Goal: Task Accomplishment & Management: Manage account settings

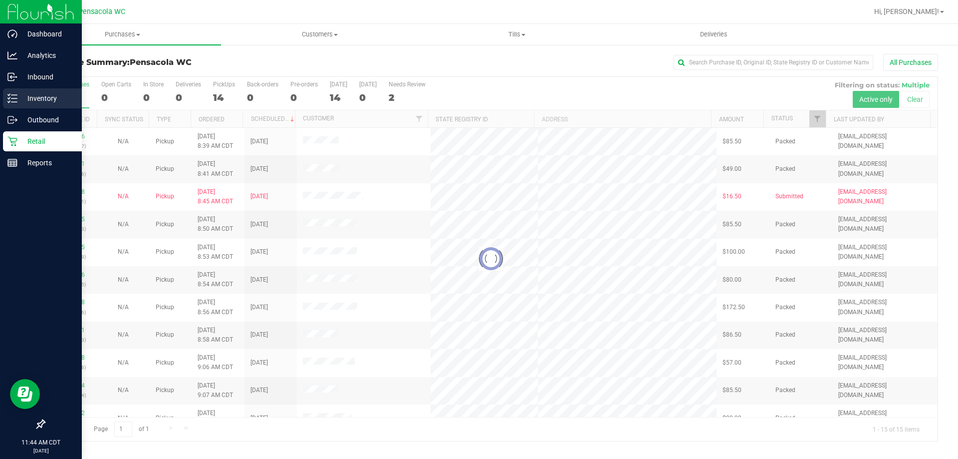
click at [5, 97] on div "Inventory" at bounding box center [42, 98] width 79 height 20
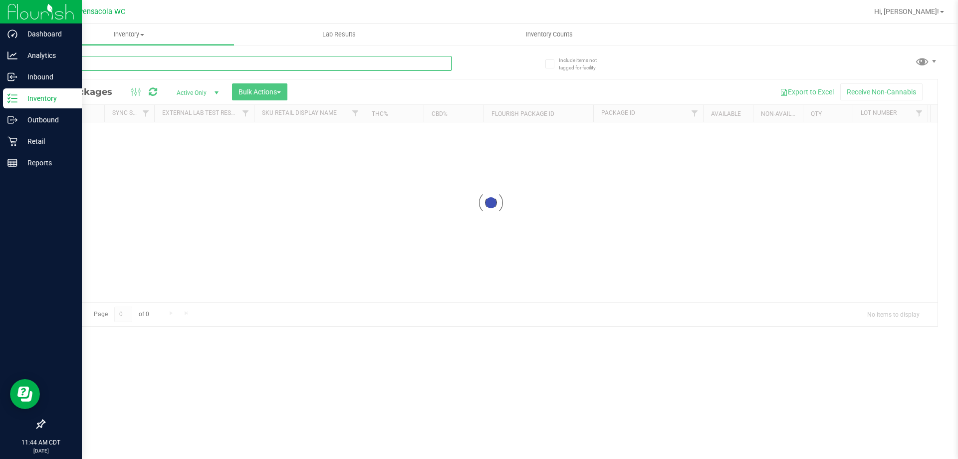
click at [149, 66] on div "Inventory All packages All inventory Waste log Create inventory Lab Results Inv…" at bounding box center [491, 241] width 934 height 435
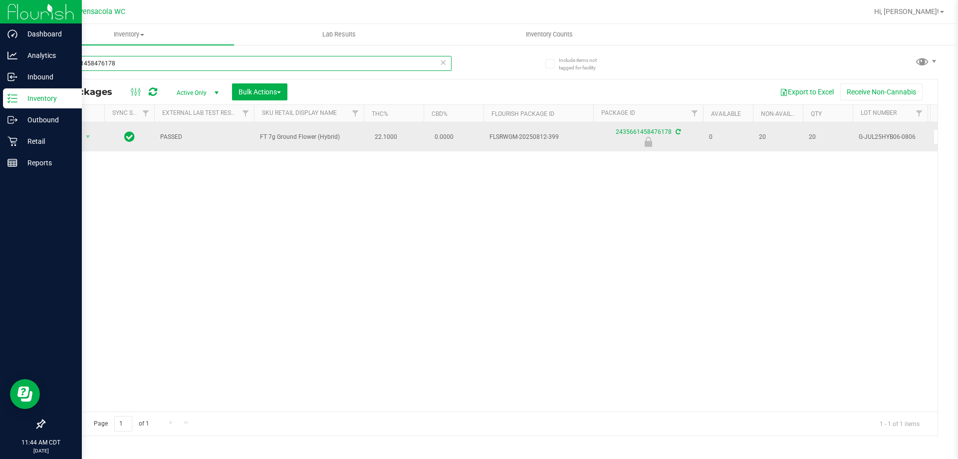
type input "2435661458476178"
click at [94, 141] on div "Action Action Edit attributes Global inventory Locate package Package audit log…" at bounding box center [74, 137] width 48 height 14
click at [75, 133] on span "Action" at bounding box center [67, 137] width 27 height 14
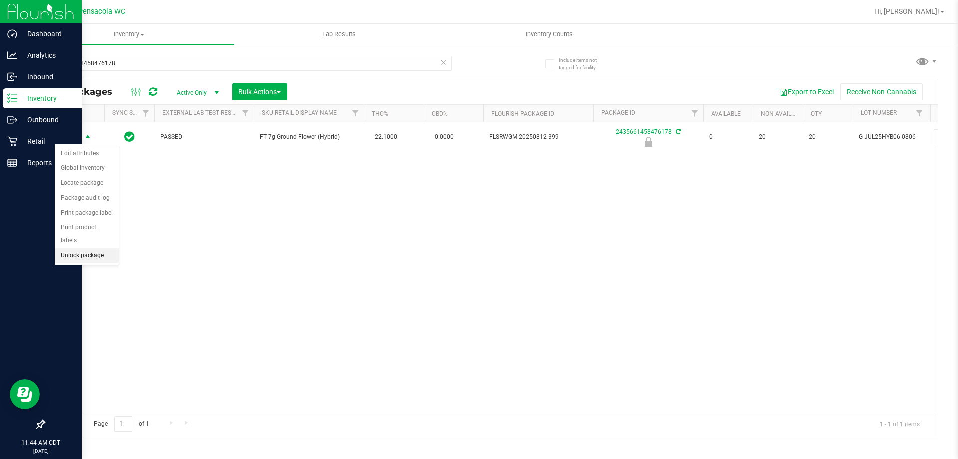
click at [98, 248] on li "Unlock package" at bounding box center [87, 255] width 64 height 15
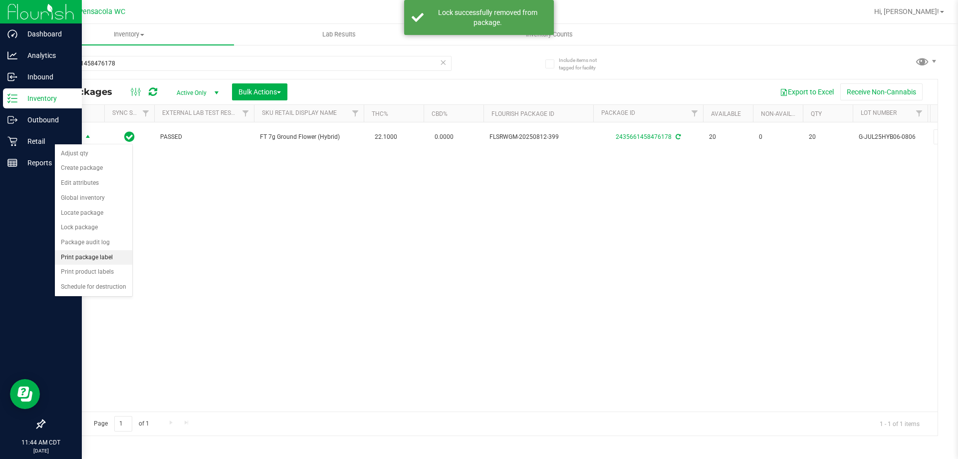
click at [112, 255] on li "Print package label" at bounding box center [93, 257] width 77 height 15
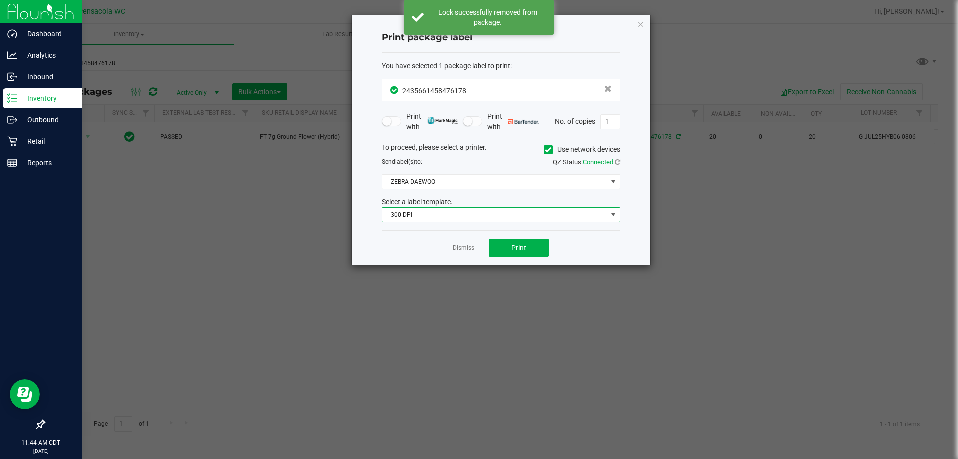
click at [501, 212] on span "300 DPI" at bounding box center [494, 215] width 225 height 14
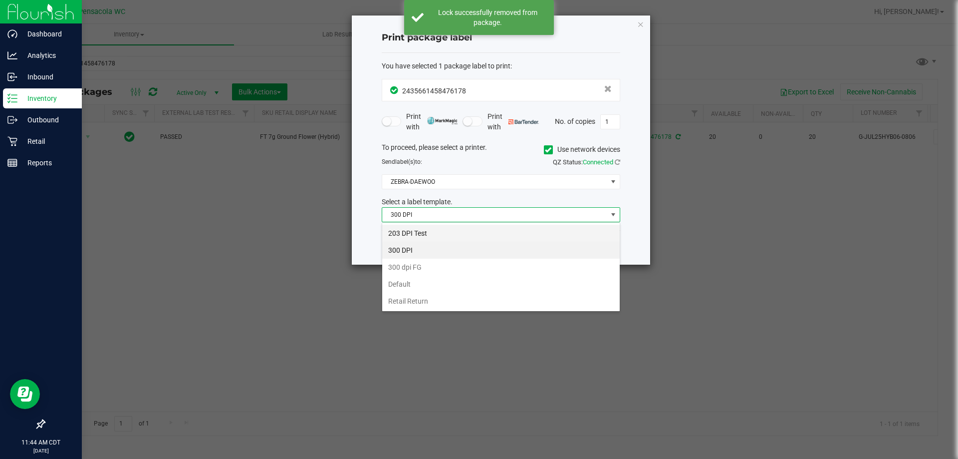
scroll to position [15, 239]
click at [490, 226] on li "203 DPI Test" at bounding box center [501, 233] width 238 height 17
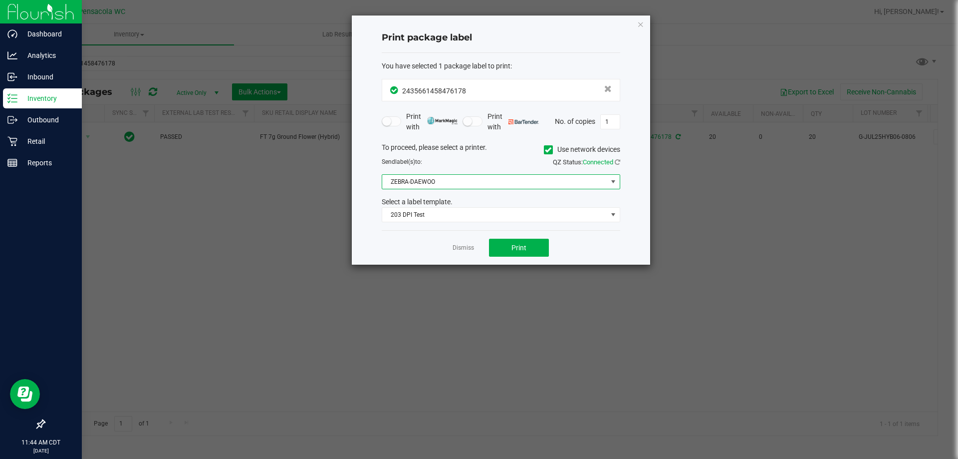
click at [479, 181] on span "ZEBRA-DAEWOO" at bounding box center [494, 182] width 225 height 14
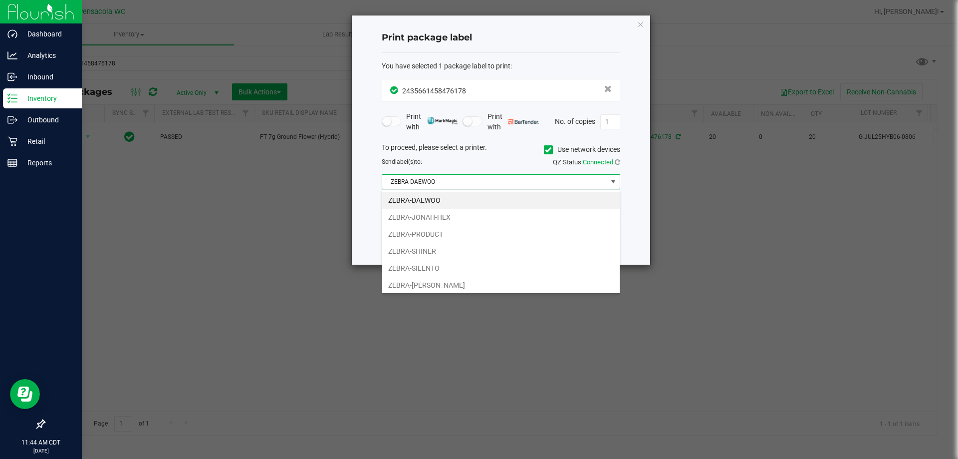
drag, startPoint x: 469, startPoint y: 216, endPoint x: 485, endPoint y: 223, distance: 17.0
click at [469, 216] on li "ZEBRA-JONAH-HEX" at bounding box center [501, 217] width 238 height 17
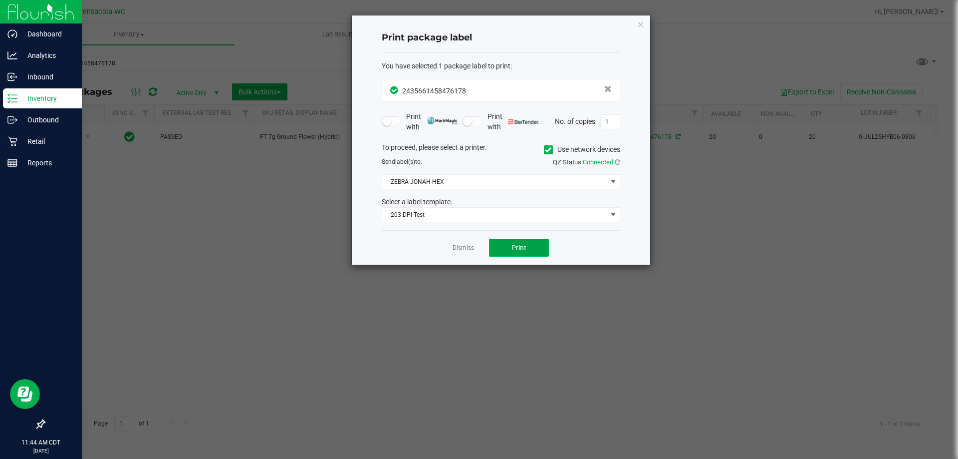
click at [522, 241] on button "Print" at bounding box center [519, 248] width 60 height 18
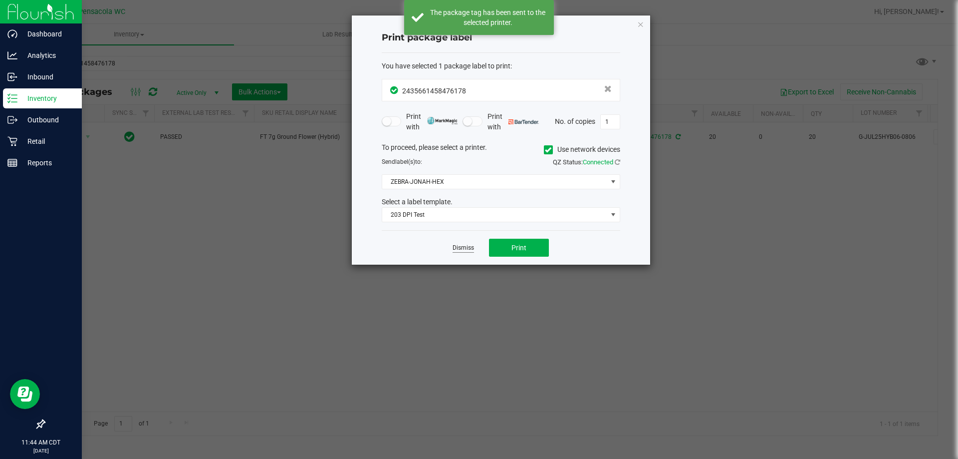
click at [457, 247] on link "Dismiss" at bounding box center [463, 248] width 21 height 8
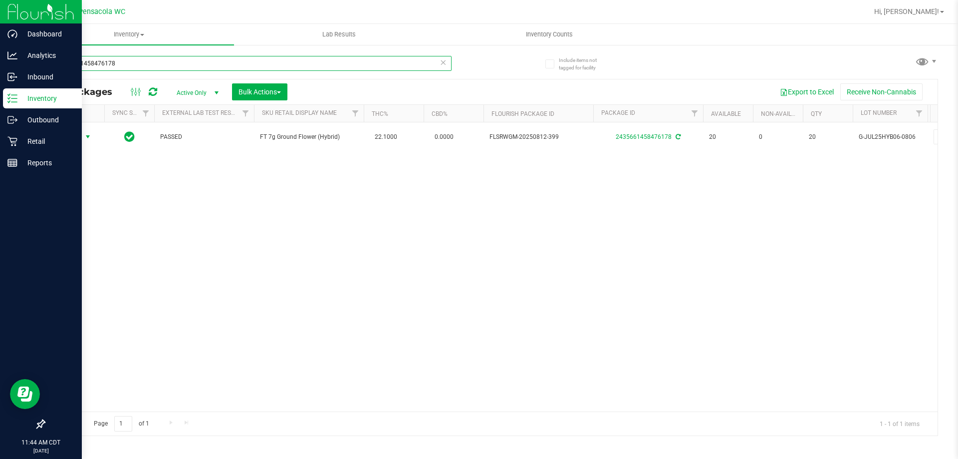
click at [249, 63] on input "2435661458476178" at bounding box center [248, 63] width 408 height 15
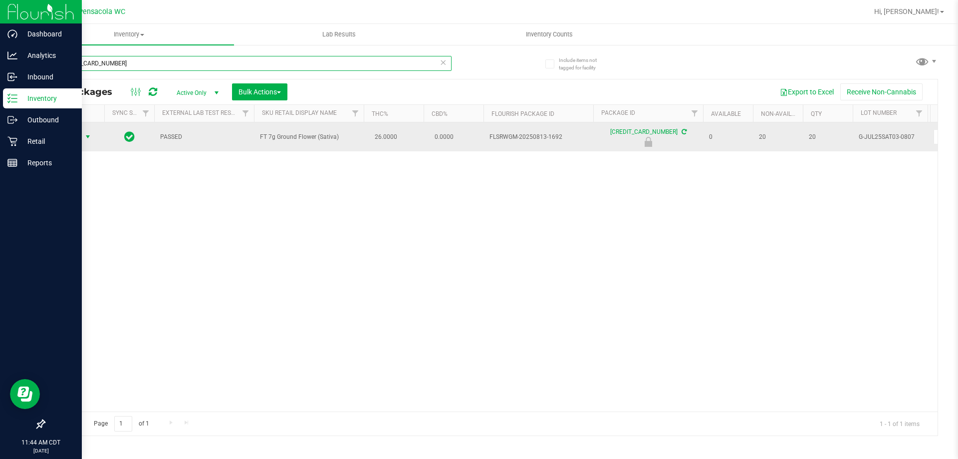
type input "6985306972027350"
click at [70, 143] on span "Action" at bounding box center [67, 137] width 27 height 14
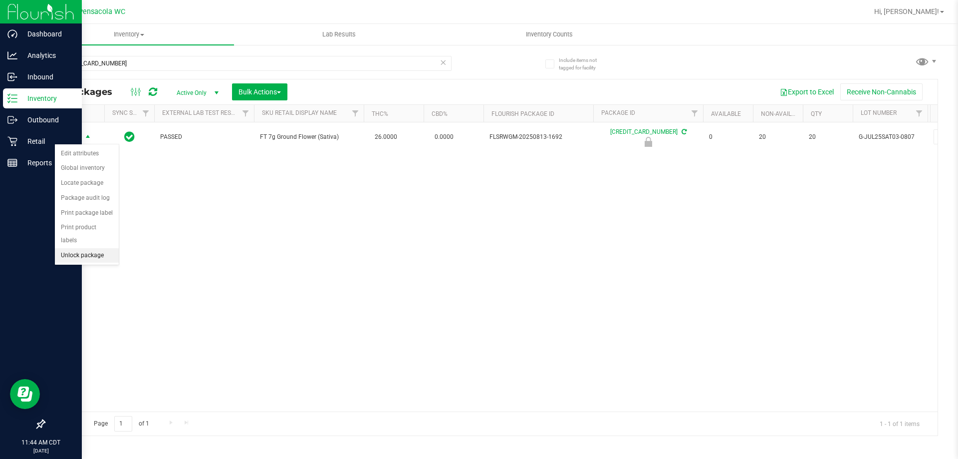
click at [89, 248] on li "Unlock package" at bounding box center [87, 255] width 64 height 15
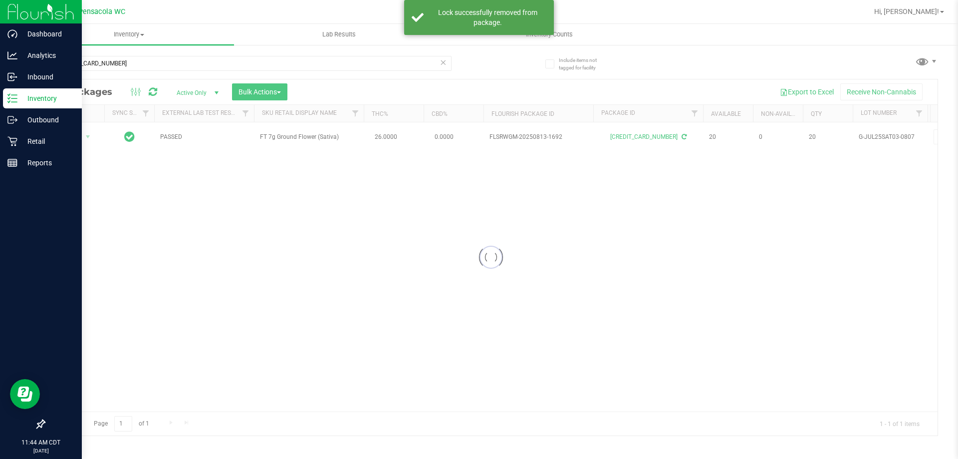
click at [81, 138] on div at bounding box center [491, 257] width 894 height 356
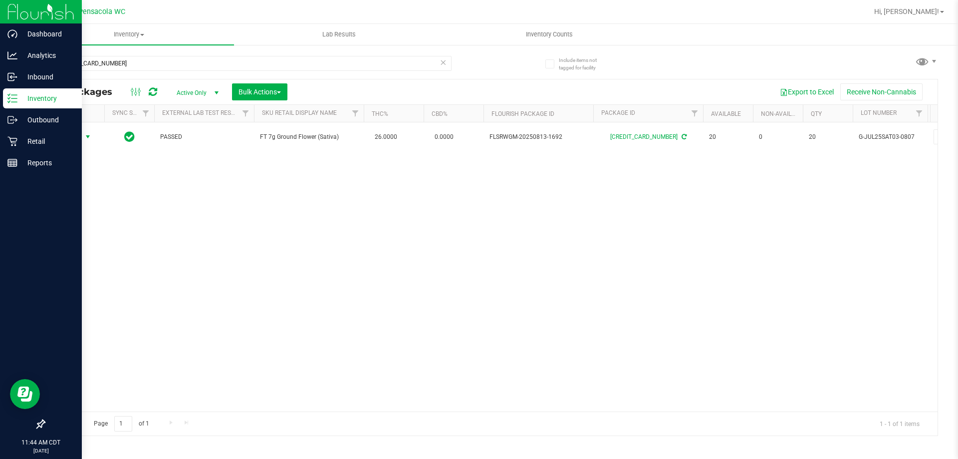
click at [77, 137] on span "Action" at bounding box center [67, 137] width 27 height 14
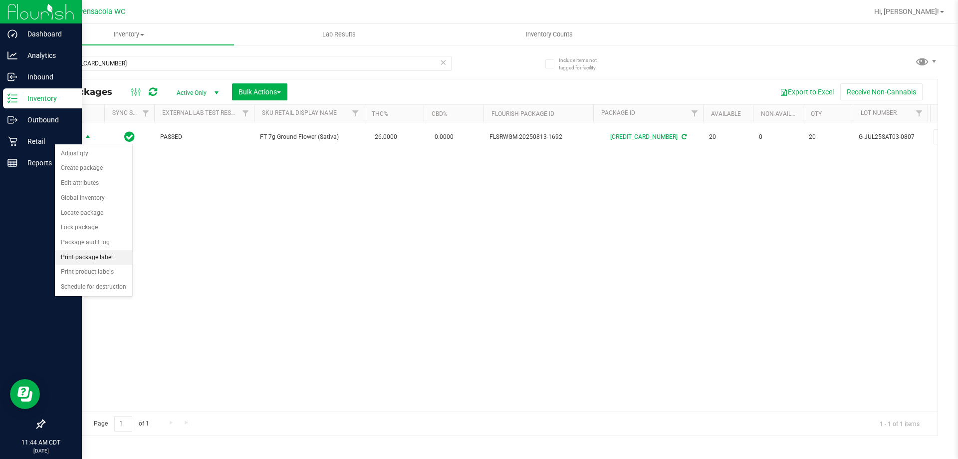
drag, startPoint x: 117, startPoint y: 253, endPoint x: 129, endPoint y: 260, distance: 14.3
click at [117, 253] on li "Print package label" at bounding box center [93, 257] width 77 height 15
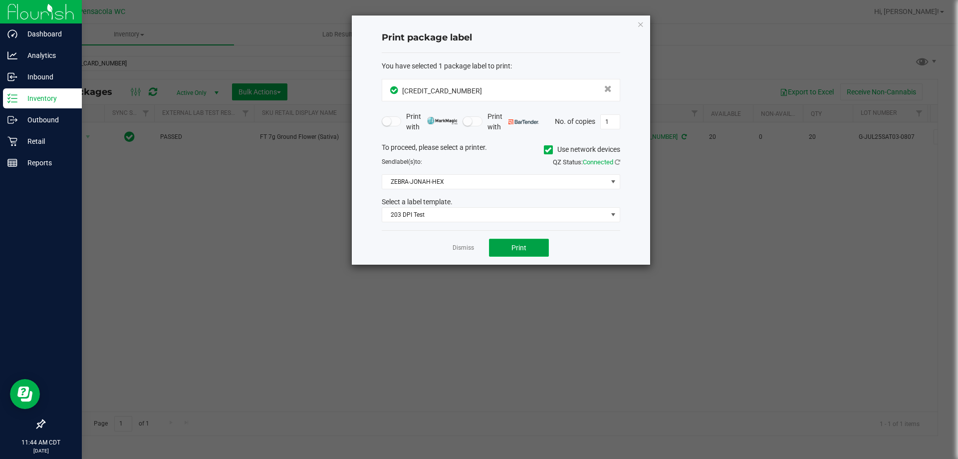
click at [530, 255] on button "Print" at bounding box center [519, 248] width 60 height 18
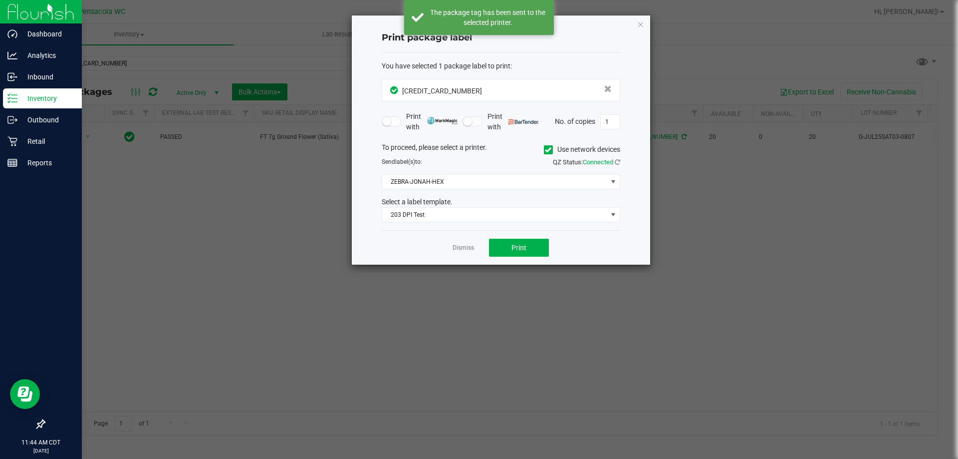
click at [639, 26] on icon "button" at bounding box center [640, 24] width 7 height 12
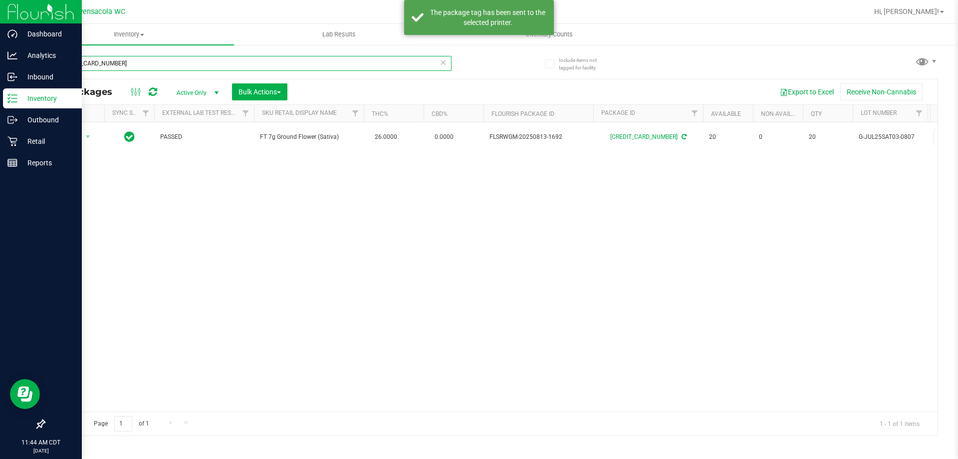
click at [410, 57] on input "6985306972027350" at bounding box center [248, 63] width 408 height 15
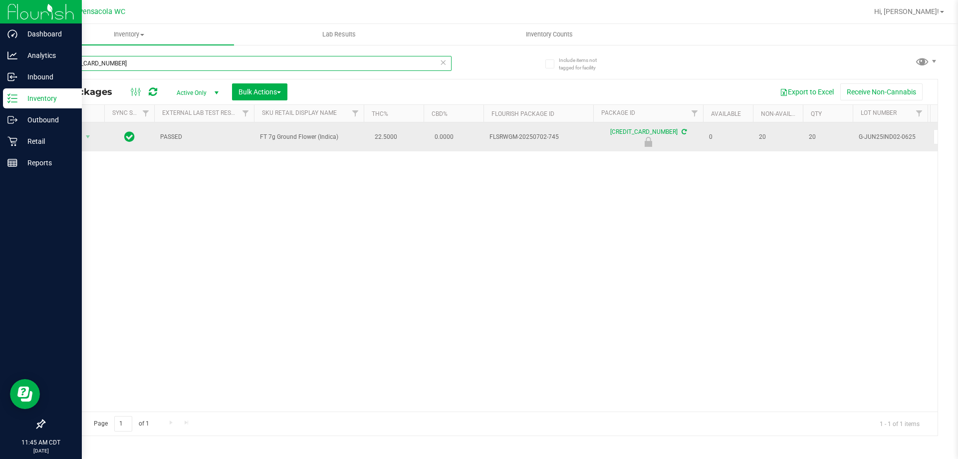
type input "5772117956010752"
click at [63, 134] on span "Action" at bounding box center [67, 137] width 27 height 14
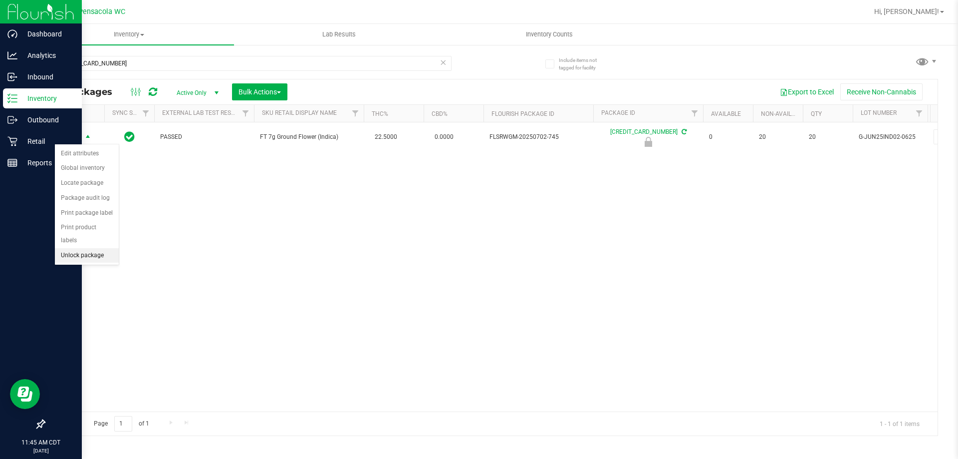
click at [77, 248] on li "Unlock package" at bounding box center [87, 255] width 64 height 15
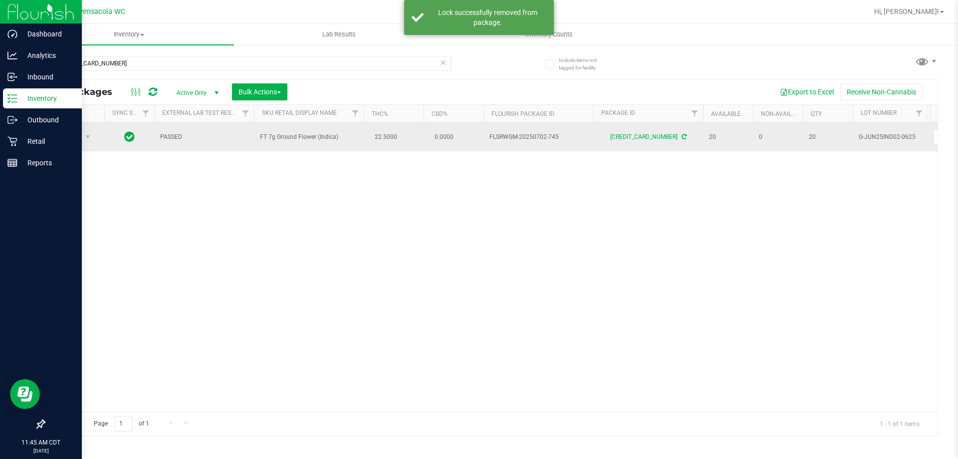
click at [73, 138] on span "Action" at bounding box center [67, 137] width 27 height 14
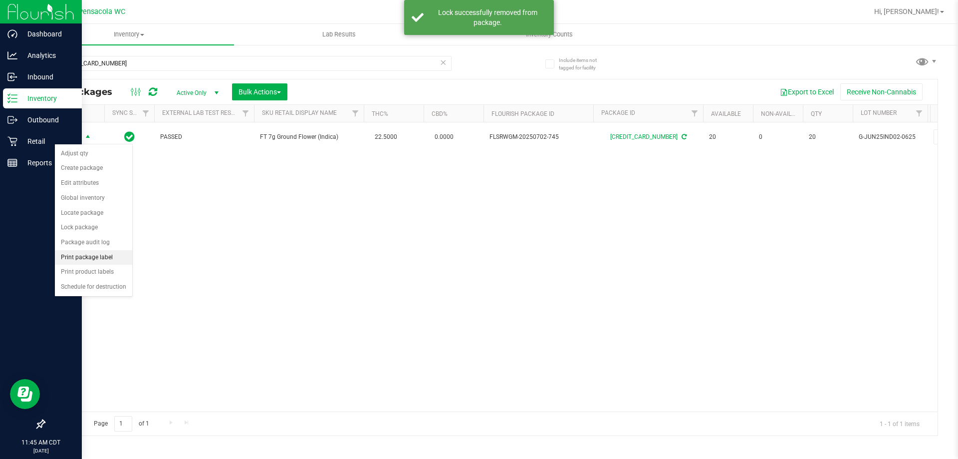
click at [103, 259] on li "Print package label" at bounding box center [93, 257] width 77 height 15
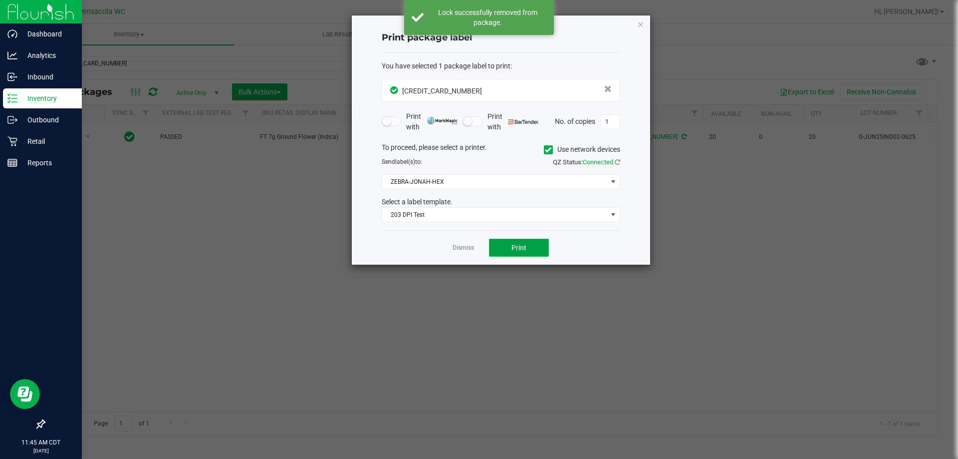
click at [519, 256] on button "Print" at bounding box center [519, 248] width 60 height 18
click at [640, 25] on icon "button" at bounding box center [640, 24] width 7 height 12
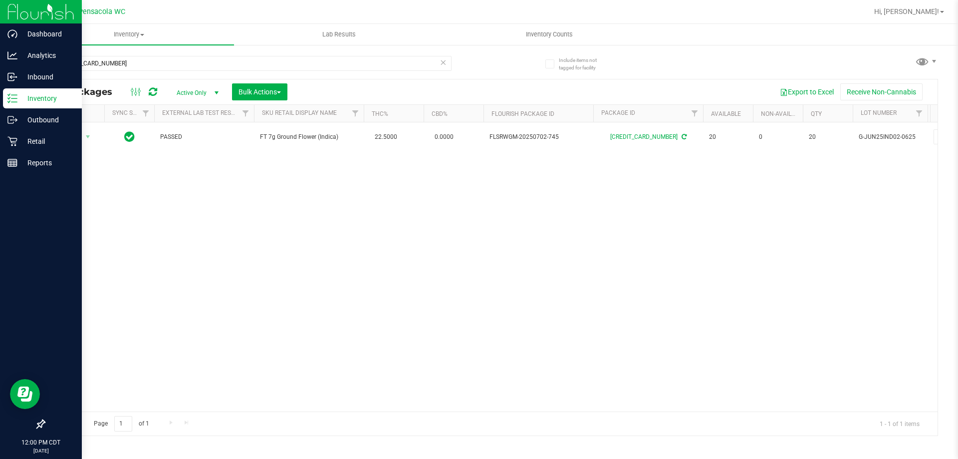
drag, startPoint x: 781, startPoint y: 244, endPoint x: 461, endPoint y: 211, distance: 321.2
click at [773, 244] on div "Action Action Adjust qty Create package Edit attributes Global inventory Locate…" at bounding box center [491, 266] width 894 height 289
click at [15, 161] on line at bounding box center [12, 161] width 9 height 0
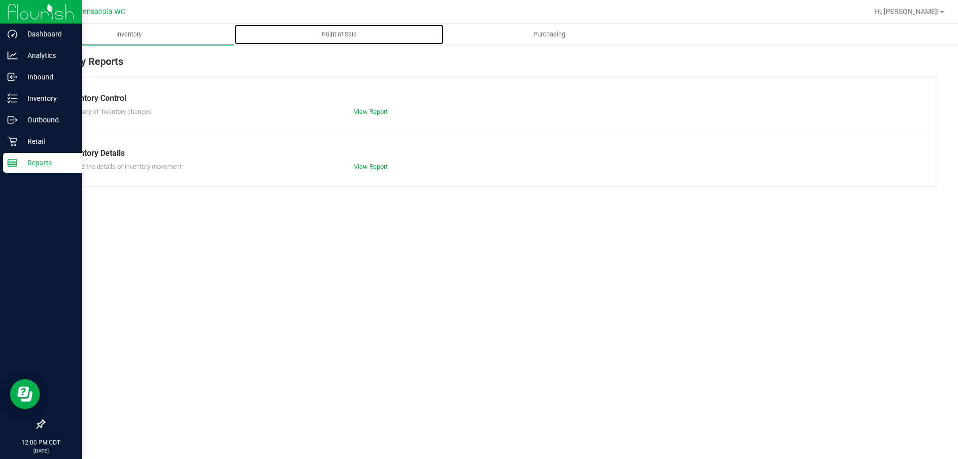
click at [347, 35] on span "Point of Sale" at bounding box center [340, 34] width 62 height 9
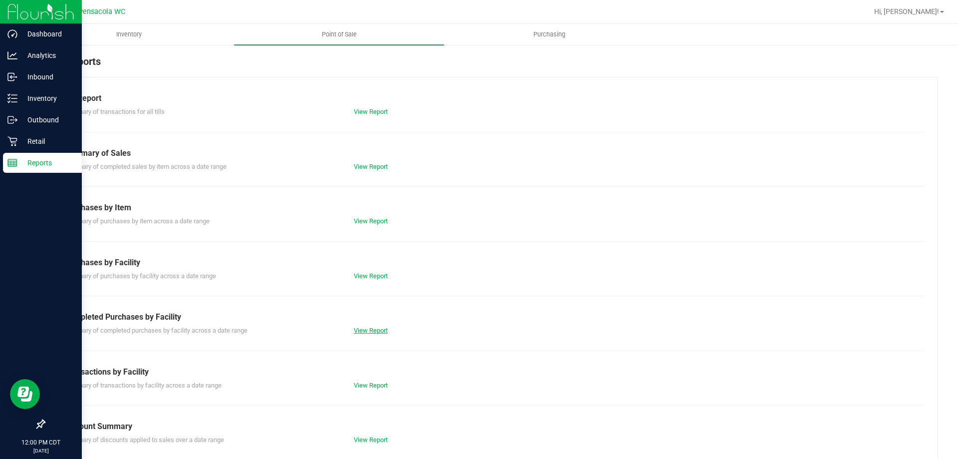
click at [360, 332] on link "View Report" at bounding box center [371, 329] width 34 height 7
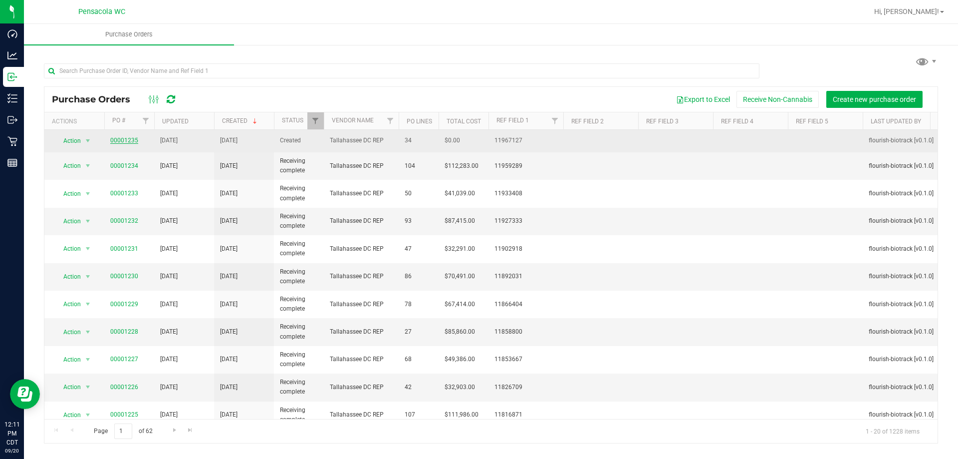
click at [131, 137] on link "00001235" at bounding box center [124, 140] width 28 height 7
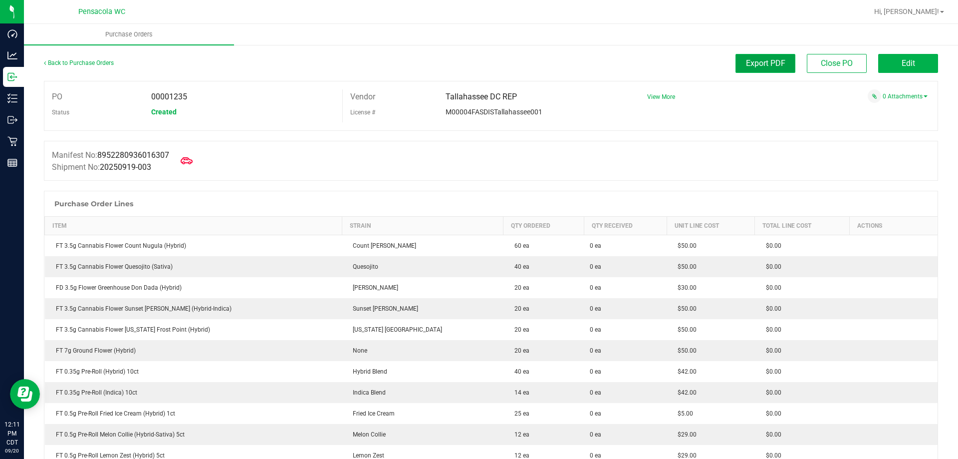
click at [784, 58] on button "Export PDF" at bounding box center [766, 63] width 60 height 19
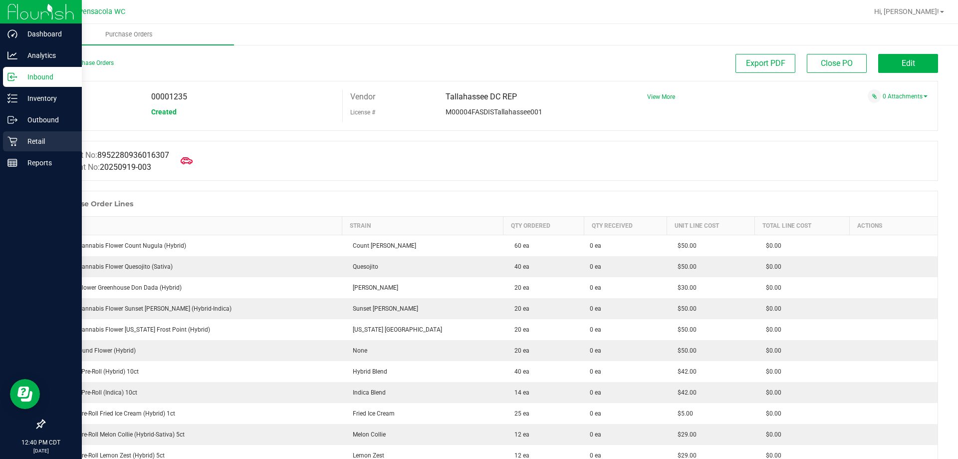
click at [30, 135] on div "Retail" at bounding box center [42, 141] width 79 height 20
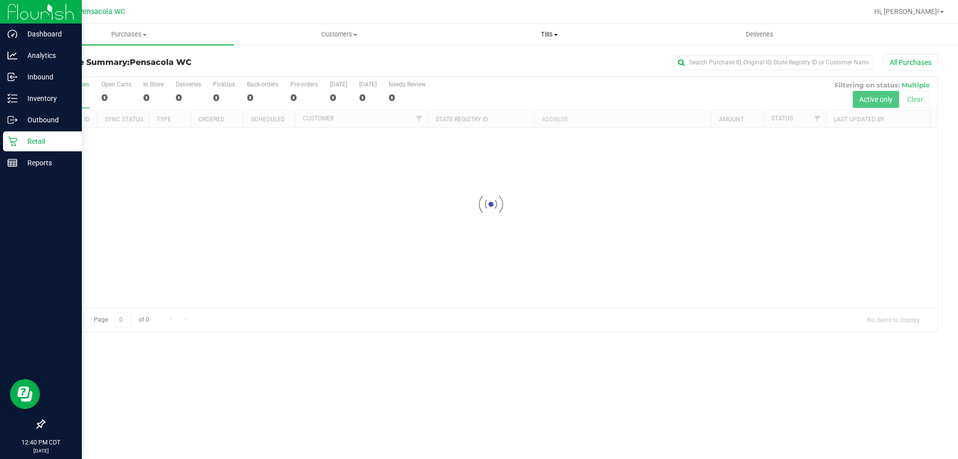
click at [551, 35] on span "Tills" at bounding box center [549, 34] width 209 height 9
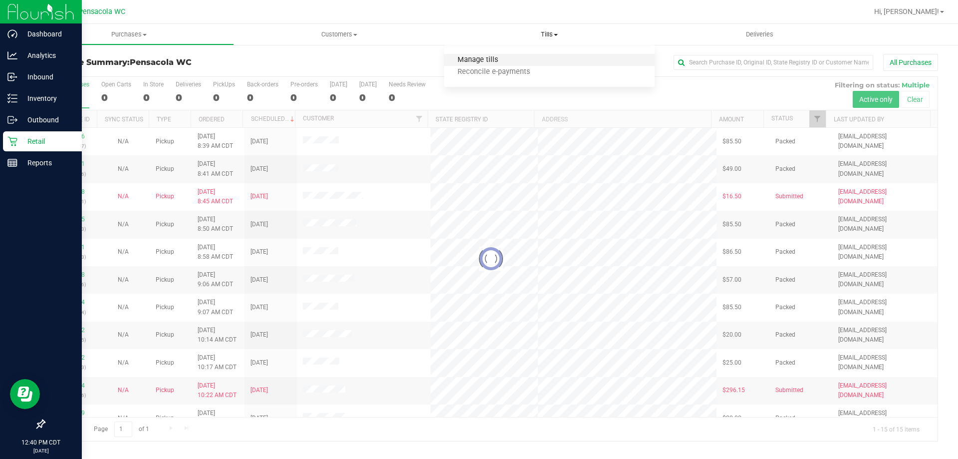
click at [491, 59] on span "Manage tills" at bounding box center [477, 60] width 67 height 8
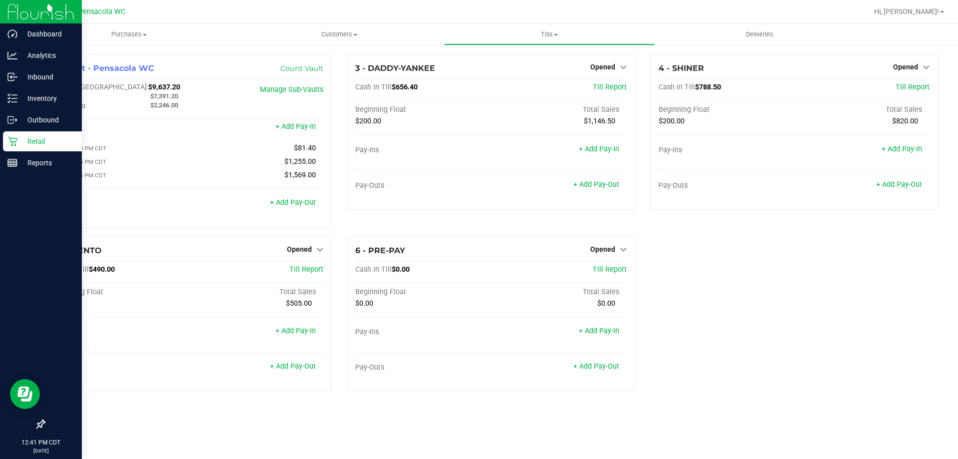
click at [3, 134] on div "Retail" at bounding box center [42, 141] width 79 height 20
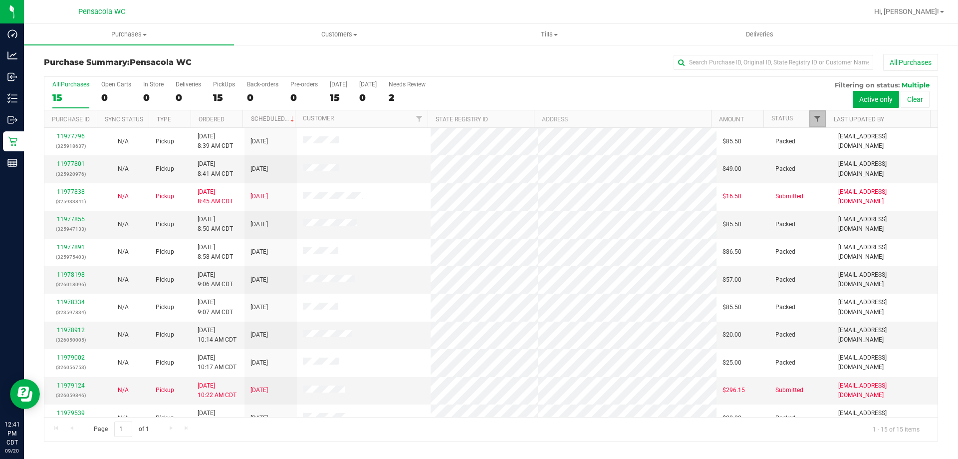
click at [819, 119] on span "Filter" at bounding box center [818, 119] width 8 height 8
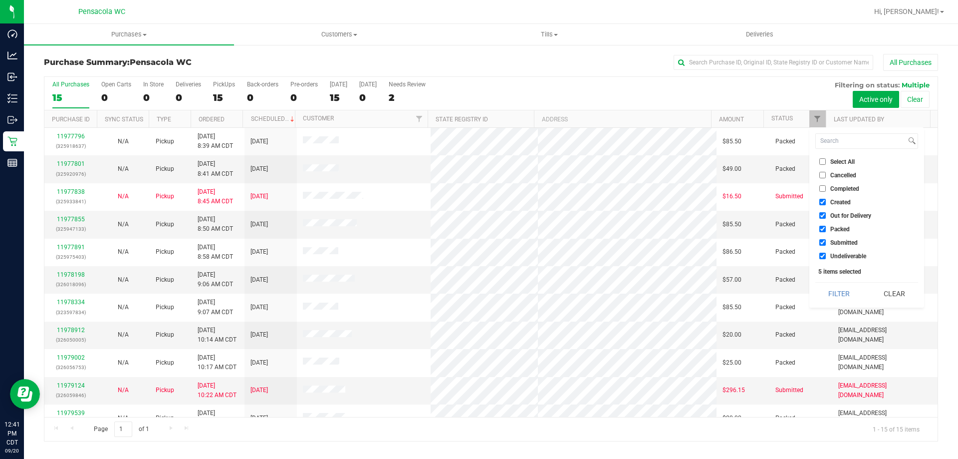
click at [831, 162] on span "Select All" at bounding box center [843, 162] width 24 height 6
click at [826, 162] on input "Select All" at bounding box center [823, 161] width 6 height 6
checkbox input "true"
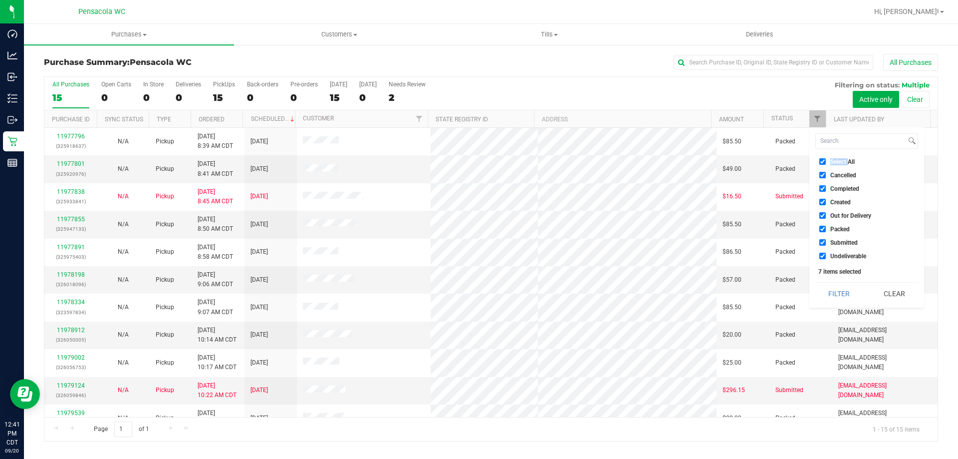
click at [831, 162] on span "Select All" at bounding box center [843, 162] width 24 height 6
click at [826, 162] on input "Select All" at bounding box center [823, 161] width 6 height 6
checkbox input "false"
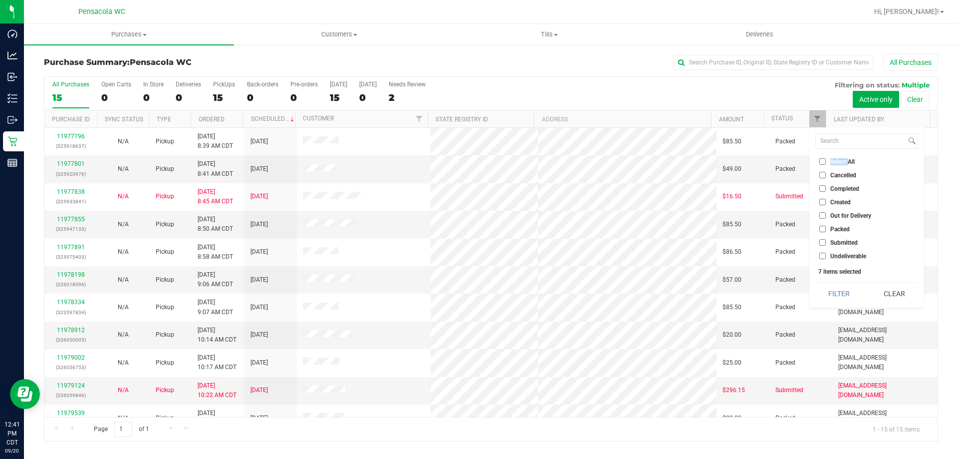
checkbox input "false"
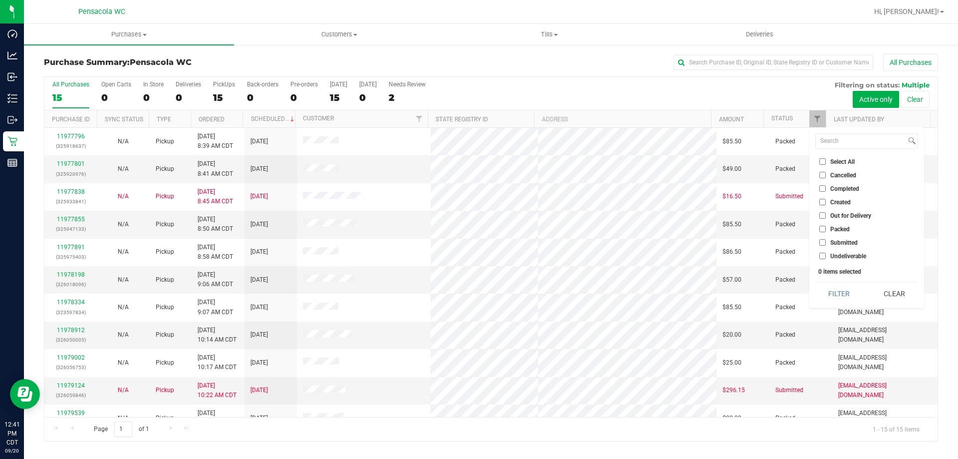
click at [846, 242] on span "Submitted" at bounding box center [844, 243] width 27 height 6
click at [826, 242] on input "Submitted" at bounding box center [823, 242] width 6 height 6
checkbox input "true"
click at [850, 292] on button "Filter" at bounding box center [840, 294] width 48 height 22
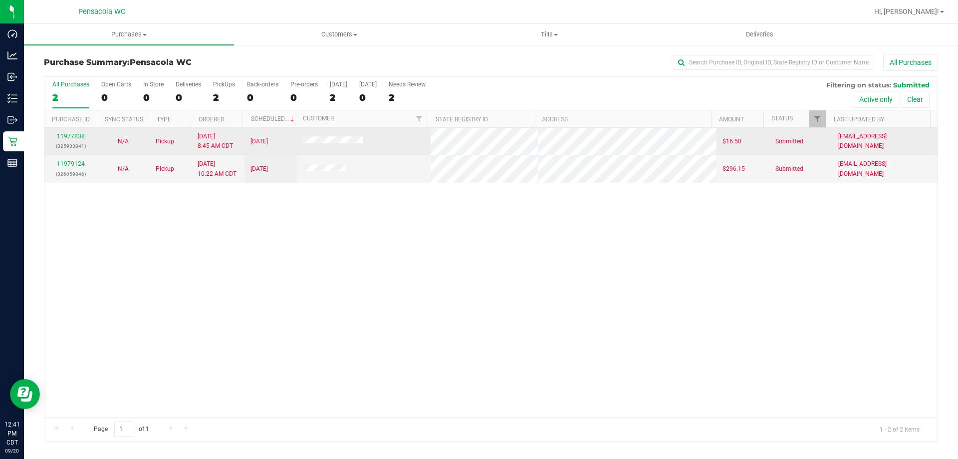
click at [73, 131] on td "11977838 (325933841)" at bounding box center [70, 141] width 52 height 27
click at [74, 133] on link "11977838" at bounding box center [71, 136] width 28 height 7
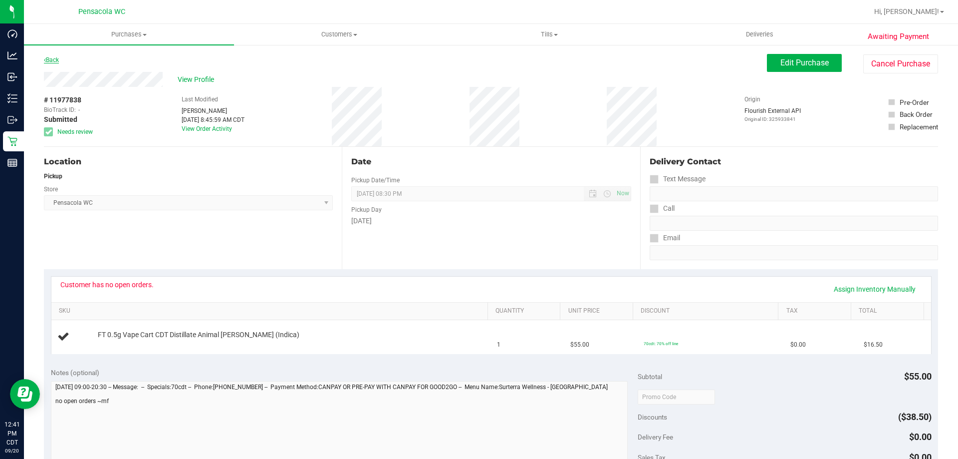
click at [57, 58] on link "Back" at bounding box center [51, 59] width 15 height 7
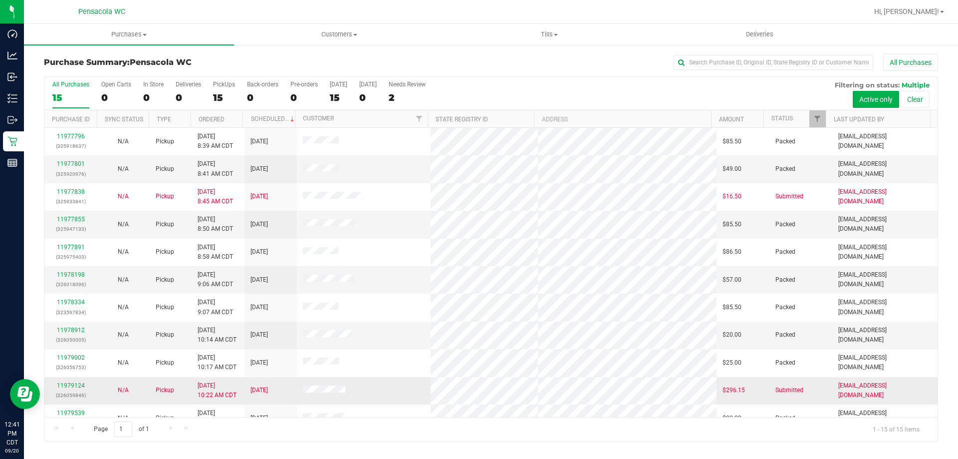
click at [77, 381] on div "11979124 (326059846)" at bounding box center [70, 390] width 40 height 19
click at [79, 383] on link "11979124" at bounding box center [71, 385] width 28 height 7
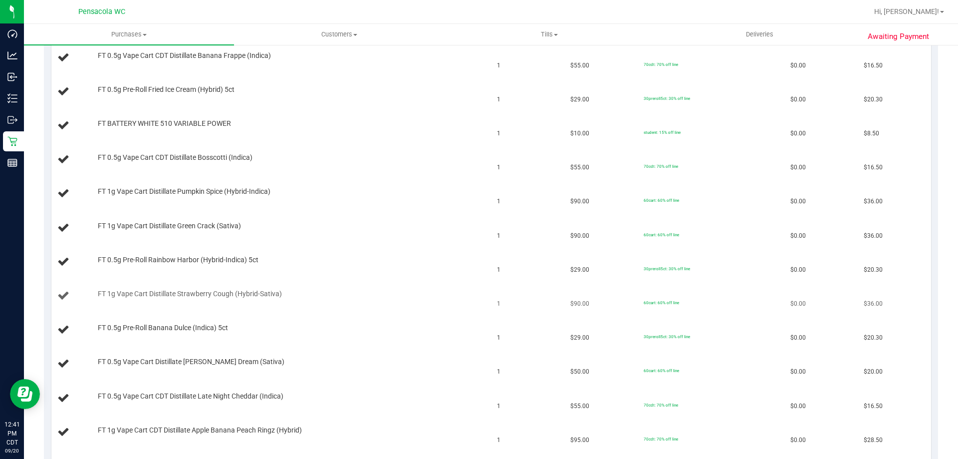
scroll to position [100, 0]
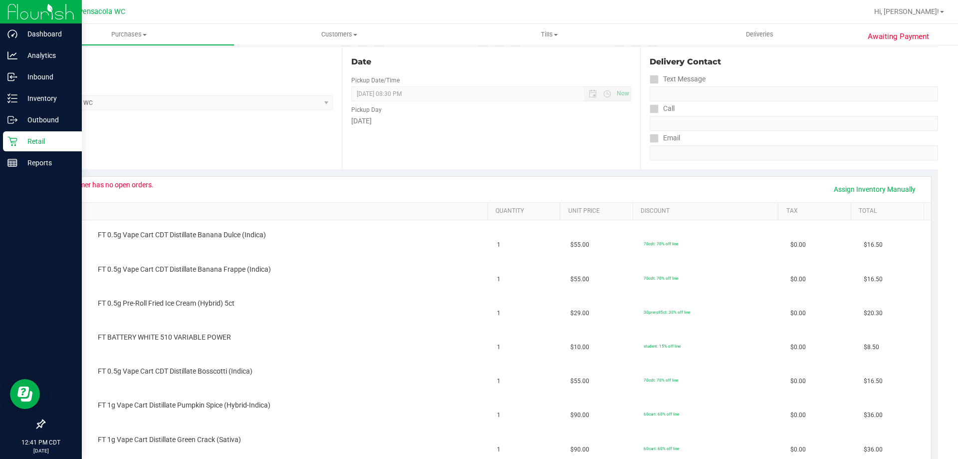
click at [38, 140] on p "Retail" at bounding box center [47, 141] width 60 height 12
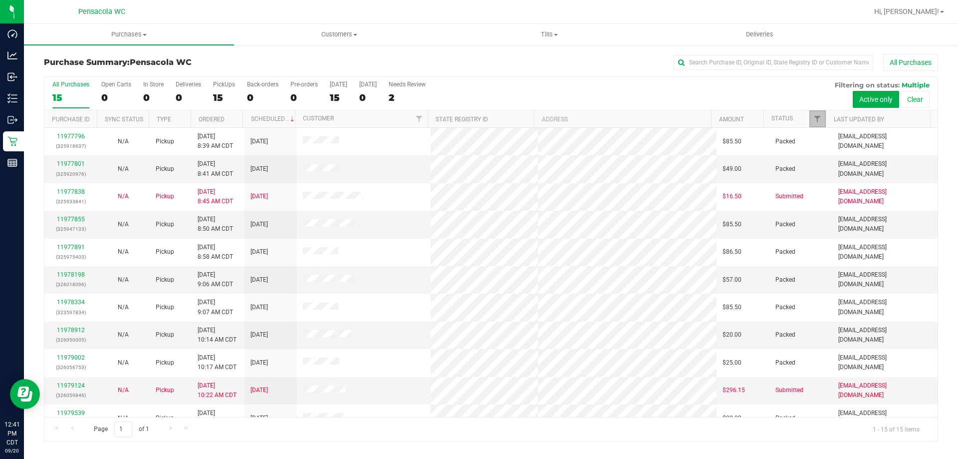
click at [819, 118] on span "Filter" at bounding box center [818, 119] width 8 height 8
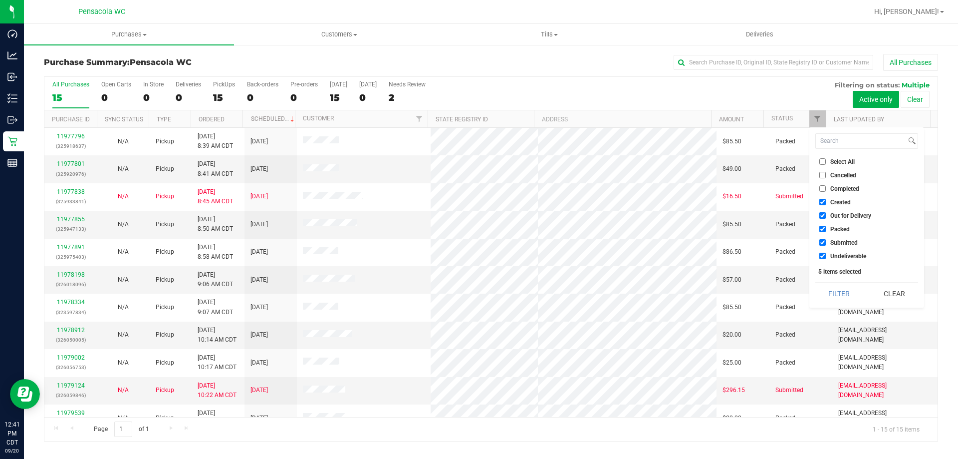
click at [842, 161] on span "Select All" at bounding box center [843, 162] width 24 height 6
click at [826, 161] on input "Select All" at bounding box center [823, 161] width 6 height 6
checkbox input "true"
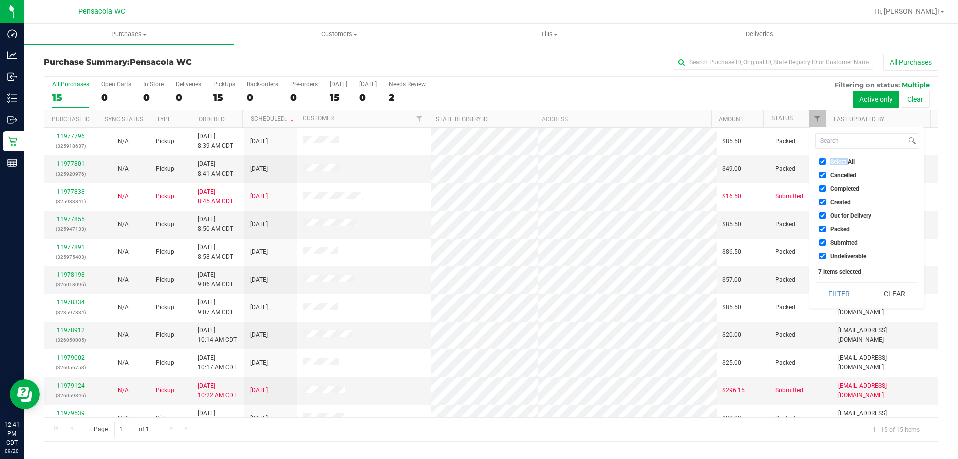
click at [842, 161] on span "Select All" at bounding box center [843, 162] width 24 height 6
click at [826, 161] on input "Select All" at bounding box center [823, 161] width 6 height 6
checkbox input "false"
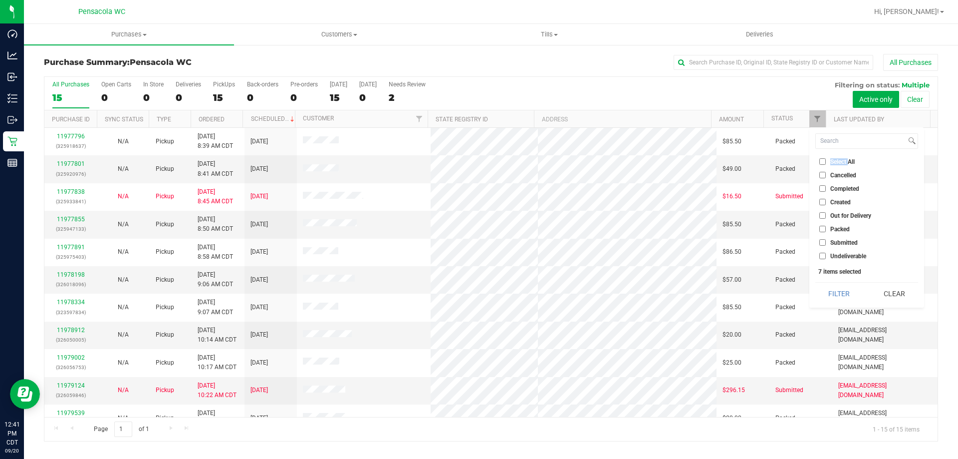
checkbox input "false"
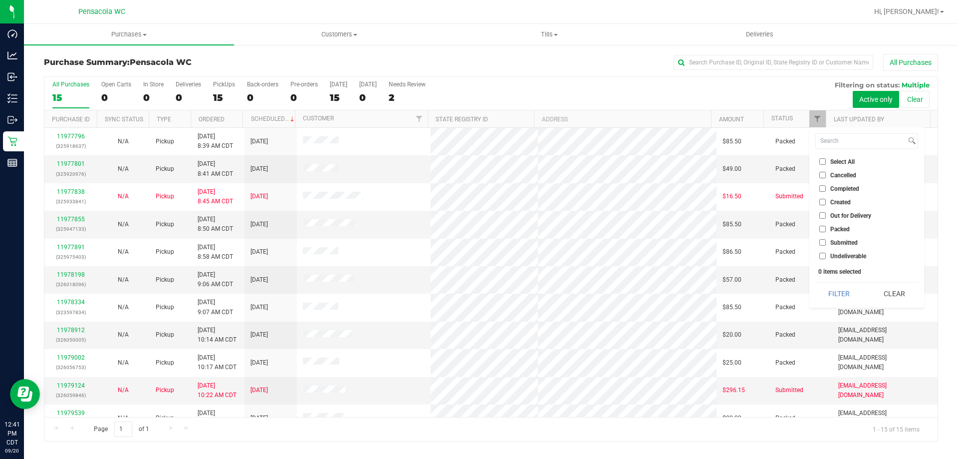
click at [853, 247] on li "Submitted" at bounding box center [867, 242] width 103 height 10
click at [840, 241] on span "Submitted" at bounding box center [844, 243] width 27 height 6
click at [826, 241] on input "Submitted" at bounding box center [823, 242] width 6 height 6
checkbox input "true"
click at [840, 293] on button "Filter" at bounding box center [840, 294] width 48 height 22
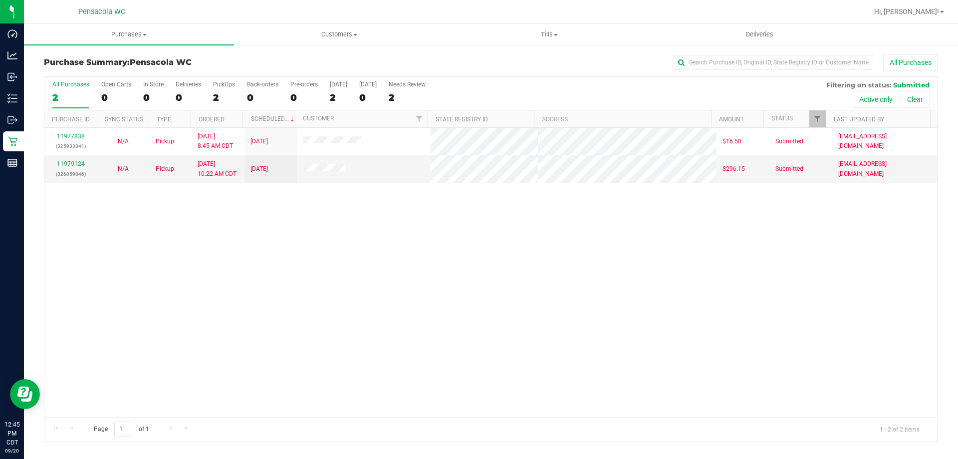
click at [410, 313] on div "11977838 (325933841) N/A Pickup 9/20/2025 8:45 AM CDT 9/20/2025 $16.50 Submitte…" at bounding box center [491, 272] width 894 height 289
click at [281, 208] on div "11977838 (325933841) N/A Pickup 9/20/2025 8:45 AM CDT 9/20/2025 $16.50 Submitte…" at bounding box center [491, 272] width 894 height 289
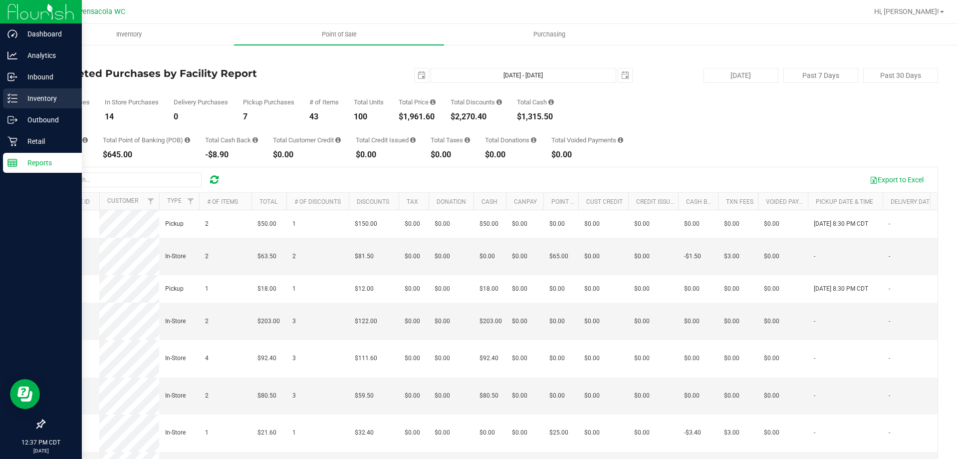
click at [26, 97] on p "Inventory" at bounding box center [47, 98] width 60 height 12
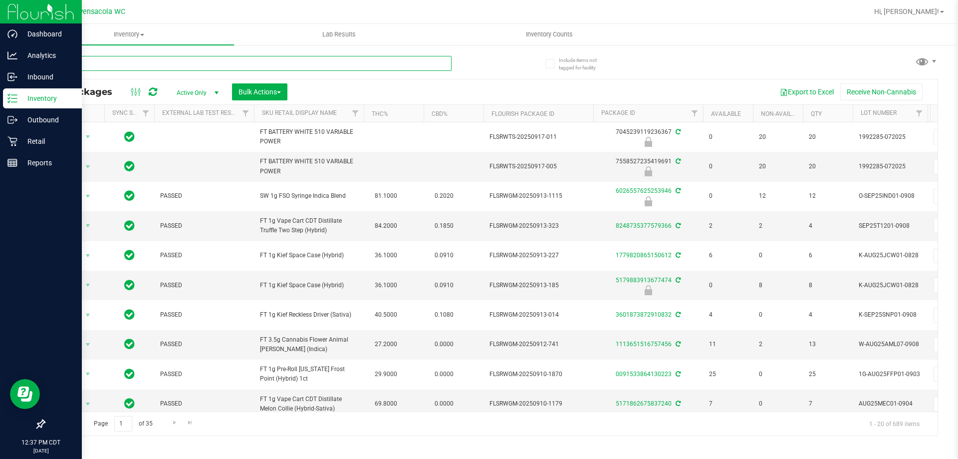
click at [128, 67] on input "text" at bounding box center [248, 63] width 408 height 15
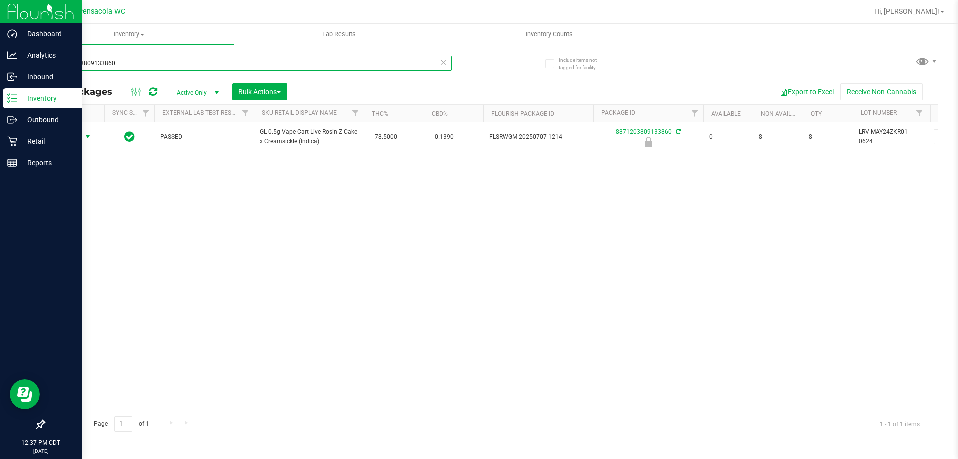
type input "8871203809133860"
click at [84, 138] on span "select" at bounding box center [88, 137] width 8 height 8
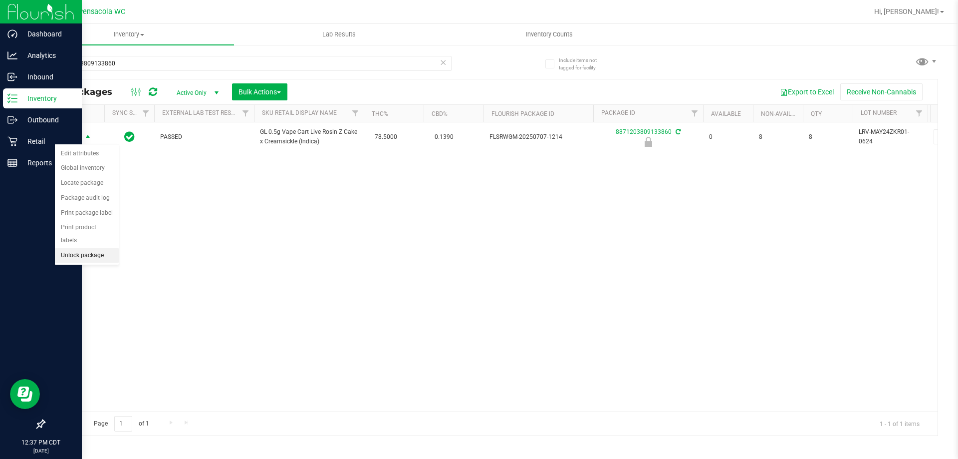
click at [95, 248] on li "Unlock package" at bounding box center [87, 255] width 64 height 15
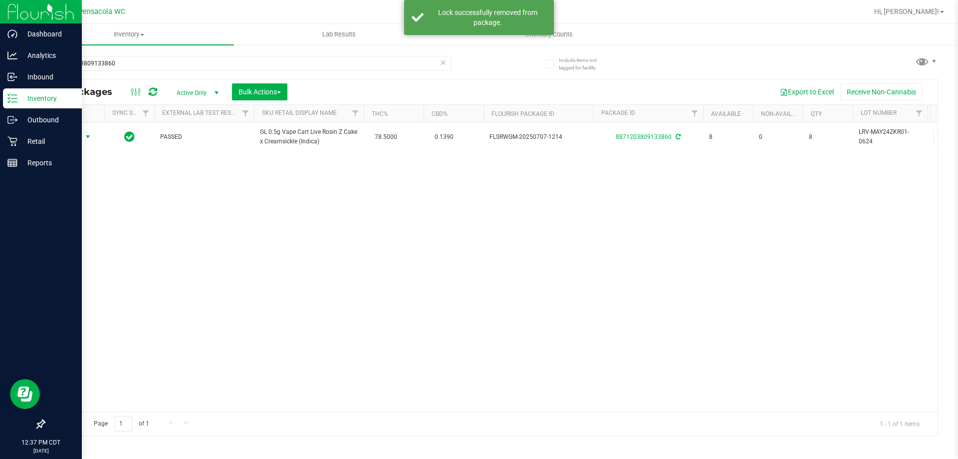
click at [64, 137] on span "Action" at bounding box center [67, 137] width 27 height 14
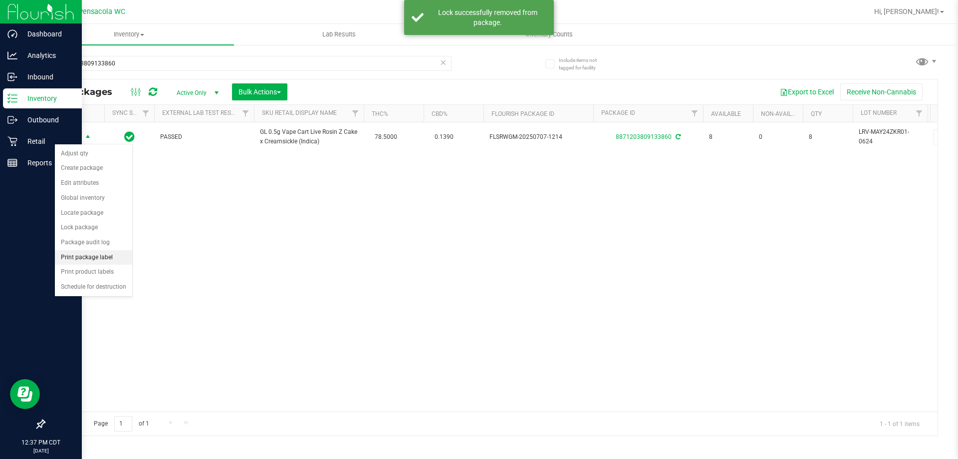
click at [126, 263] on li "Print package label" at bounding box center [93, 257] width 77 height 15
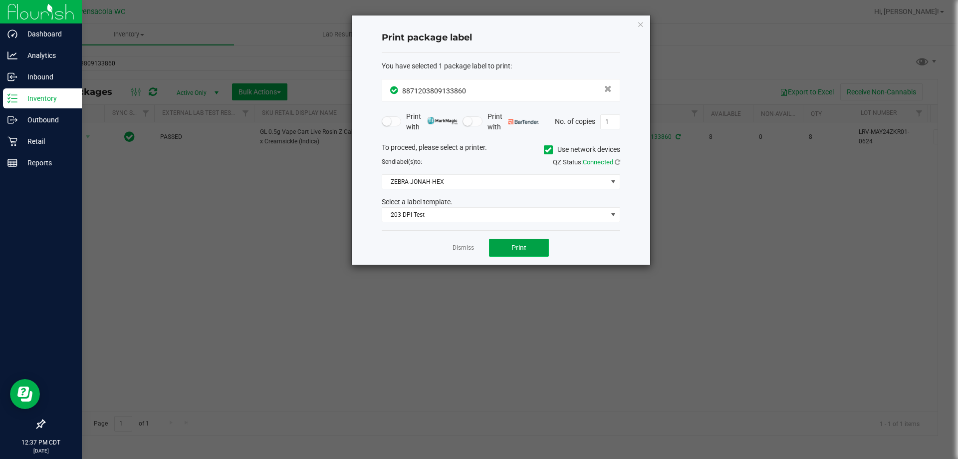
click at [528, 253] on button "Print" at bounding box center [519, 248] width 60 height 18
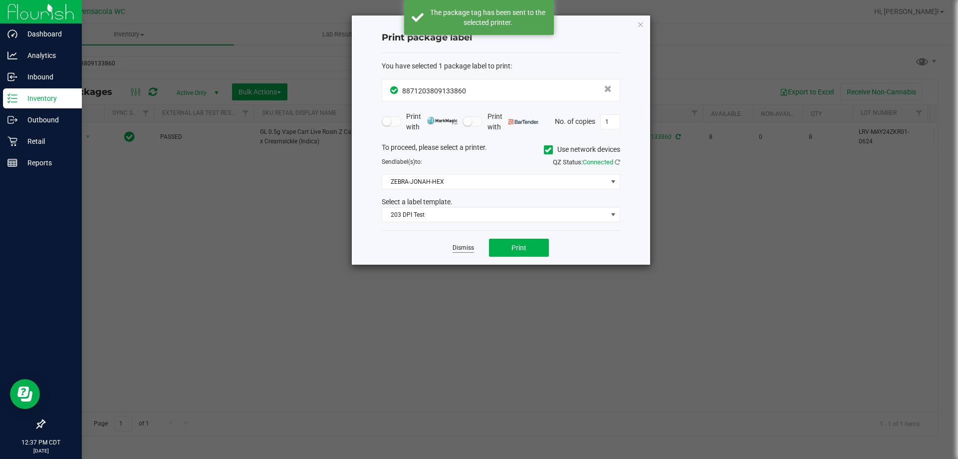
click at [464, 246] on link "Dismiss" at bounding box center [463, 248] width 21 height 8
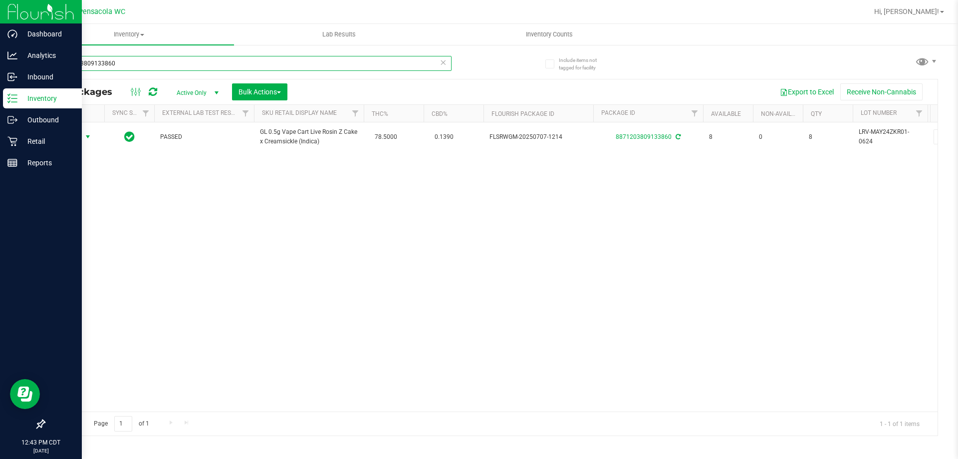
click at [150, 64] on input "8871203809133860" at bounding box center [248, 63] width 408 height 15
type input "8"
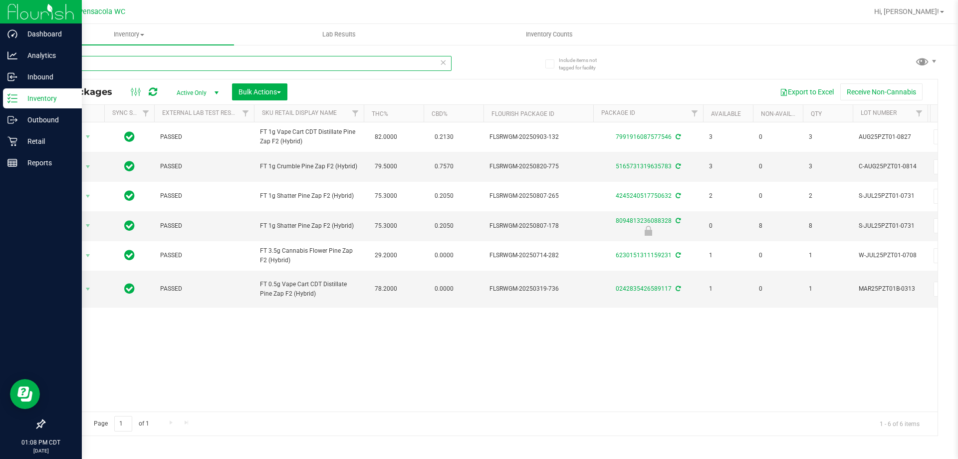
drag, startPoint x: 87, startPoint y: 62, endPoint x: 35, endPoint y: 60, distance: 52.5
click at [35, 60] on div "Include items not tagged for facility pzt All Packages Active Only Active Only …" at bounding box center [491, 196] width 934 height 305
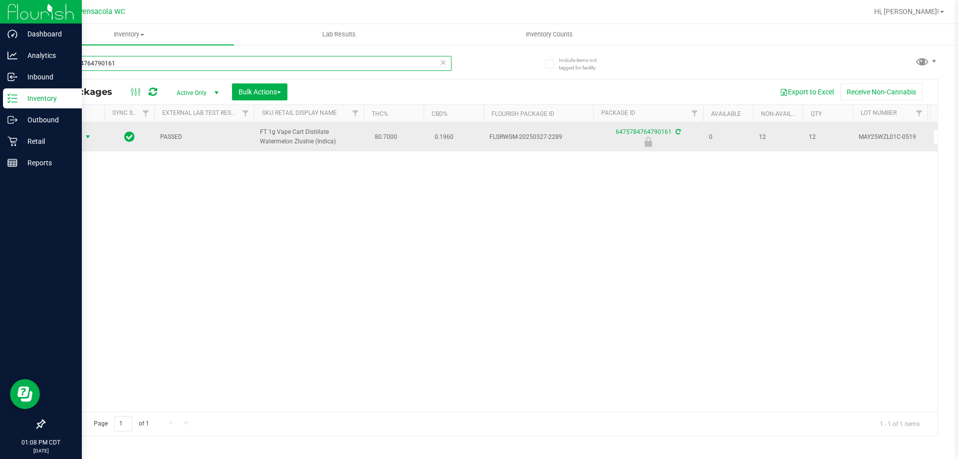
type input "6475784764790161"
click at [59, 131] on span "Action" at bounding box center [67, 137] width 27 height 14
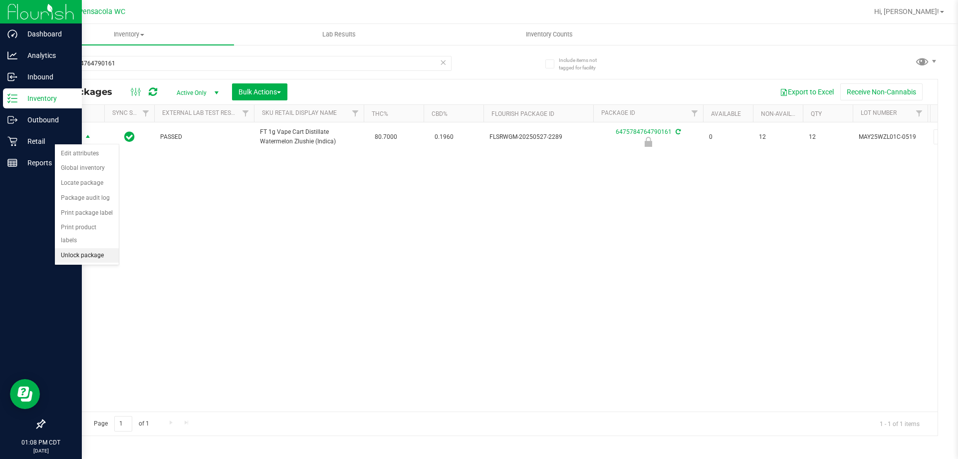
click at [102, 248] on li "Unlock package" at bounding box center [87, 255] width 64 height 15
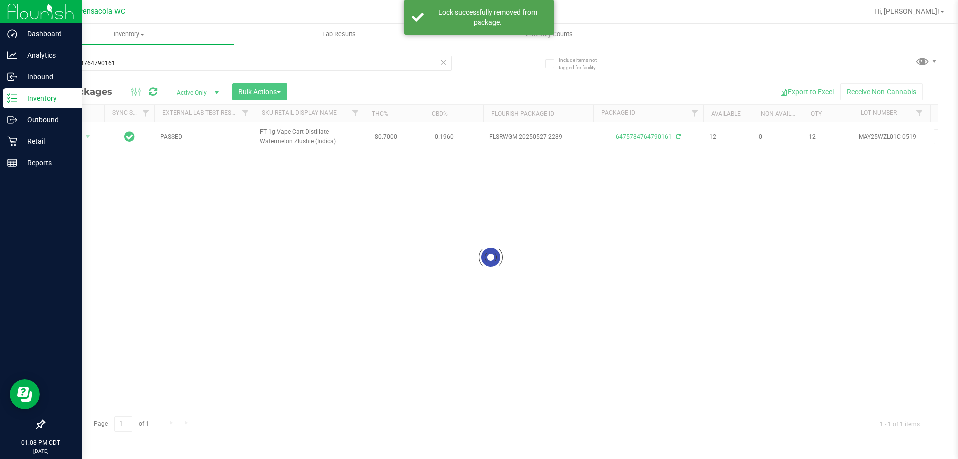
click at [73, 136] on div at bounding box center [491, 257] width 894 height 356
click at [73, 136] on span "Action" at bounding box center [67, 137] width 27 height 14
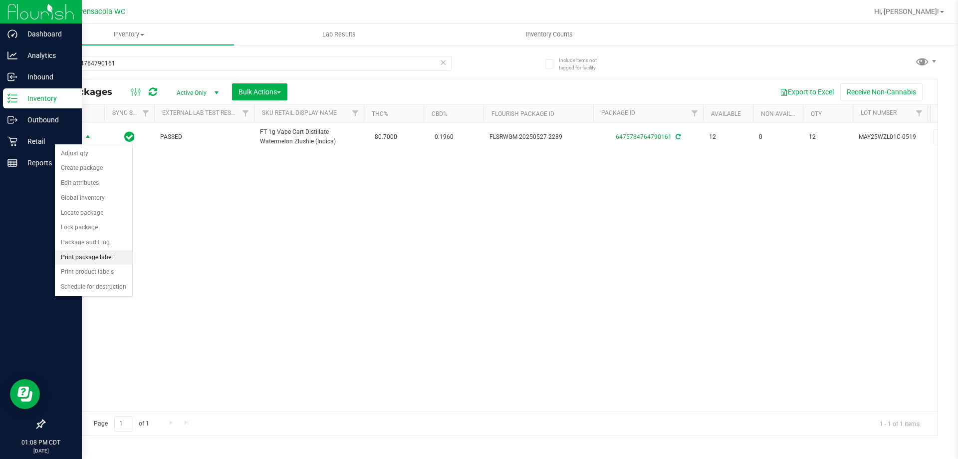
click at [107, 258] on li "Print package label" at bounding box center [93, 257] width 77 height 15
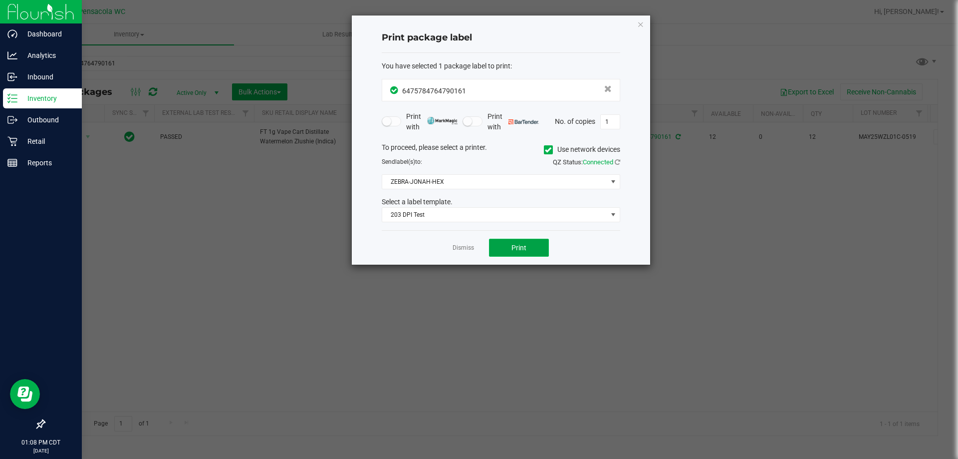
click at [511, 251] on button "Print" at bounding box center [519, 248] width 60 height 18
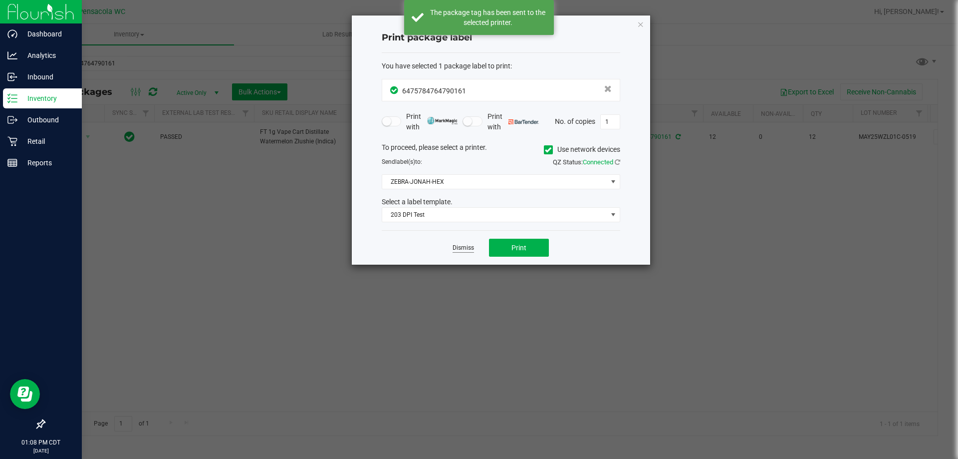
click at [470, 249] on link "Dismiss" at bounding box center [463, 248] width 21 height 8
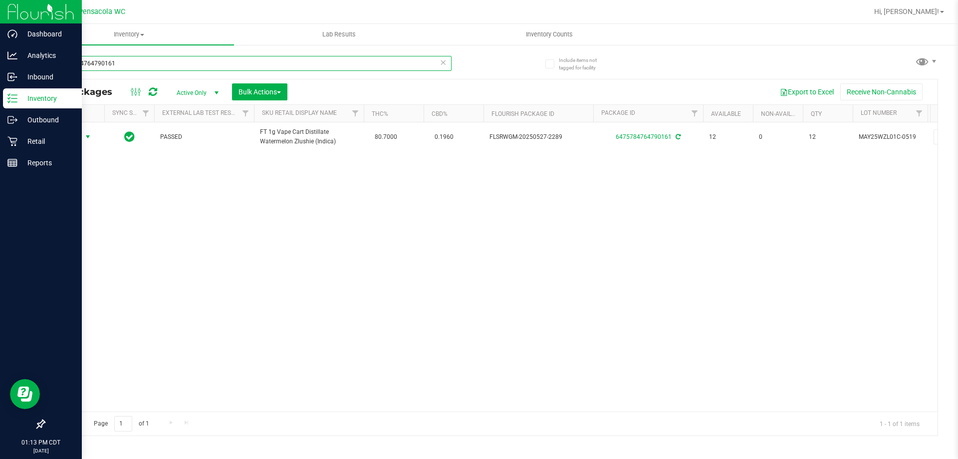
click at [245, 61] on input "6475784764790161" at bounding box center [248, 63] width 408 height 15
click at [245, 60] on input "6475784764790161" at bounding box center [248, 63] width 408 height 15
type input "2288277075866473"
click at [82, 137] on span "select" at bounding box center [88, 137] width 12 height 14
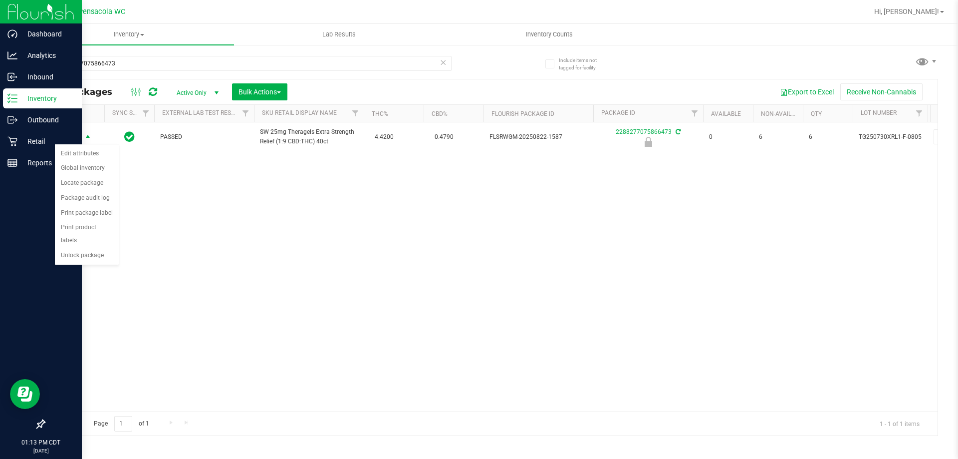
click at [84, 250] on div "Action Edit attributes Global inventory Locate package Package audit log Print …" at bounding box center [86, 204] width 65 height 121
click at [84, 248] on li "Unlock package" at bounding box center [87, 255] width 64 height 15
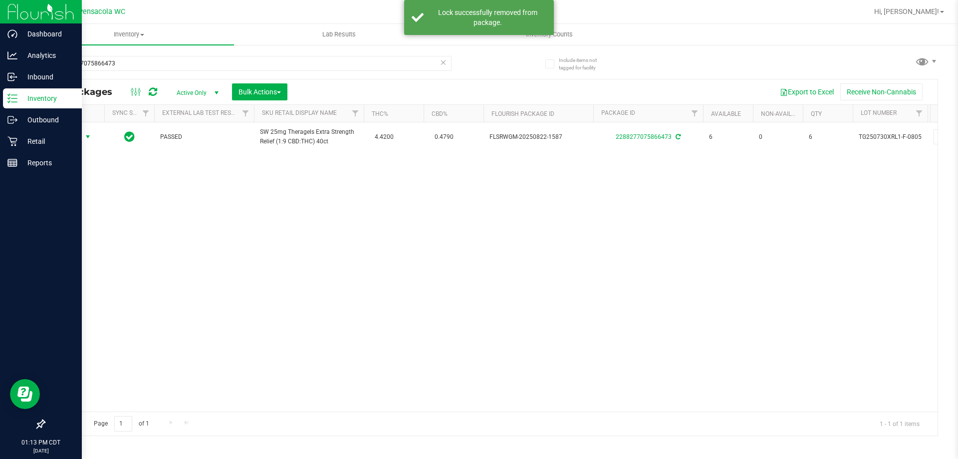
click at [67, 138] on span "Action" at bounding box center [67, 137] width 27 height 14
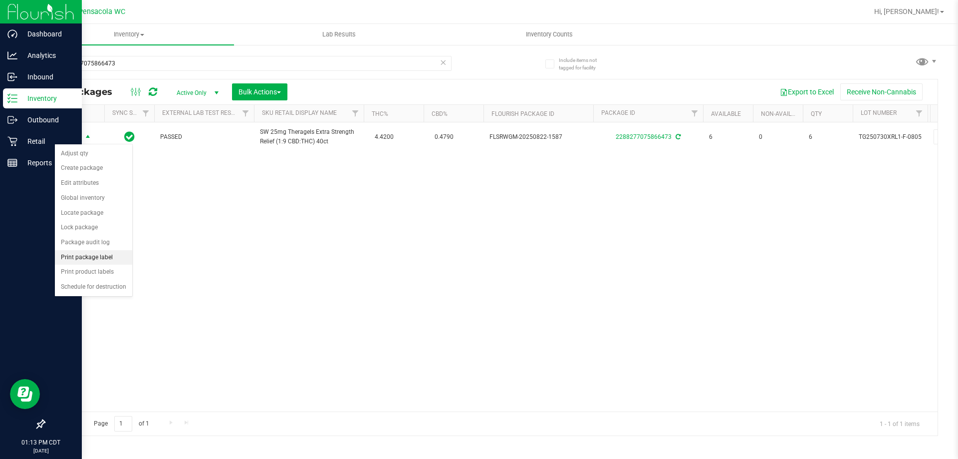
click at [92, 254] on li "Print package label" at bounding box center [93, 257] width 77 height 15
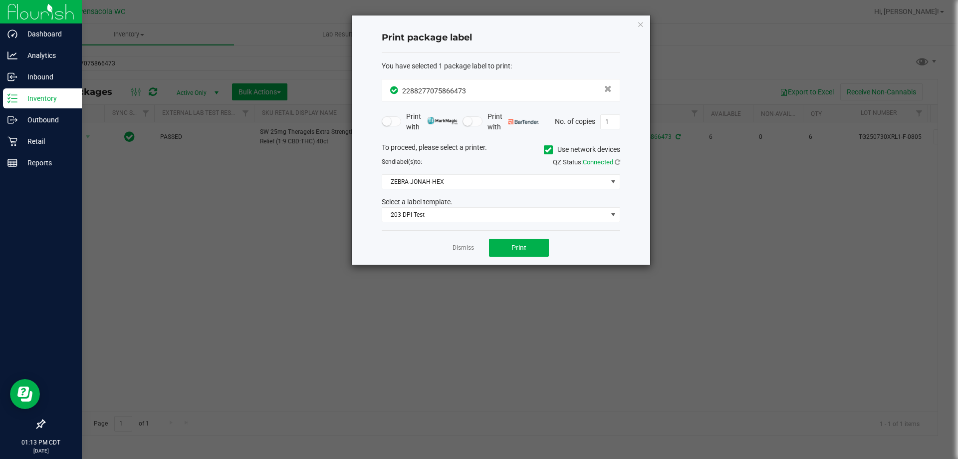
click at [527, 258] on div "Dismiss Print" at bounding box center [501, 247] width 239 height 34
click at [524, 250] on span "Print" at bounding box center [519, 248] width 15 height 8
click at [471, 246] on link "Dismiss" at bounding box center [463, 248] width 21 height 8
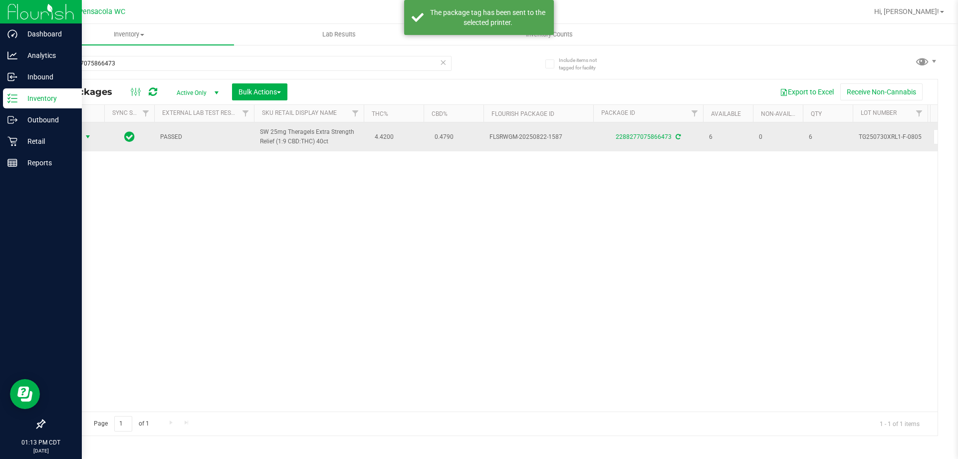
click at [85, 136] on span "select" at bounding box center [88, 137] width 8 height 8
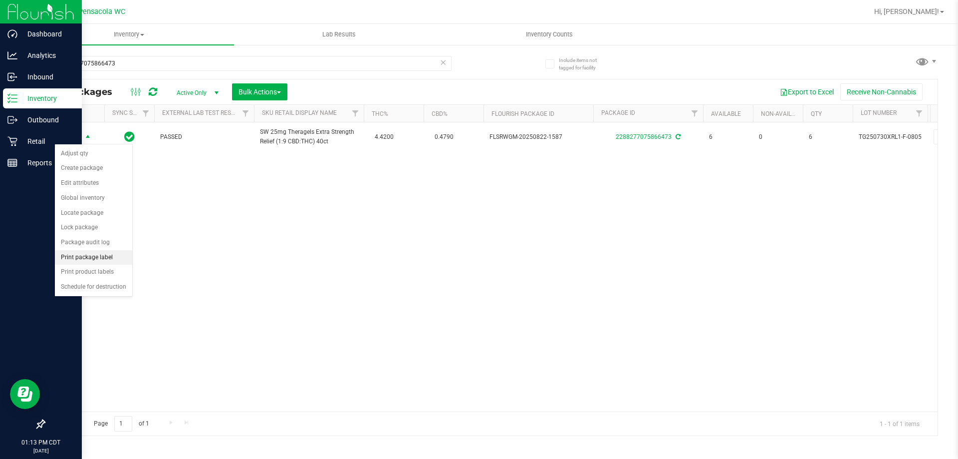
click at [120, 253] on li "Print package label" at bounding box center [93, 257] width 77 height 15
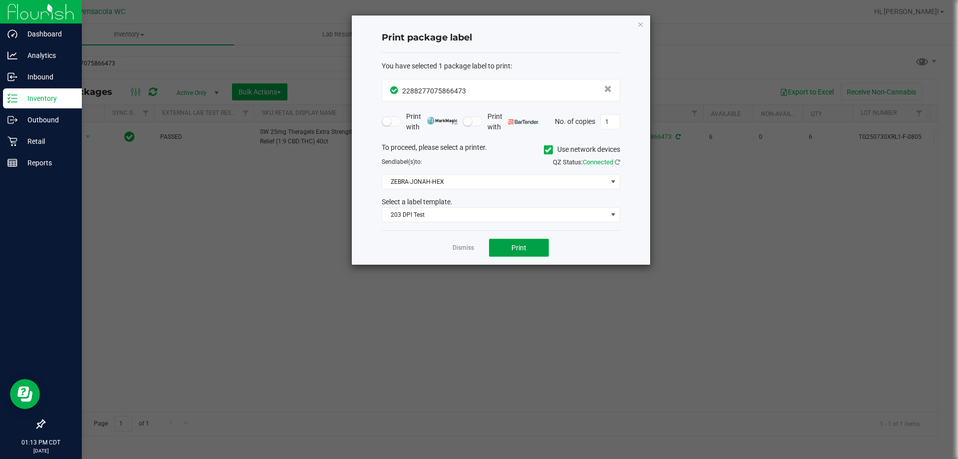
click at [505, 246] on button "Print" at bounding box center [519, 248] width 60 height 18
click at [468, 248] on link "Dismiss" at bounding box center [463, 248] width 21 height 8
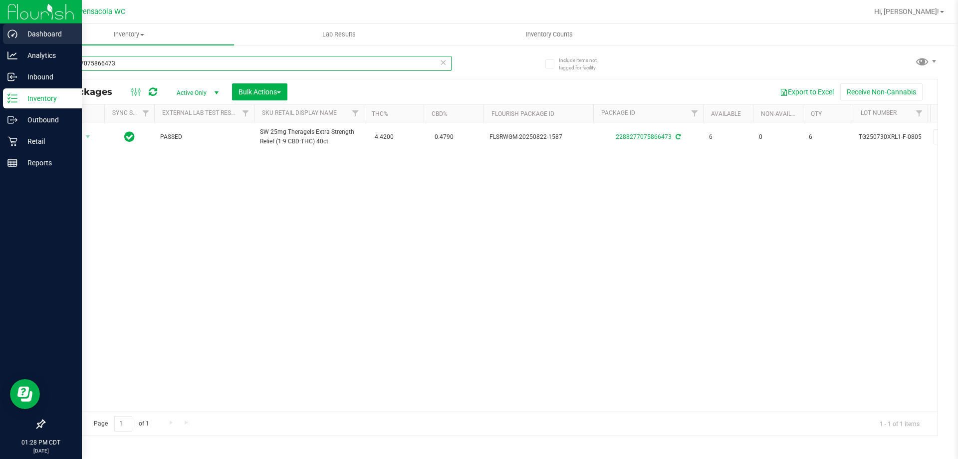
drag, startPoint x: 123, startPoint y: 63, endPoint x: 0, endPoint y: 26, distance: 128.4
click at [0, 26] on div "Dashboard Analytics Inbound Inventory Outbound Retail Reports 01:28 PM CDT 09/2…" at bounding box center [479, 229] width 958 height 459
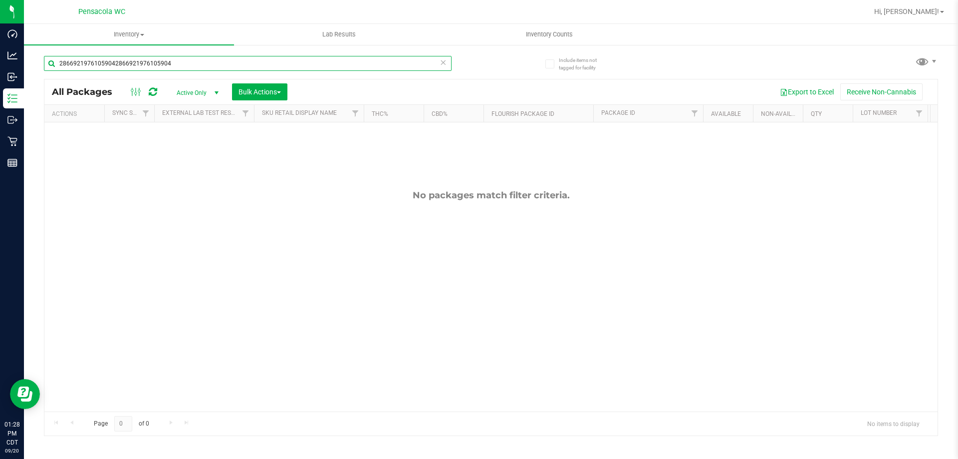
drag, startPoint x: 185, startPoint y: 59, endPoint x: 114, endPoint y: 82, distance: 74.8
click at [114, 82] on div "28669219761059042866921976105904 All Packages Active Only Active Only Lab Sampl…" at bounding box center [491, 240] width 895 height 389
type input "2866921976105904"
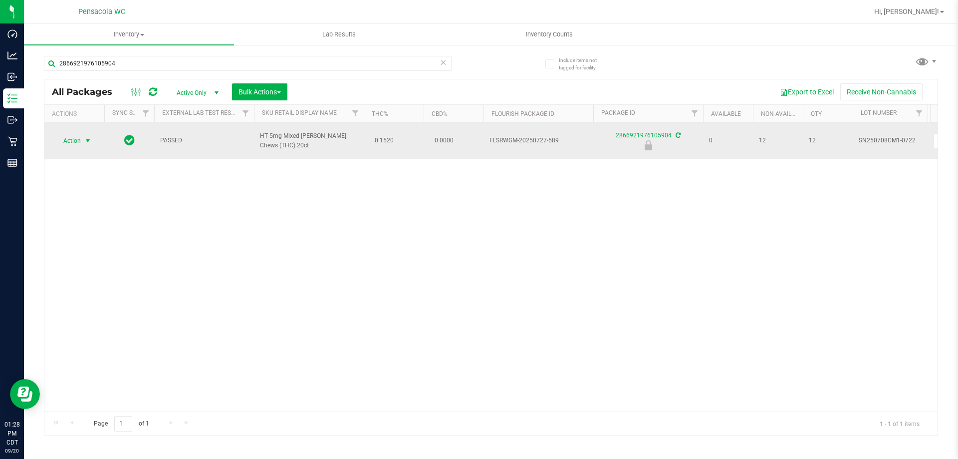
click at [74, 139] on span "Action" at bounding box center [67, 141] width 27 height 14
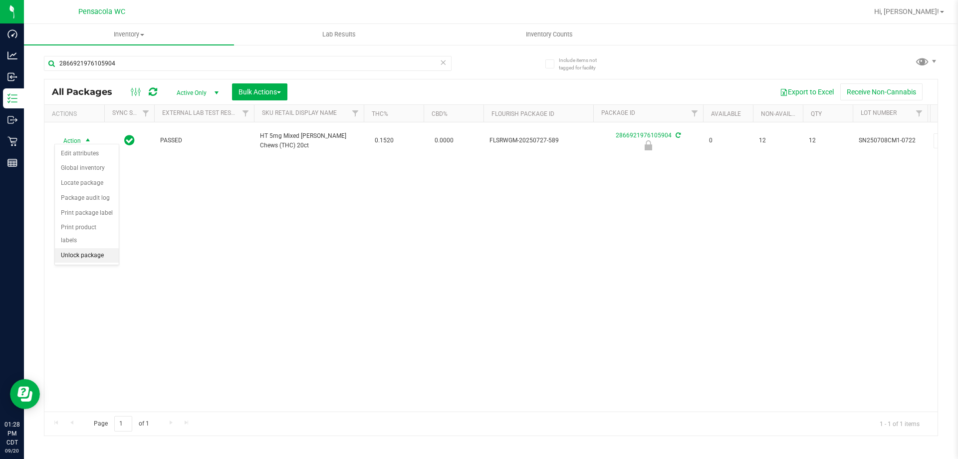
click at [87, 248] on li "Unlock package" at bounding box center [87, 255] width 64 height 15
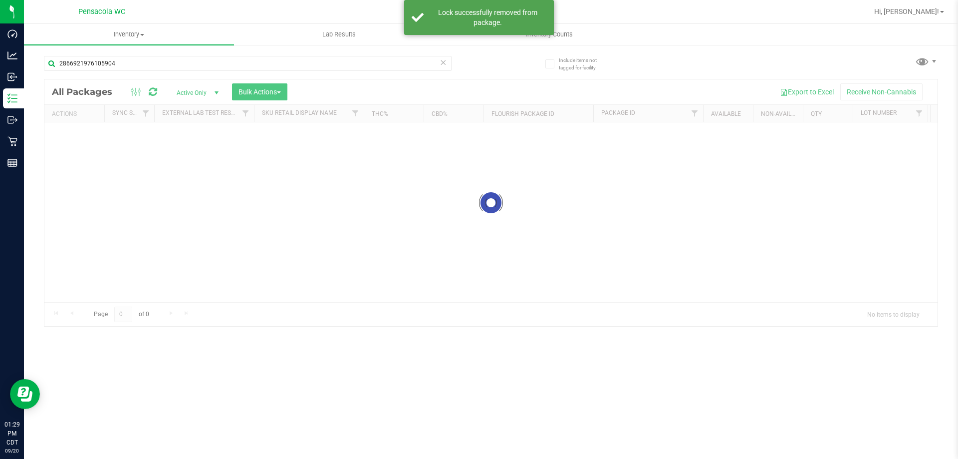
click at [75, 131] on div at bounding box center [491, 202] width 894 height 247
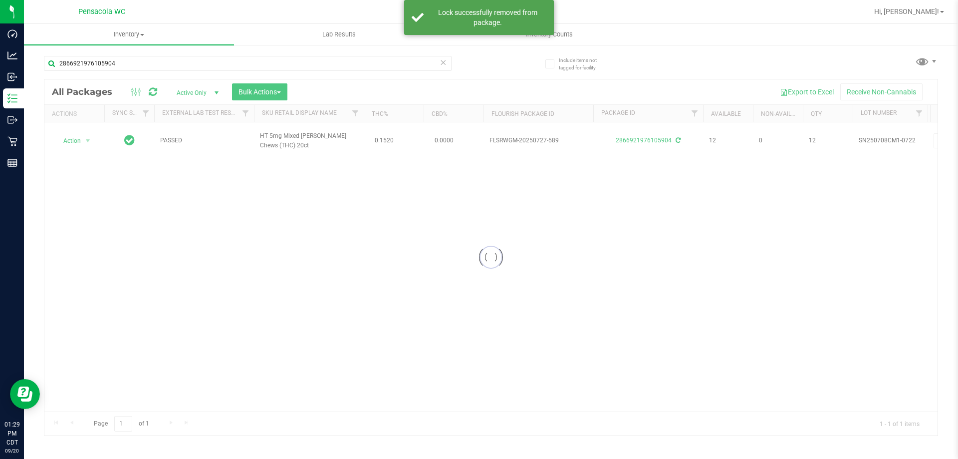
click at [75, 131] on div at bounding box center [491, 257] width 894 height 356
click at [84, 141] on div at bounding box center [491, 257] width 894 height 356
click at [87, 138] on div at bounding box center [491, 257] width 894 height 356
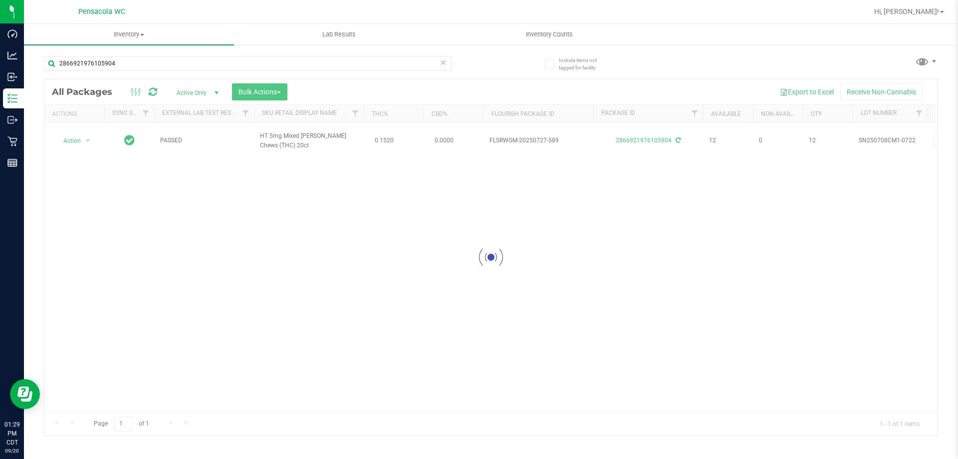
click at [87, 138] on div at bounding box center [491, 257] width 894 height 356
click at [87, 138] on span "select" at bounding box center [88, 141] width 8 height 8
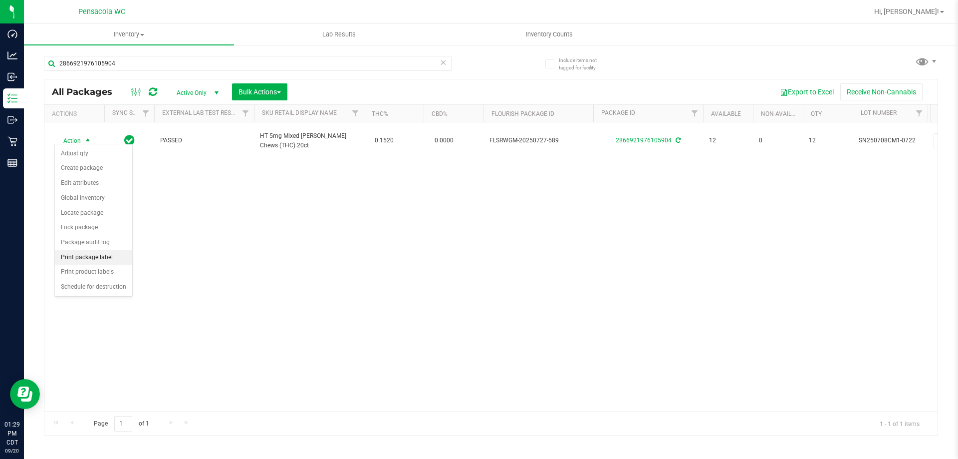
click at [113, 262] on li "Print package label" at bounding box center [93, 257] width 77 height 15
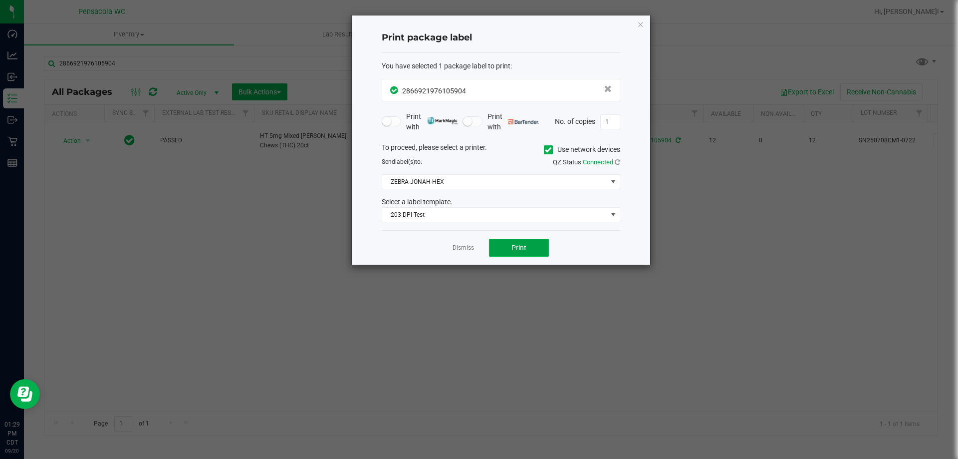
drag, startPoint x: 527, startPoint y: 249, endPoint x: 520, endPoint y: 249, distance: 7.0
click at [520, 249] on button "Print" at bounding box center [519, 248] width 60 height 18
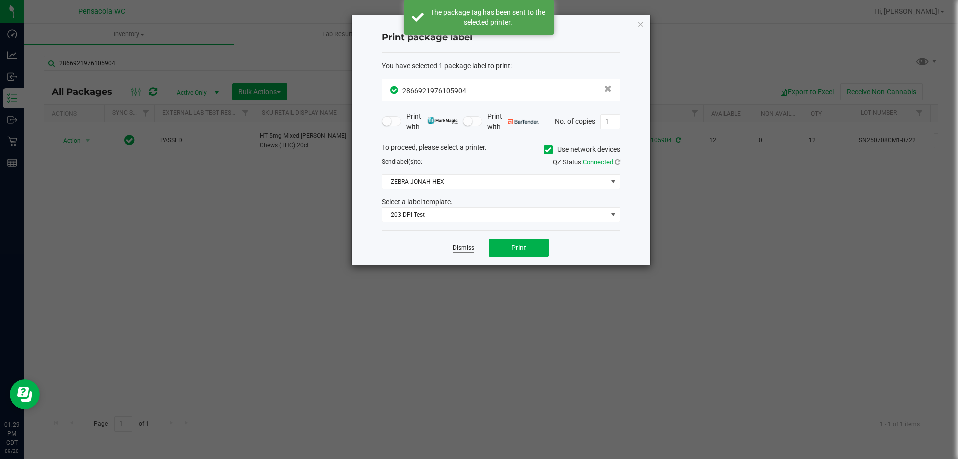
click at [466, 248] on link "Dismiss" at bounding box center [463, 248] width 21 height 8
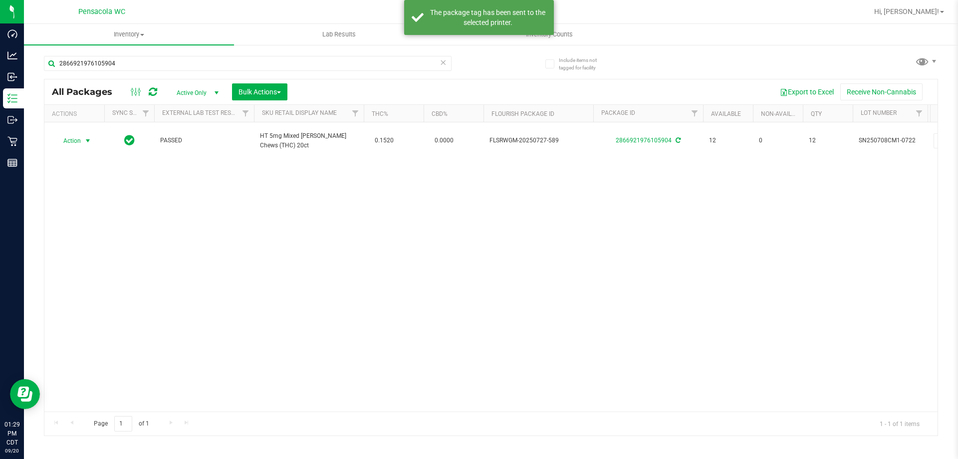
click at [381, 199] on div "Action Action Adjust qty Create package Edit attributes Global inventory Locate…" at bounding box center [491, 266] width 894 height 289
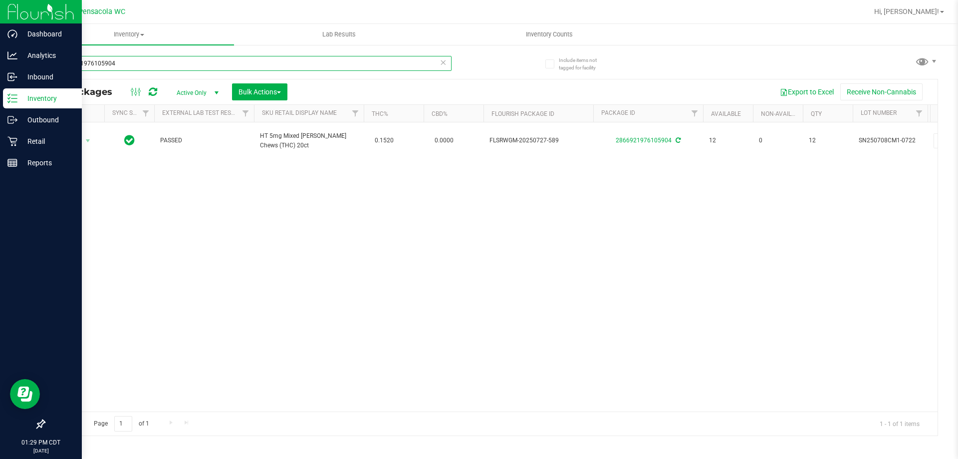
drag, startPoint x: 217, startPoint y: 64, endPoint x: 6, endPoint y: 11, distance: 217.8
click at [0, 14] on div "Dashboard Analytics Inbound Inventory Outbound Retail Reports 01:29 PM CDT 09/2…" at bounding box center [479, 229] width 958 height 459
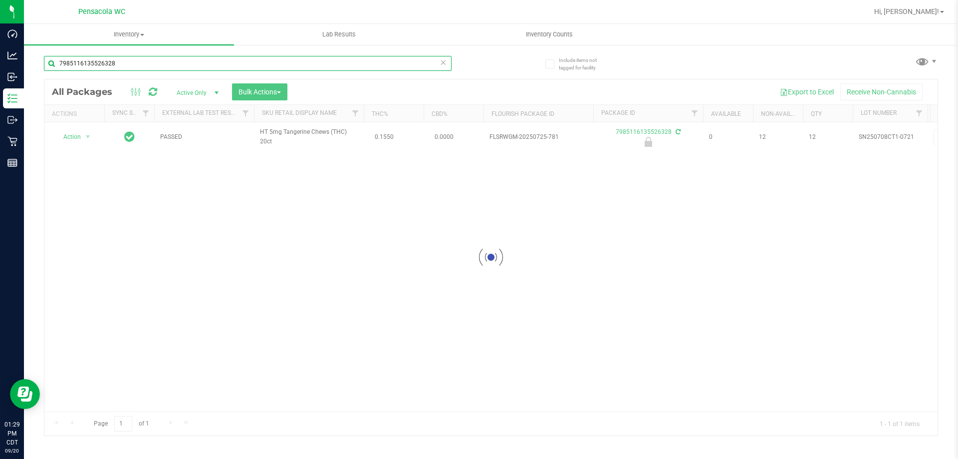
type input "7985116135526328"
click at [87, 135] on div at bounding box center [491, 257] width 894 height 356
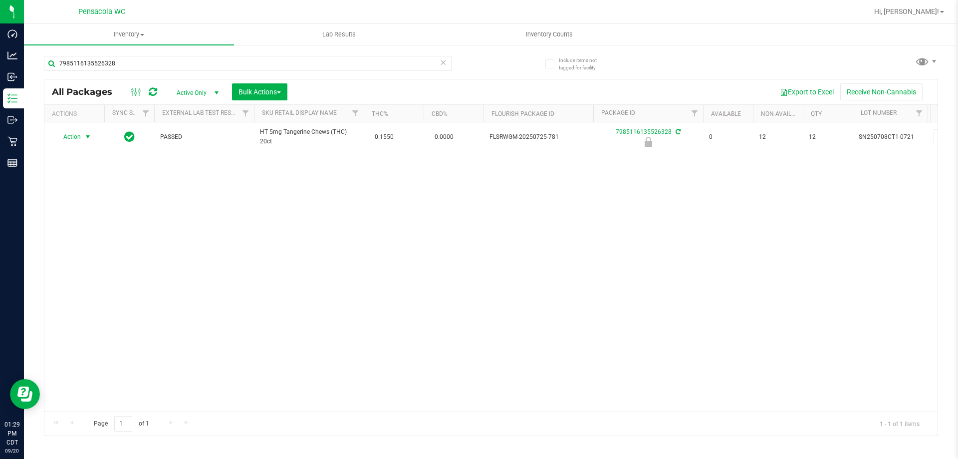
click at [87, 135] on span "select" at bounding box center [88, 137] width 8 height 8
click at [97, 248] on li "Unlock package" at bounding box center [87, 255] width 64 height 15
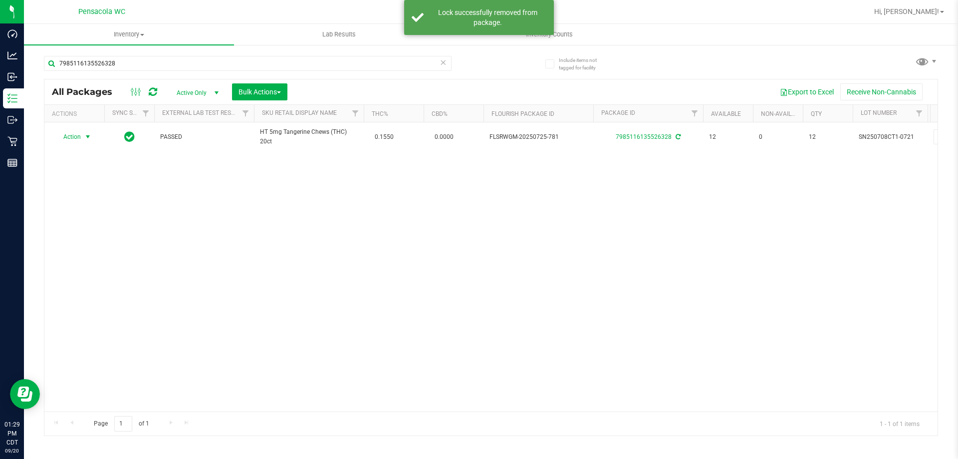
click at [83, 134] on span "select" at bounding box center [88, 137] width 12 height 14
click at [95, 252] on li "Print package label" at bounding box center [93, 257] width 77 height 15
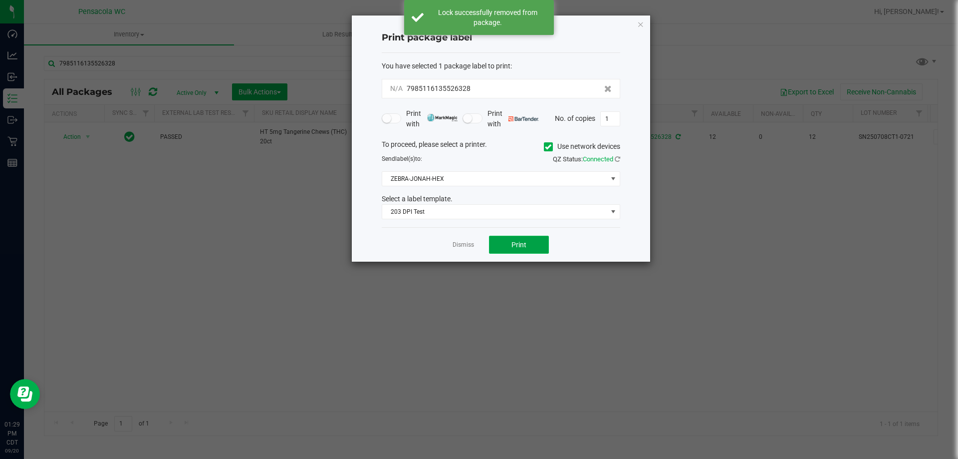
click at [524, 244] on span "Print" at bounding box center [519, 245] width 15 height 8
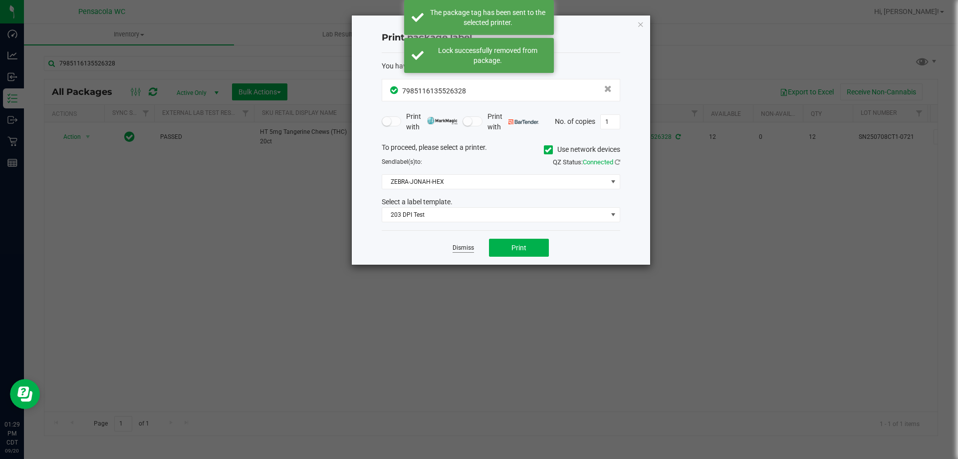
click at [467, 245] on link "Dismiss" at bounding box center [463, 248] width 21 height 8
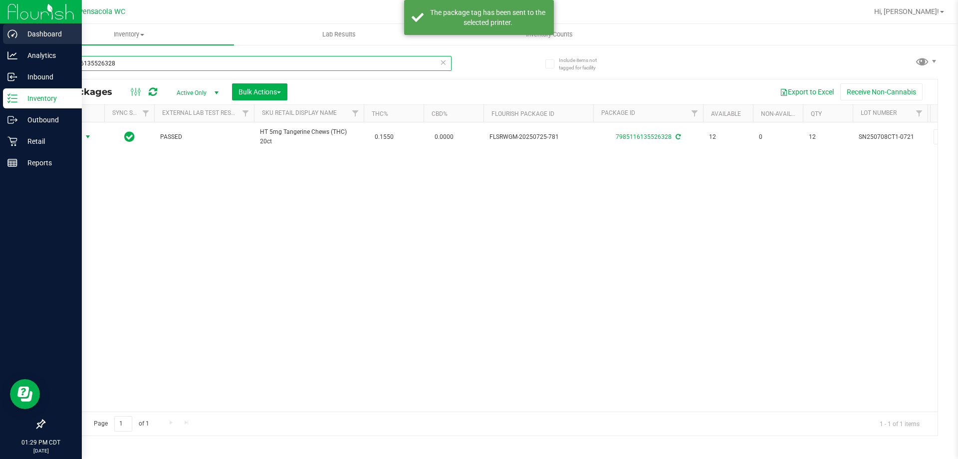
drag, startPoint x: 211, startPoint y: 68, endPoint x: 0, endPoint y: 41, distance: 212.9
click at [0, 41] on div "Dashboard Analytics Inbound Inventory Outbound Retail Reports 01:29 PM CDT 09/2…" at bounding box center [479, 229] width 958 height 459
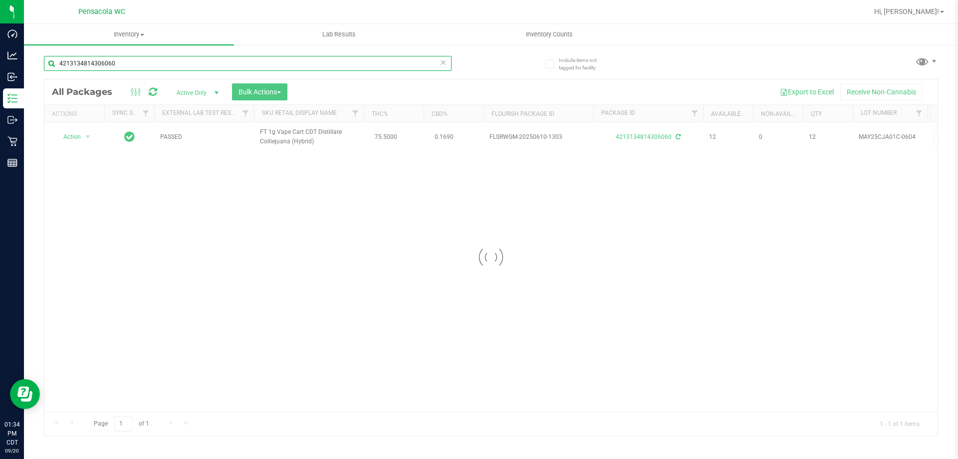
type input "4213134814306060"
click at [83, 136] on div at bounding box center [491, 257] width 894 height 356
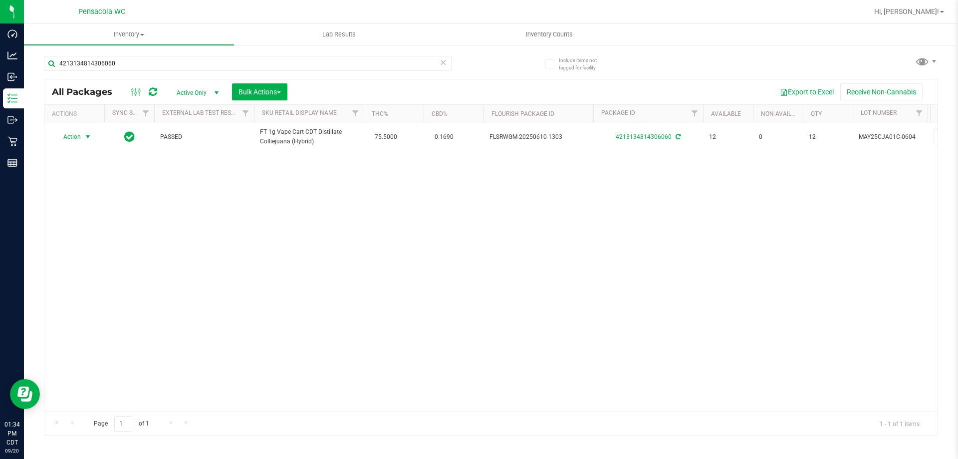
click at [83, 136] on div "Action Action Adjust qty Create package Edit attributes Global inventory Locate…" at bounding box center [74, 137] width 48 height 14
click at [83, 136] on span "select" at bounding box center [88, 137] width 12 height 14
click at [99, 223] on li "Lock package" at bounding box center [93, 227] width 77 height 15
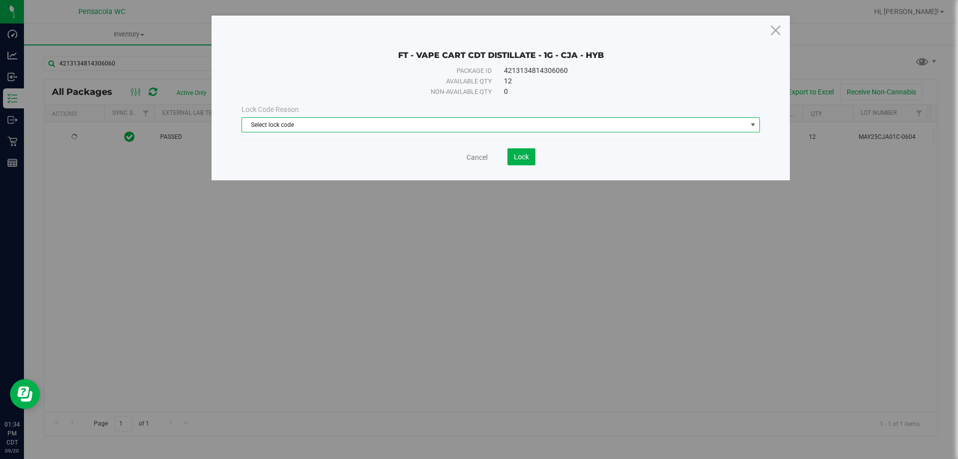
click at [366, 123] on span "Select lock code" at bounding box center [494, 125] width 505 height 14
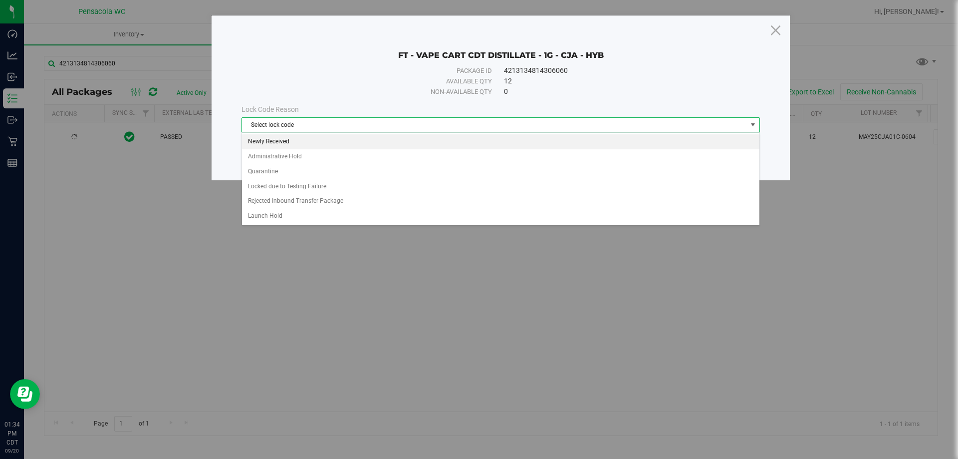
click at [284, 140] on li "Newly Received" at bounding box center [501, 141] width 518 height 15
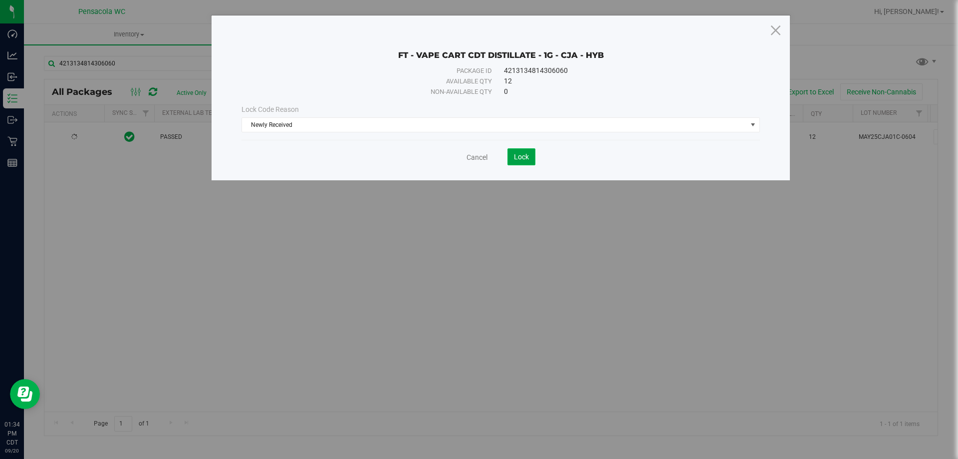
click at [529, 160] on button "Lock" at bounding box center [522, 156] width 28 height 17
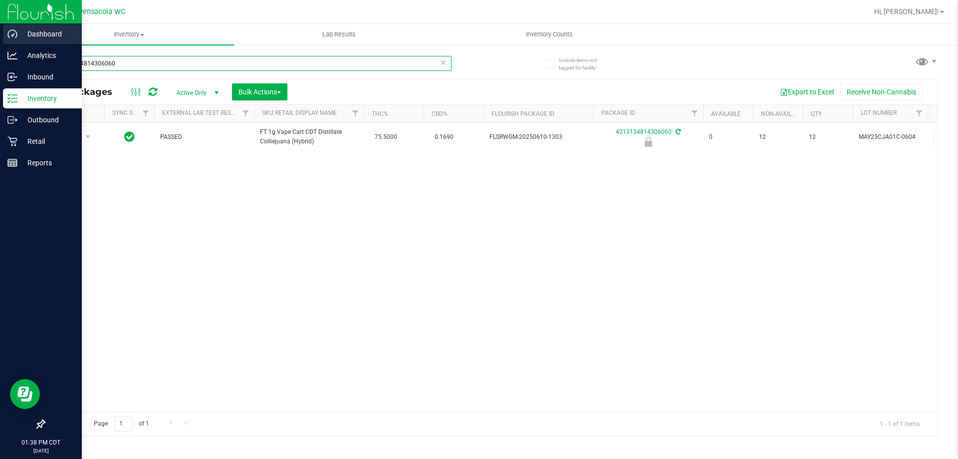
drag, startPoint x: 27, startPoint y: 47, endPoint x: 2, endPoint y: 32, distance: 29.3
click at [1, 33] on div "Dashboard Analytics Inbound Inventory Outbound Retail Reports 01:38 PM CDT 09/2…" at bounding box center [479, 229] width 958 height 459
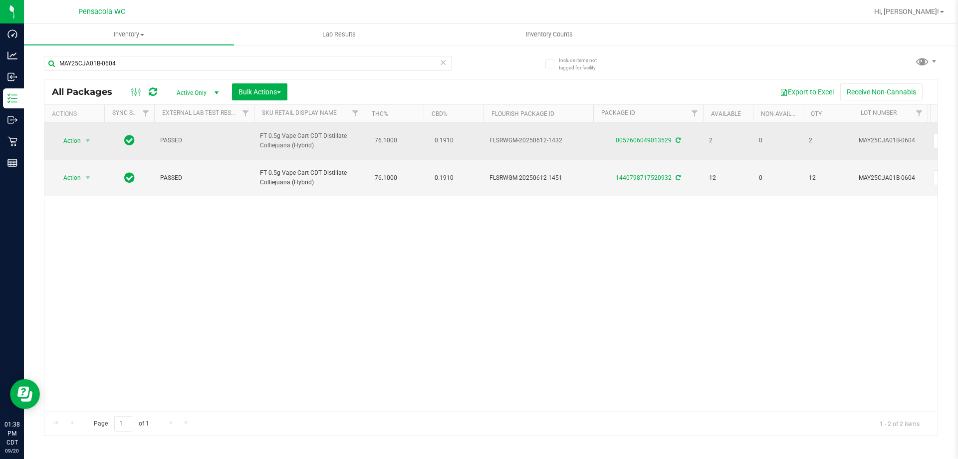
click at [77, 148] on td "Action Action Adjust qty Create package Edit attributes Global inventory Locate…" at bounding box center [74, 140] width 60 height 37
click at [78, 142] on span "Action" at bounding box center [67, 141] width 27 height 14
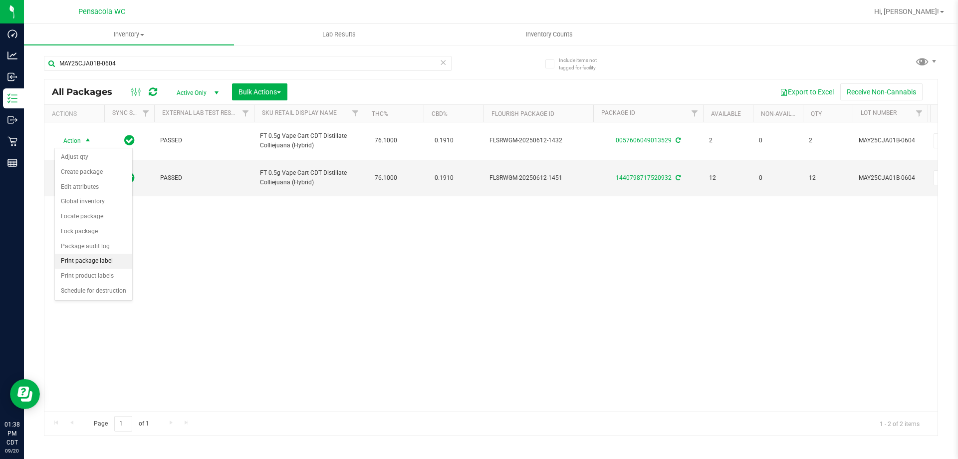
click at [116, 256] on li "Print package label" at bounding box center [93, 261] width 77 height 15
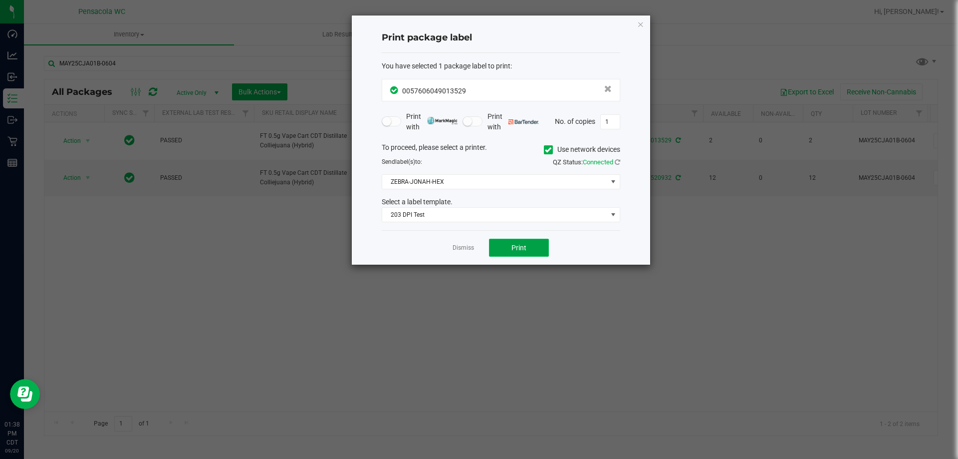
click at [514, 240] on button "Print" at bounding box center [519, 248] width 60 height 18
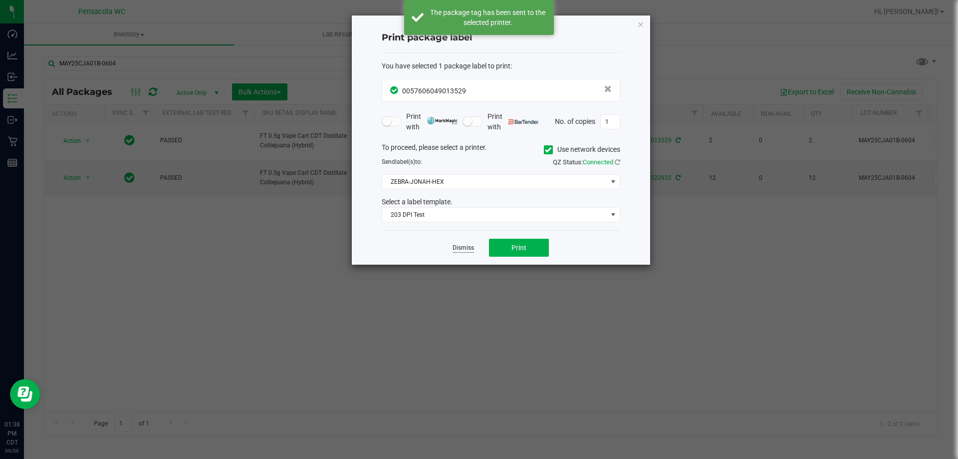
click at [470, 244] on link "Dismiss" at bounding box center [463, 248] width 21 height 8
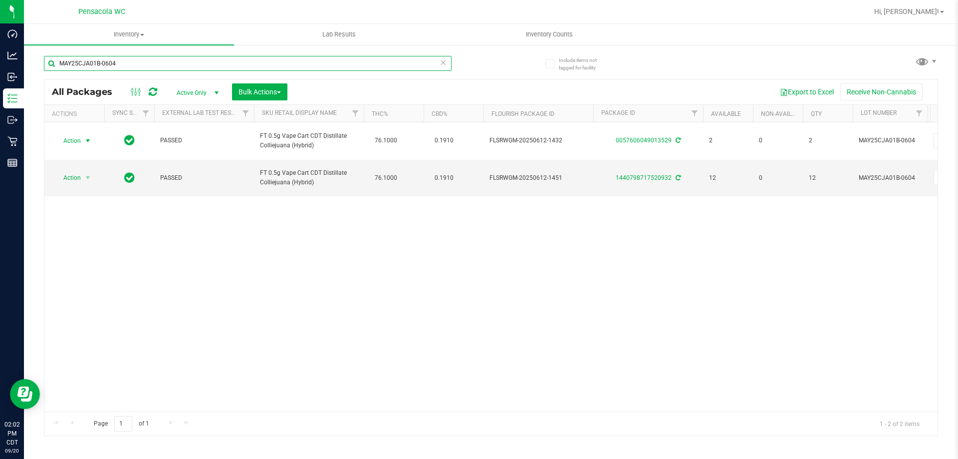
click at [118, 62] on input "MAY25CJA01B-0604" at bounding box center [248, 63] width 408 height 15
type input "M"
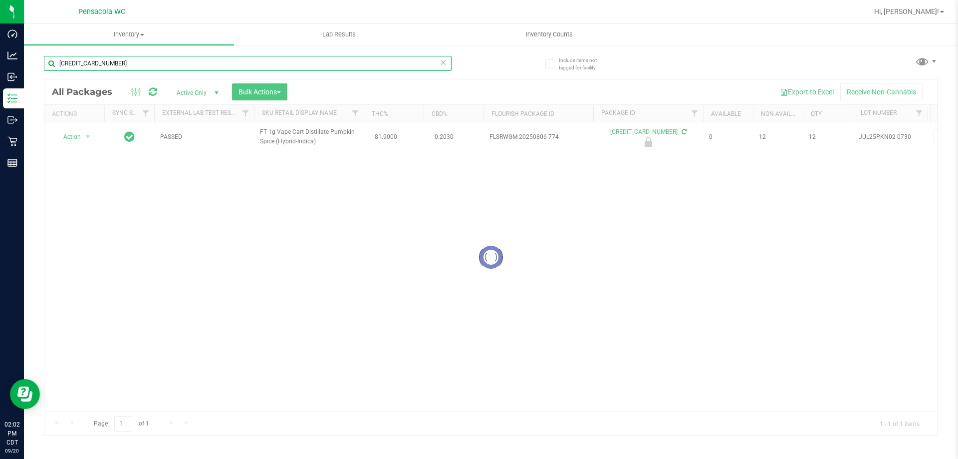
type input "[CREDIT_CARD_NUMBER]"
click at [83, 136] on div at bounding box center [491, 257] width 894 height 356
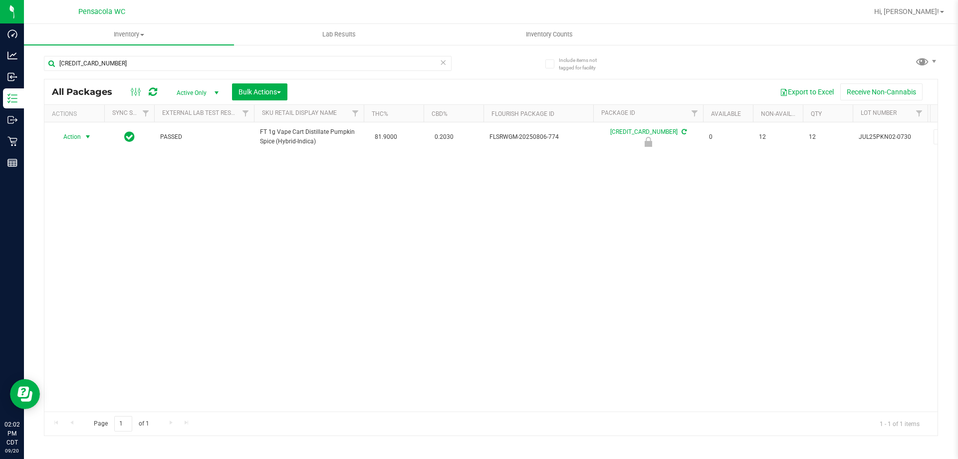
click at [83, 136] on span "select" at bounding box center [88, 137] width 12 height 14
click at [88, 248] on li "Unlock package" at bounding box center [87, 255] width 64 height 15
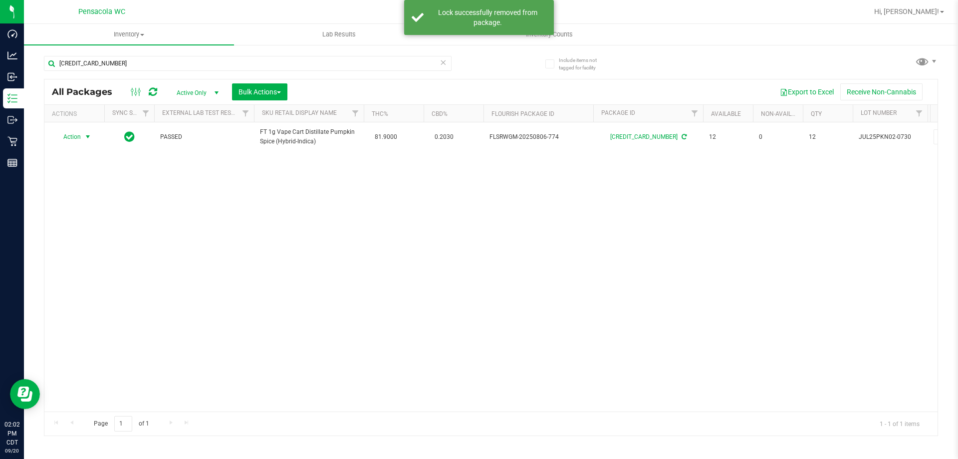
click at [74, 136] on span "Action" at bounding box center [67, 137] width 27 height 14
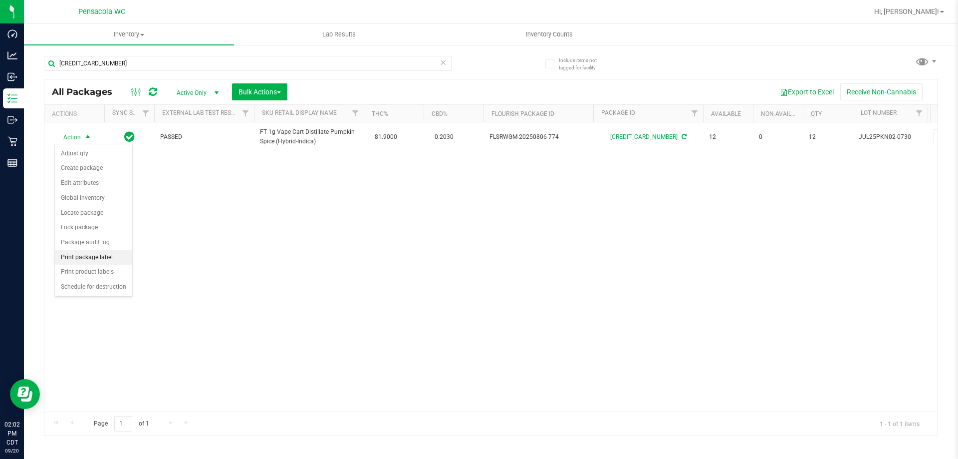
click at [93, 254] on li "Print package label" at bounding box center [93, 257] width 77 height 15
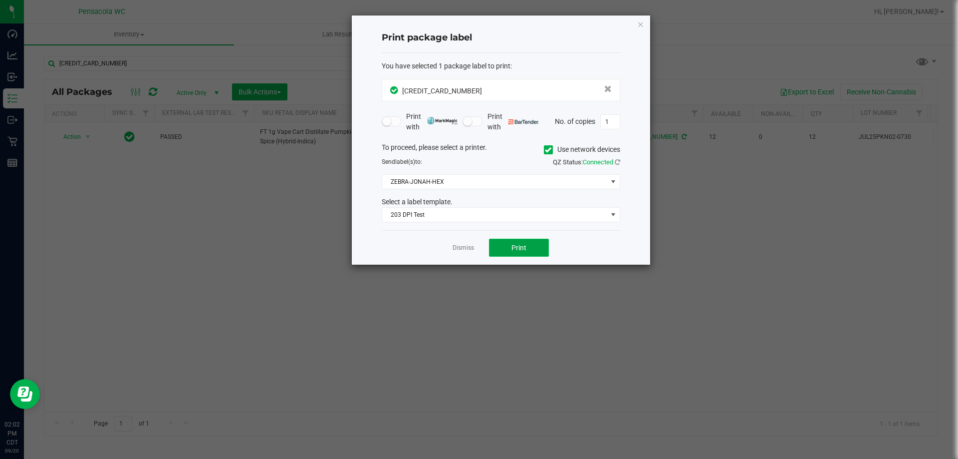
click at [526, 254] on button "Print" at bounding box center [519, 248] width 60 height 18
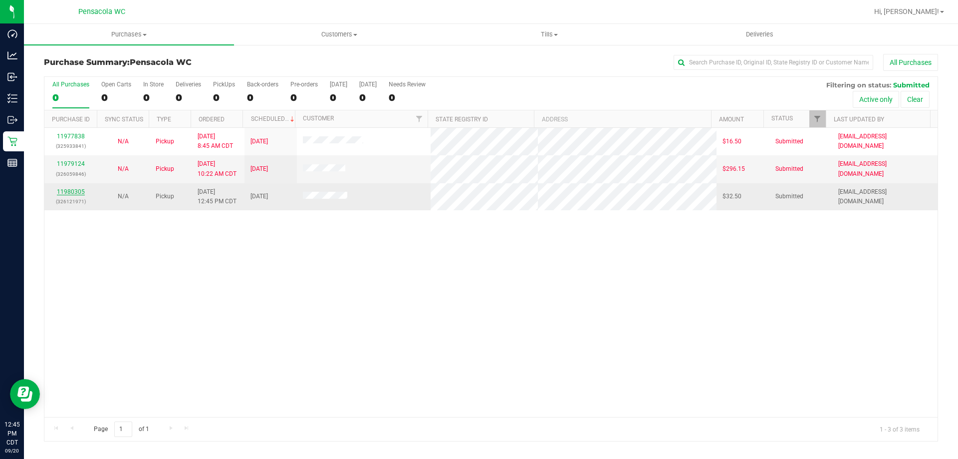
click at [80, 191] on link "11980305" at bounding box center [71, 191] width 28 height 7
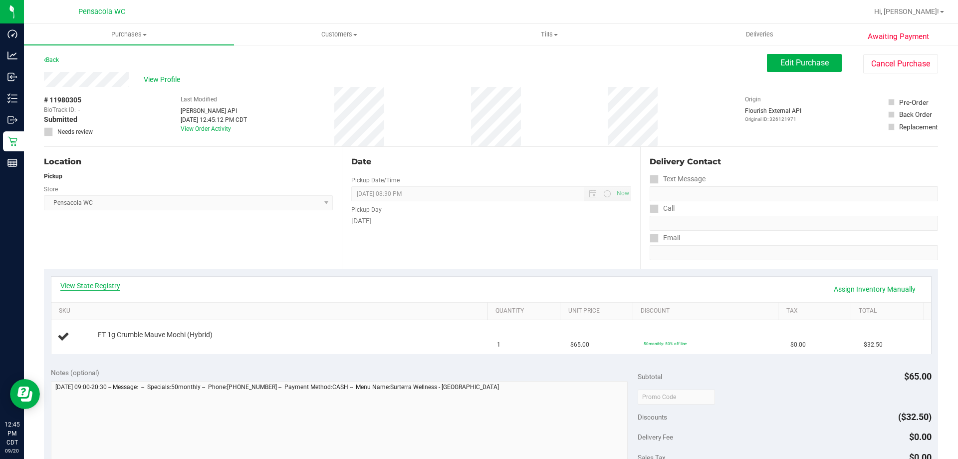
click at [101, 287] on link "View State Registry" at bounding box center [90, 286] width 60 height 10
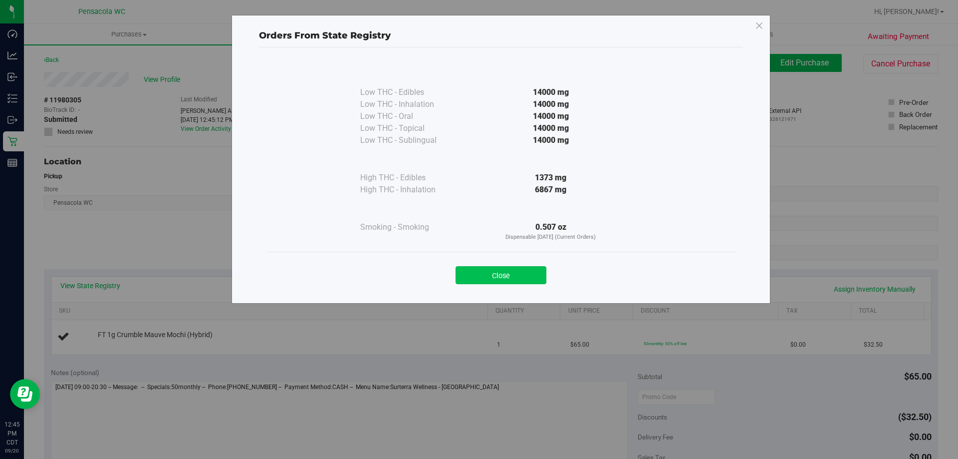
click at [509, 282] on button "Close" at bounding box center [501, 275] width 91 height 18
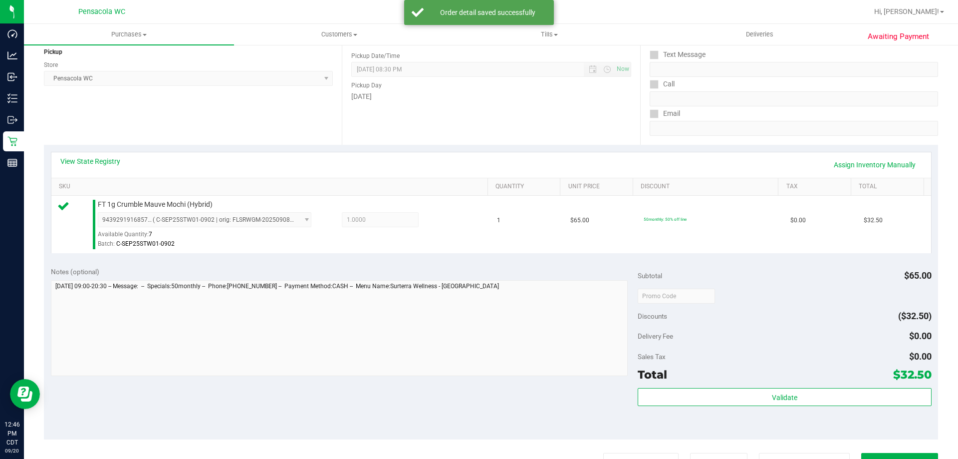
scroll to position [150, 0]
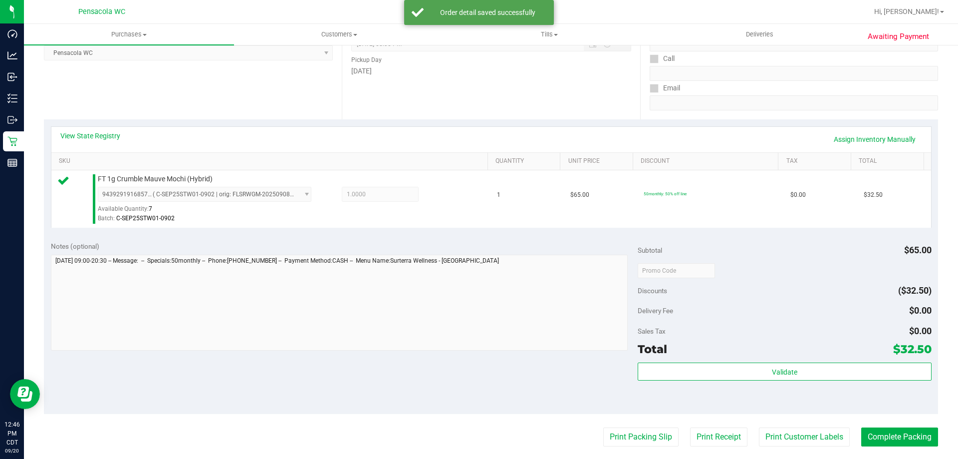
click at [759, 384] on div "Validate" at bounding box center [785, 384] width 294 height 45
click at [759, 380] on div "Validate" at bounding box center [785, 371] width 294 height 19
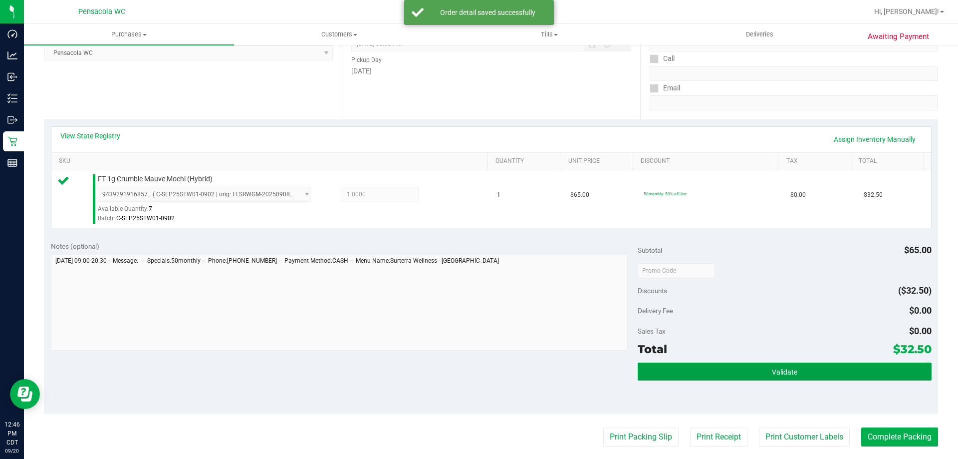
click at [757, 374] on button "Validate" at bounding box center [785, 371] width 294 height 18
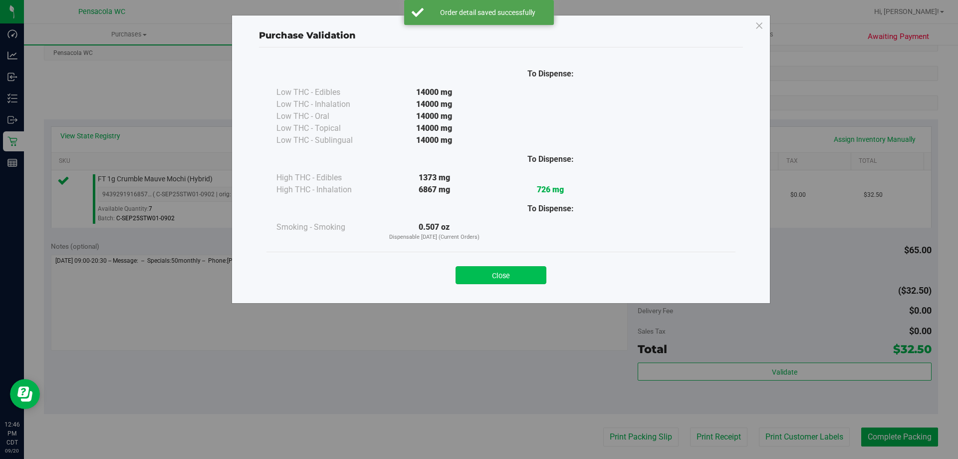
click at [531, 268] on button "Close" at bounding box center [501, 275] width 91 height 18
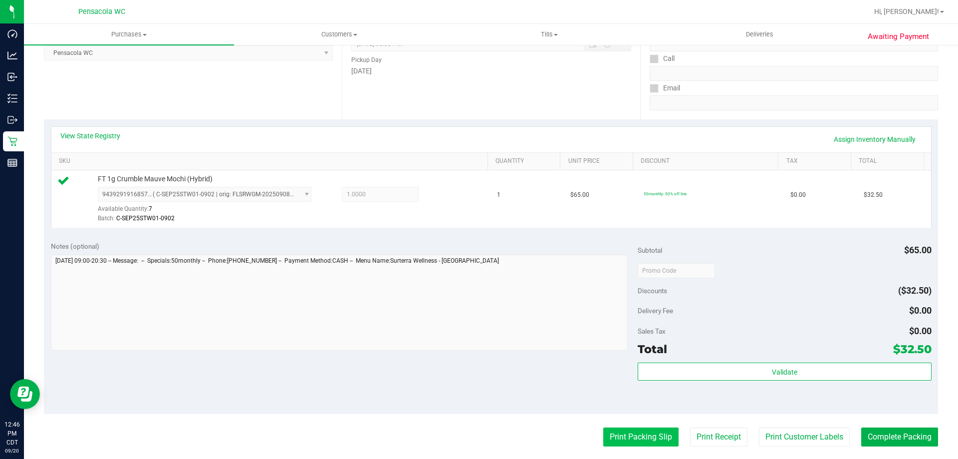
click at [646, 444] on button "Print Packing Slip" at bounding box center [641, 436] width 75 height 19
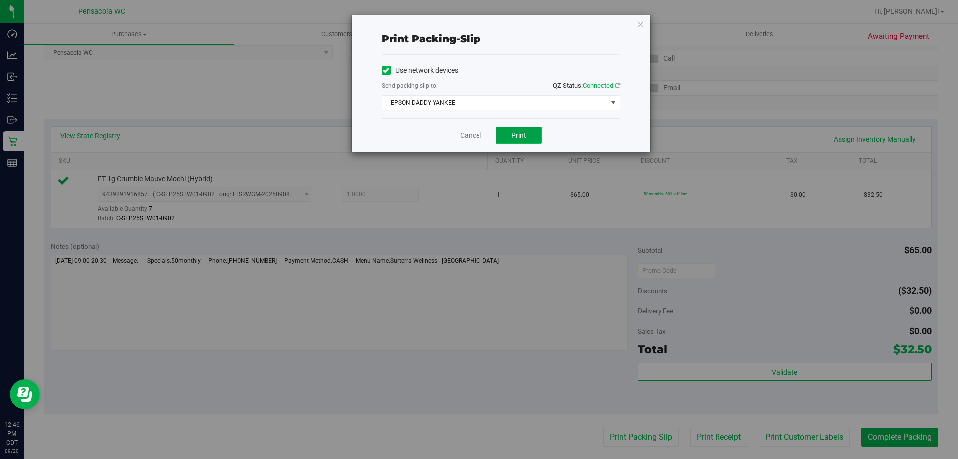
click at [510, 139] on button "Print" at bounding box center [519, 135] width 46 height 17
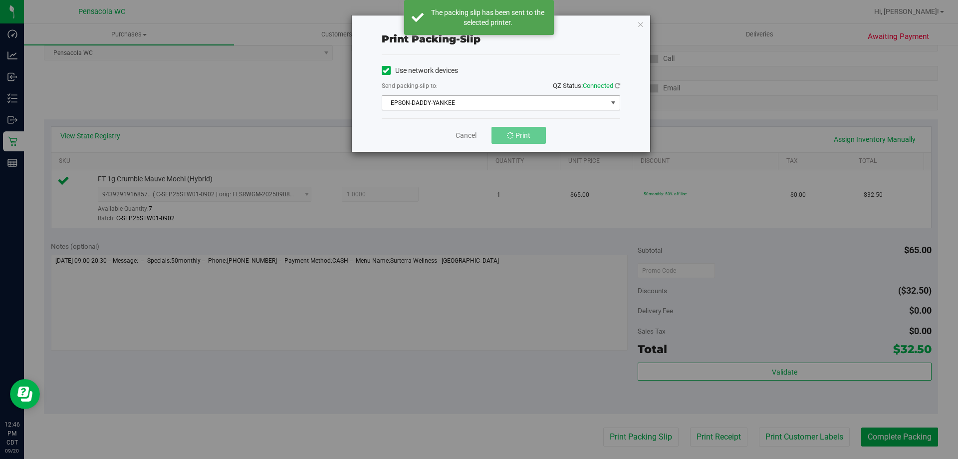
click at [471, 99] on span "EPSON-DADDY-YANKEE" at bounding box center [494, 103] width 225 height 14
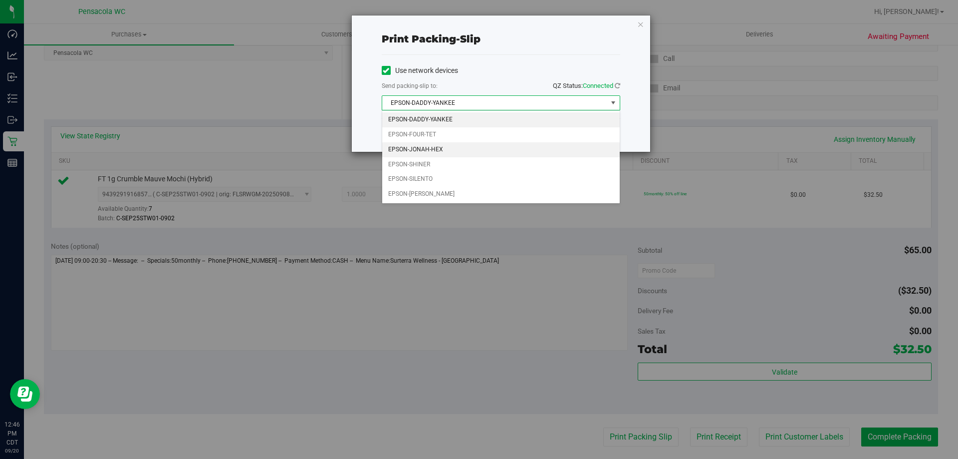
click at [437, 151] on li "EPSON-JONAH-HEX" at bounding box center [501, 149] width 238 height 15
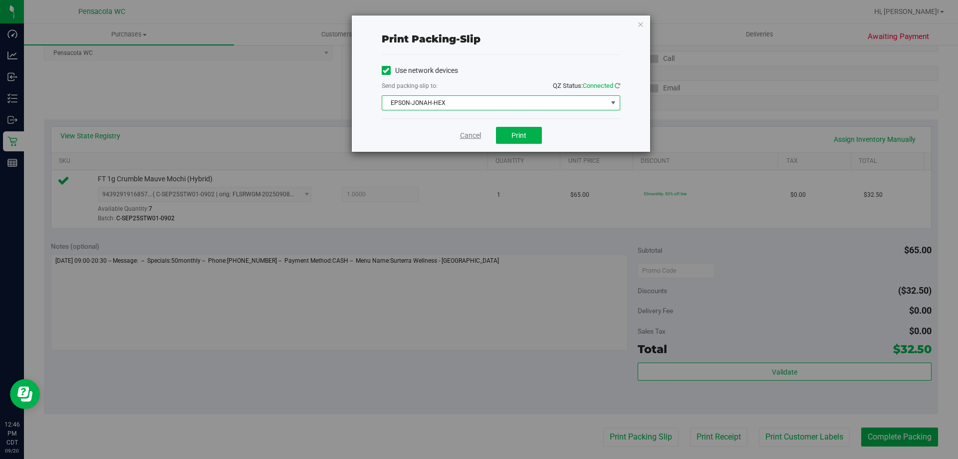
click at [477, 135] on link "Cancel" at bounding box center [470, 135] width 21 height 10
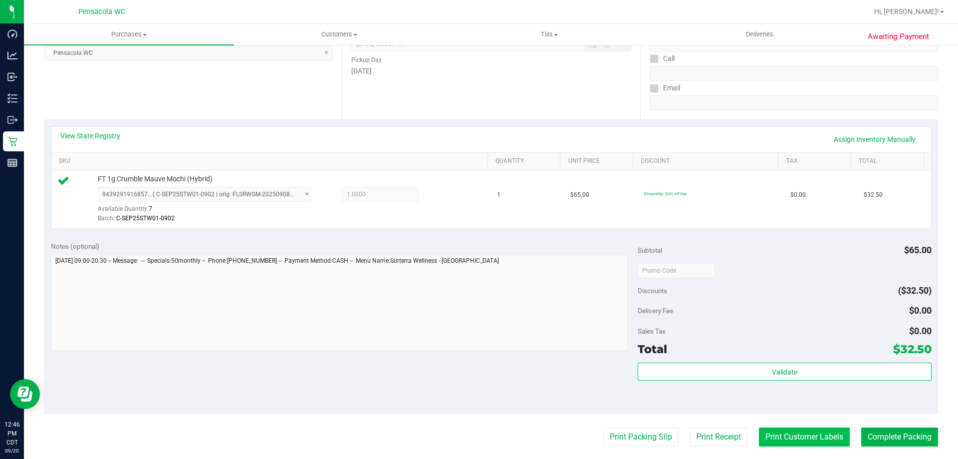
click at [831, 435] on button "Print Customer Labels" at bounding box center [804, 436] width 91 height 19
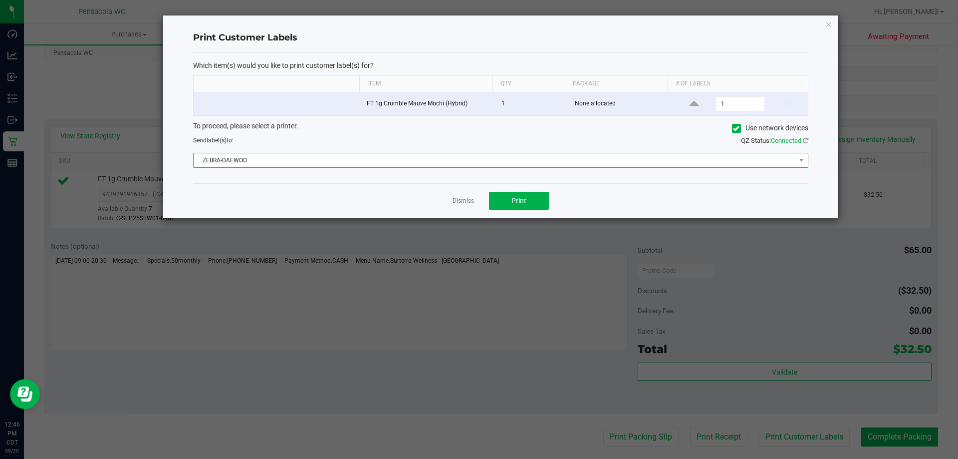
click at [400, 157] on span "ZEBRA-DAEWOO" at bounding box center [495, 160] width 602 height 14
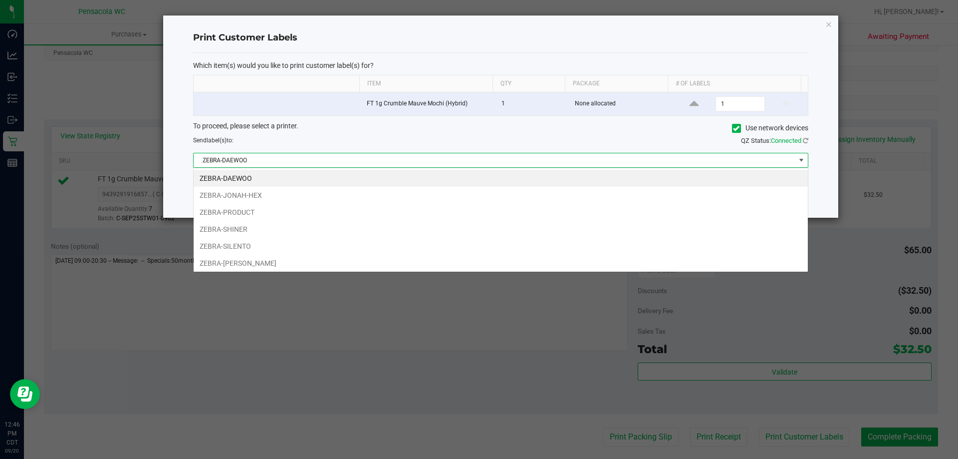
scroll to position [15, 615]
click at [245, 199] on li "ZEBRA-JONAH-HEX" at bounding box center [501, 195] width 615 height 17
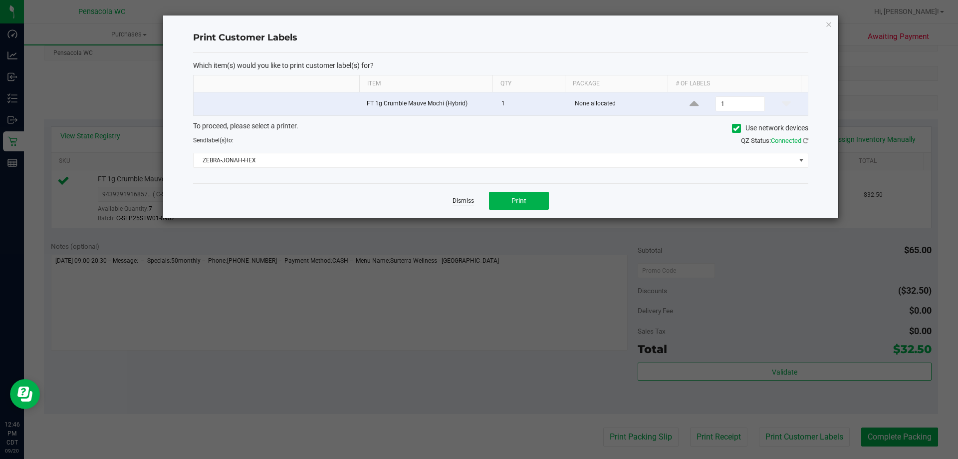
click at [461, 203] on link "Dismiss" at bounding box center [463, 201] width 21 height 8
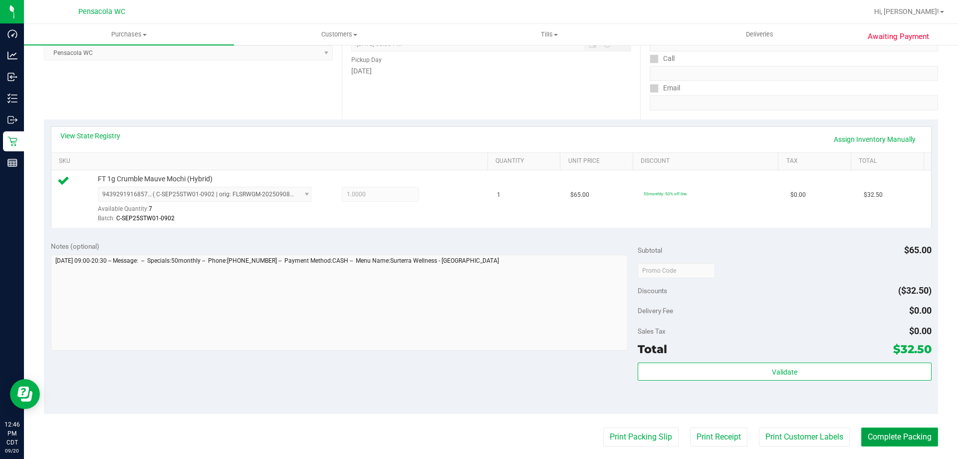
click at [896, 428] on button "Complete Packing" at bounding box center [900, 436] width 77 height 19
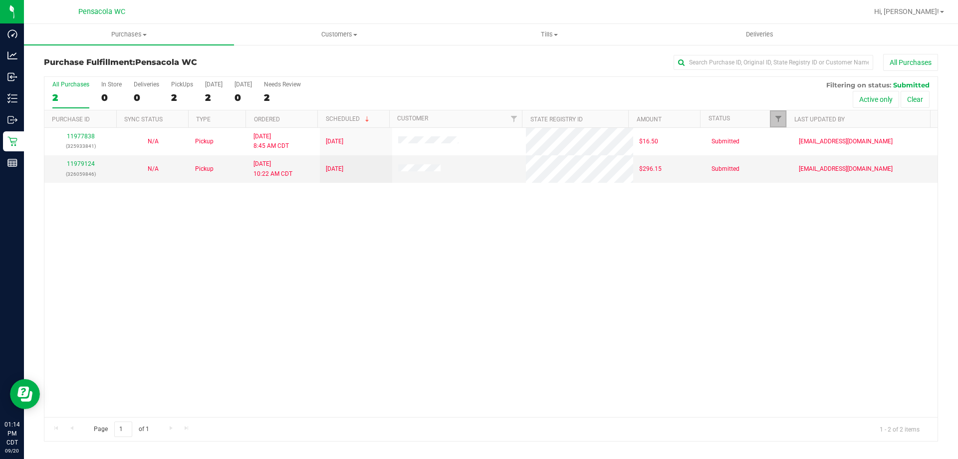
click at [774, 117] on link "Filter" at bounding box center [778, 118] width 16 height 17
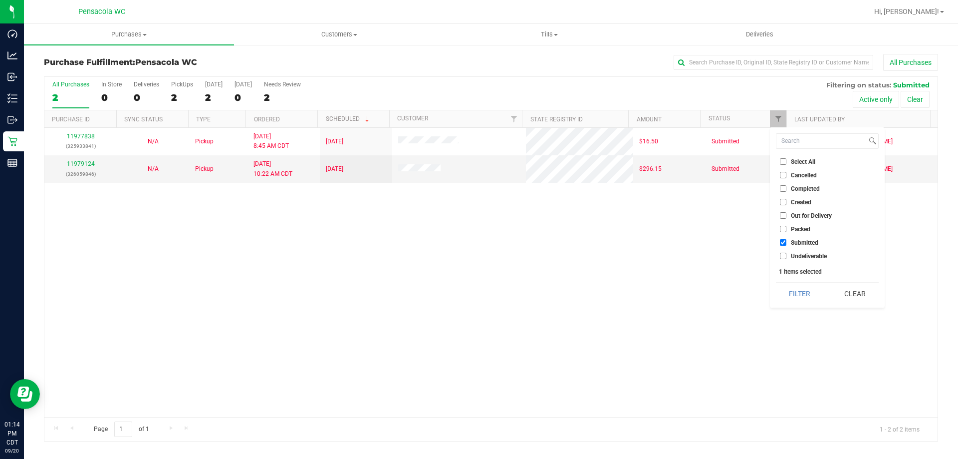
click at [792, 230] on span "Packed" at bounding box center [800, 229] width 19 height 6
click at [787, 230] on input "Packed" at bounding box center [783, 229] width 6 height 6
click at [803, 295] on button "Filter" at bounding box center [800, 294] width 48 height 22
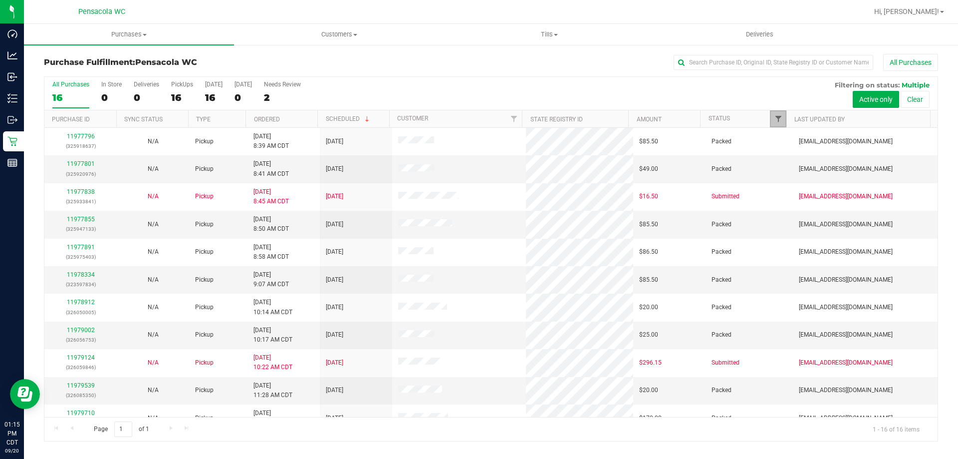
click at [778, 119] on span "Filter" at bounding box center [779, 119] width 8 height 8
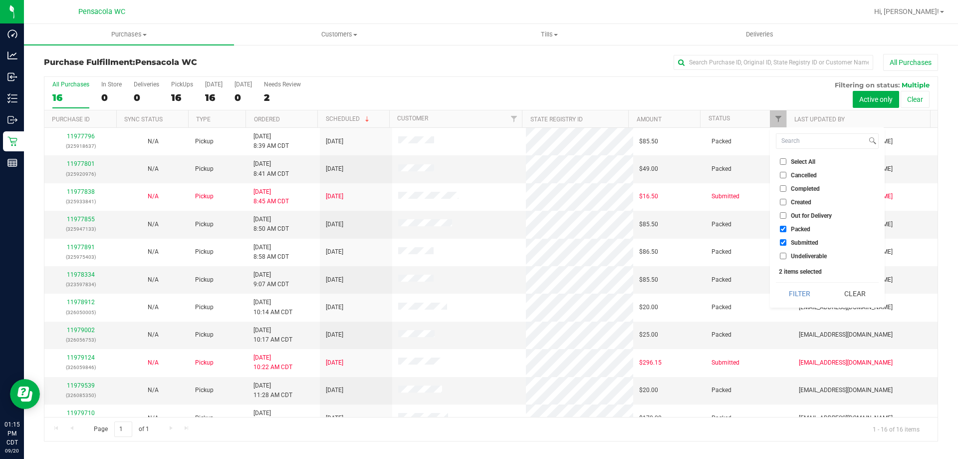
click at [802, 228] on span "Packed" at bounding box center [800, 229] width 19 height 6
click at [787, 228] on input "Packed" at bounding box center [783, 229] width 6 height 6
checkbox input "false"
click at [811, 292] on button "Filter" at bounding box center [800, 294] width 48 height 22
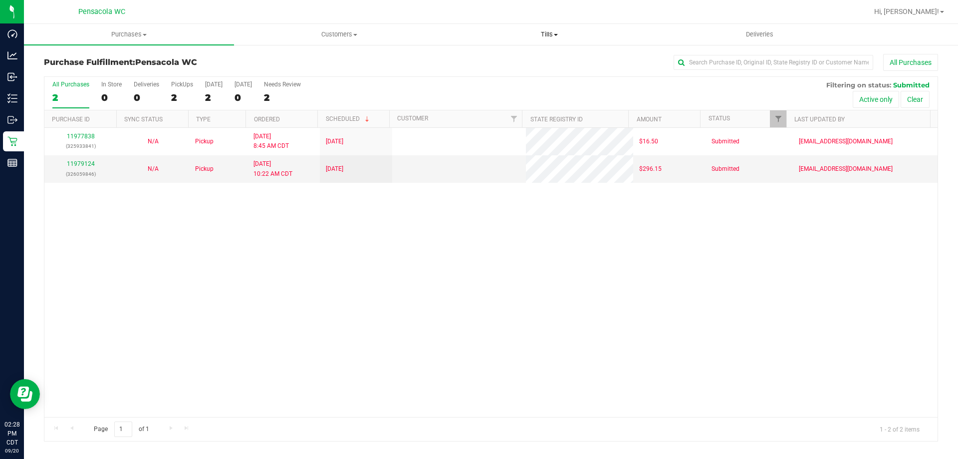
click at [552, 34] on span "Tills" at bounding box center [549, 34] width 209 height 9
click at [505, 56] on span "Manage tills" at bounding box center [477, 60] width 67 height 8
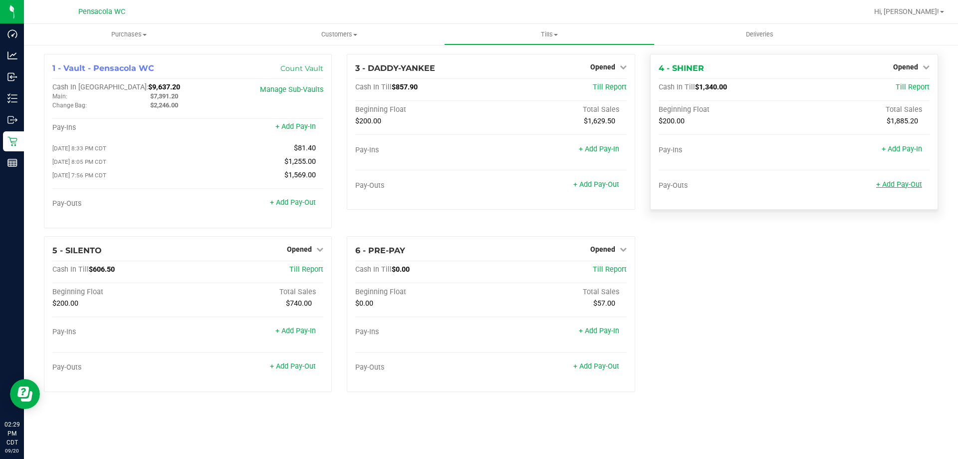
click at [899, 186] on link "+ Add Pay-Out" at bounding box center [900, 184] width 46 height 8
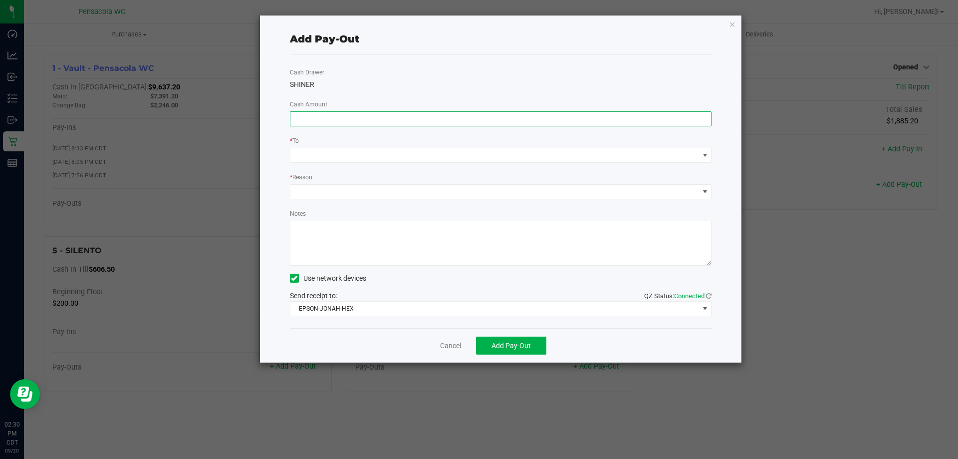
click at [337, 115] on input at bounding box center [501, 119] width 421 height 14
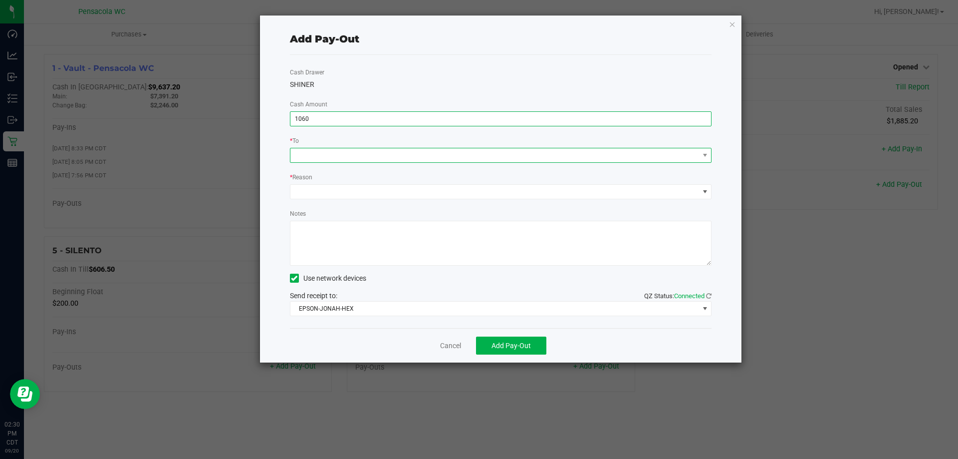
type input "$1,060.00"
click at [299, 162] on span at bounding box center [501, 155] width 422 height 15
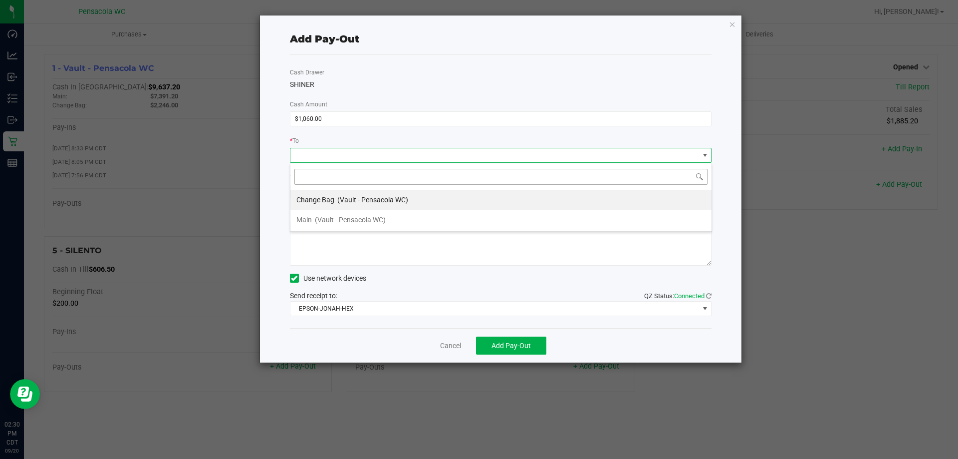
scroll to position [15, 422]
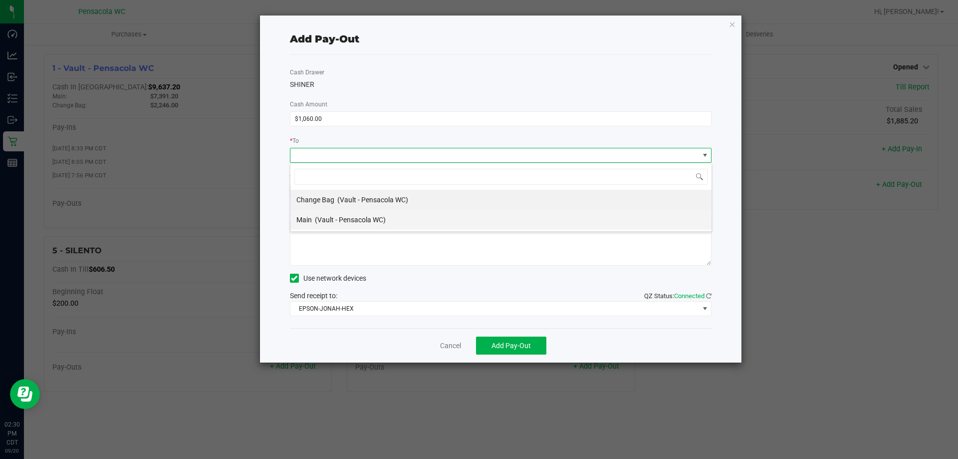
click at [326, 217] on span "(Vault - Pensacola WC)" at bounding box center [350, 220] width 71 height 8
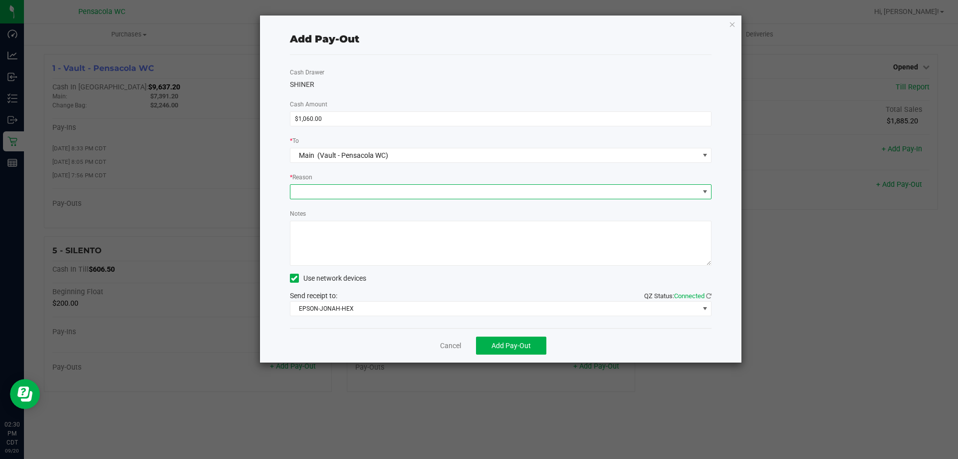
click at [322, 192] on span at bounding box center [495, 192] width 409 height 14
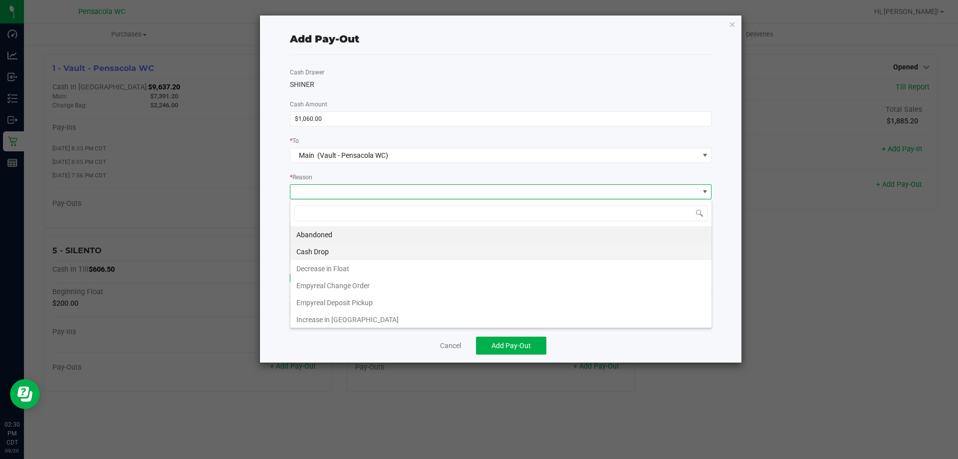
click at [333, 247] on li "Cash Drop" at bounding box center [501, 251] width 421 height 17
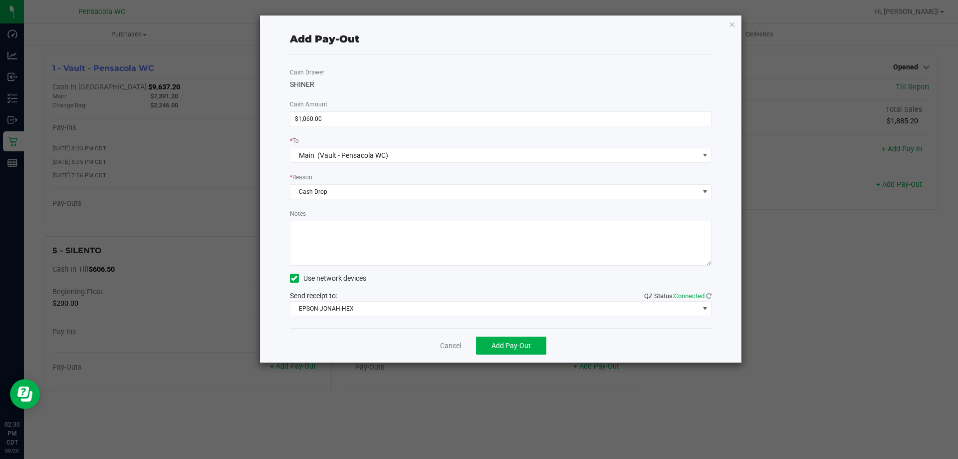
click at [511, 362] on div "Cancel Add Pay-Out" at bounding box center [501, 345] width 422 height 34
click at [504, 346] on span "Add Pay-Out" at bounding box center [511, 345] width 39 height 8
click at [453, 344] on link "Dismiss" at bounding box center [447, 345] width 24 height 10
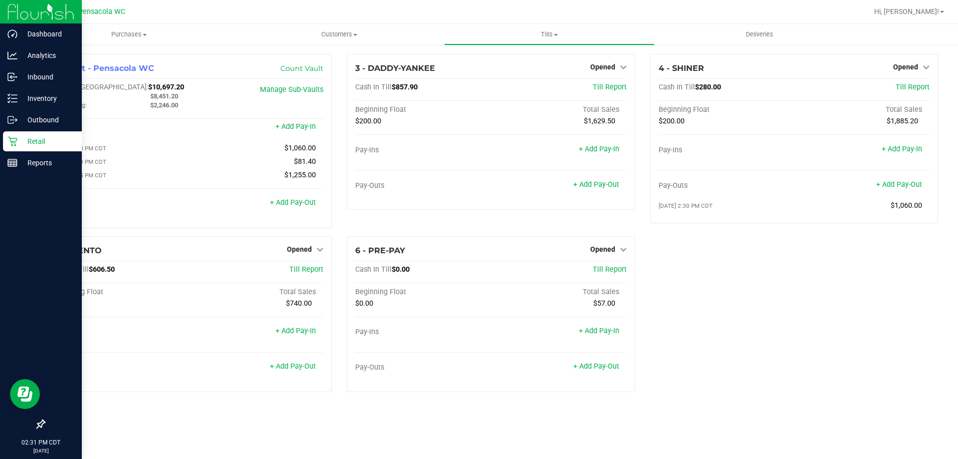
click at [19, 148] on div "Retail" at bounding box center [42, 141] width 79 height 20
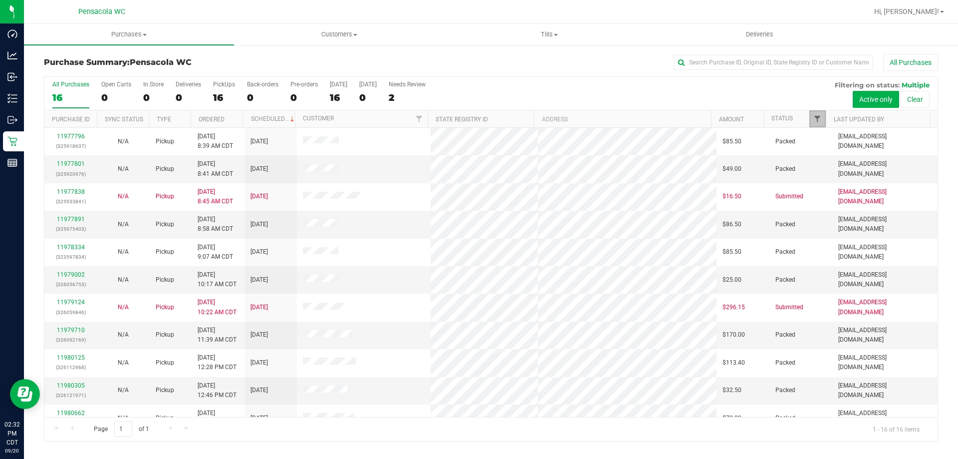
click at [815, 118] on span "Filter" at bounding box center [818, 119] width 8 height 8
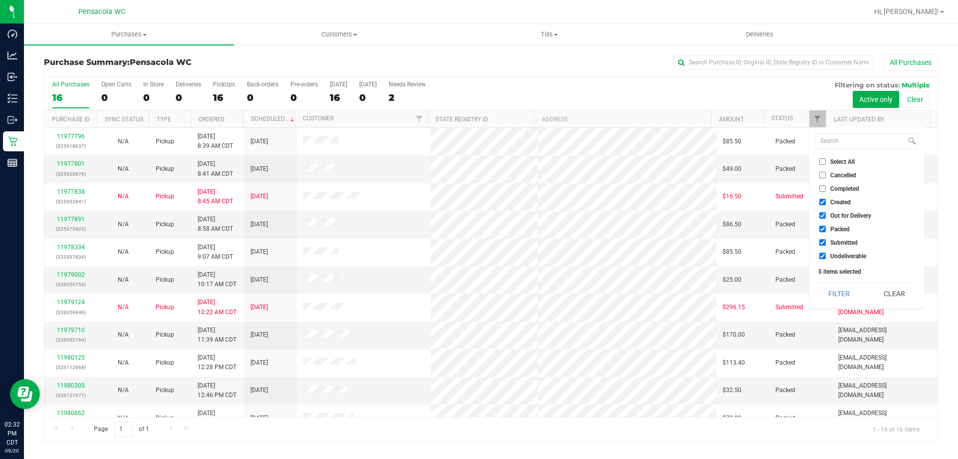
click at [822, 203] on input "Created" at bounding box center [823, 202] width 6 height 6
checkbox input "false"
click at [823, 218] on input "Out for Delivery" at bounding box center [823, 215] width 6 height 6
checkbox input "false"
click at [822, 232] on input "Packed" at bounding box center [823, 229] width 6 height 6
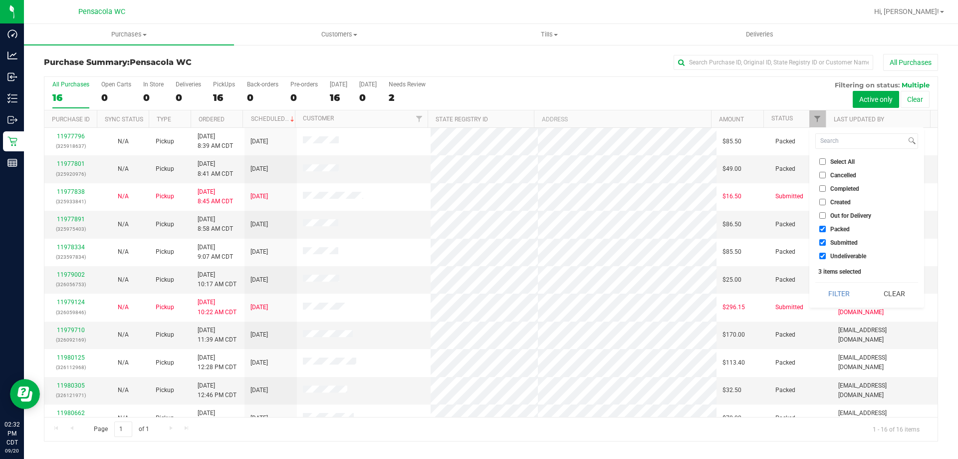
checkbox input "false"
click at [828, 255] on label "Undeliverable" at bounding box center [843, 256] width 47 height 6
click at [822, 258] on input "Undeliverable" at bounding box center [823, 256] width 6 height 6
checkbox input "false"
click at [849, 301] on button "Filter" at bounding box center [840, 294] width 48 height 22
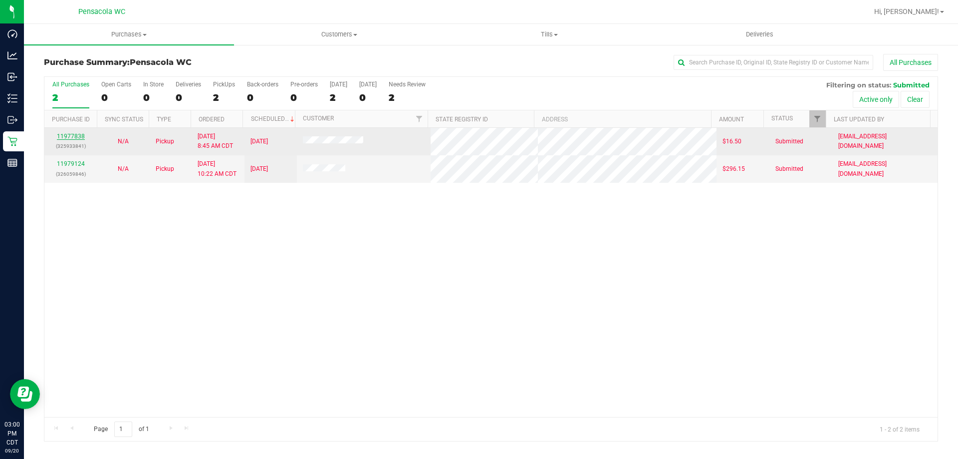
click at [79, 134] on link "11977838" at bounding box center [71, 136] width 28 height 7
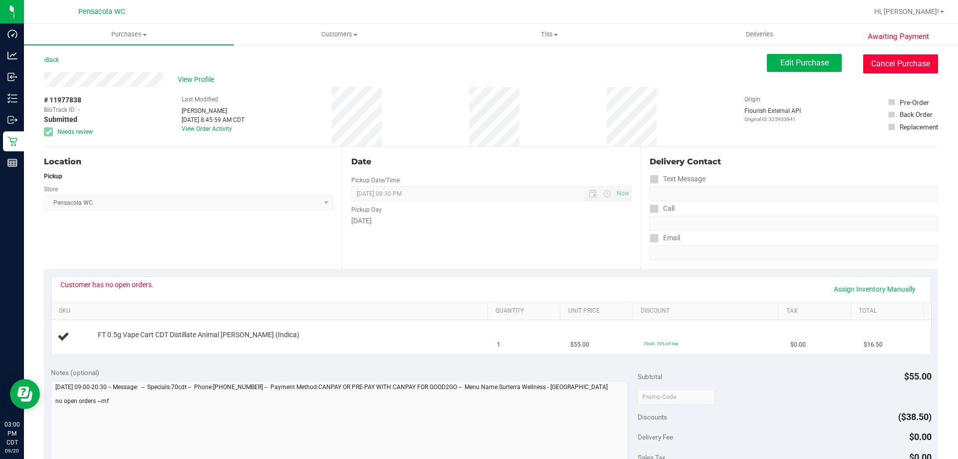
click at [871, 60] on button "Cancel Purchase" at bounding box center [901, 63] width 75 height 19
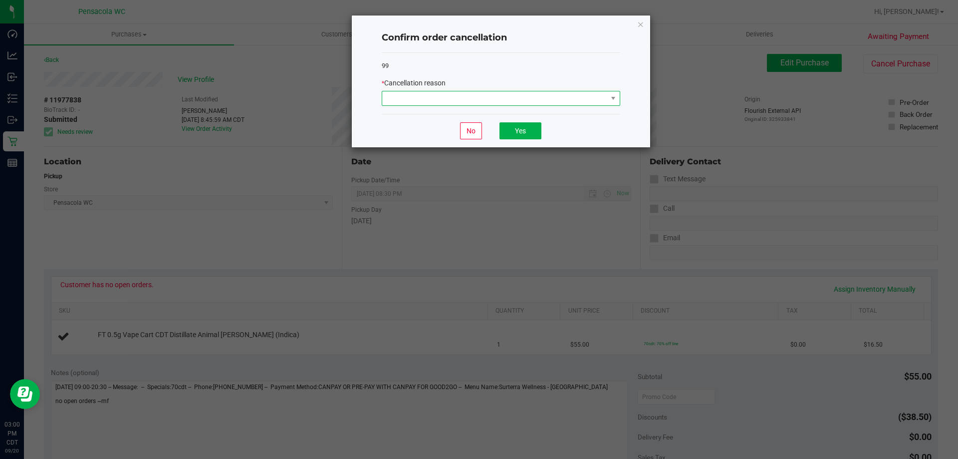
click at [515, 101] on span at bounding box center [494, 98] width 225 height 14
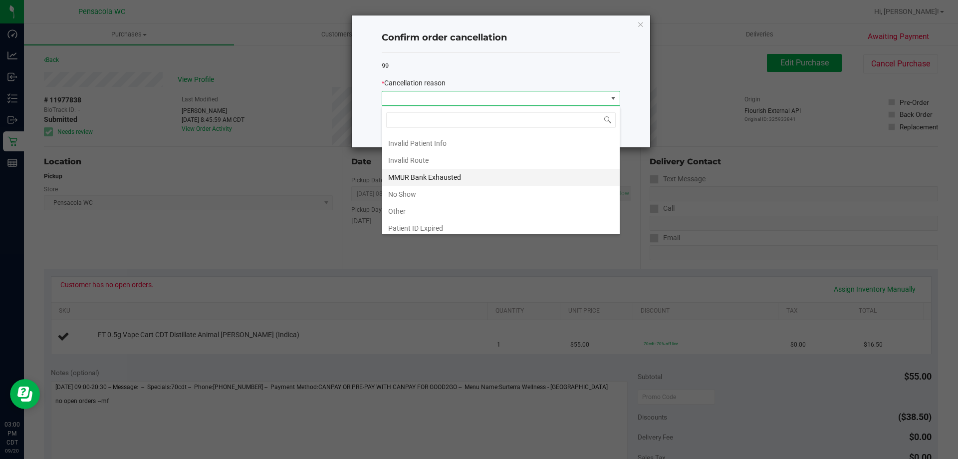
scroll to position [50, 0]
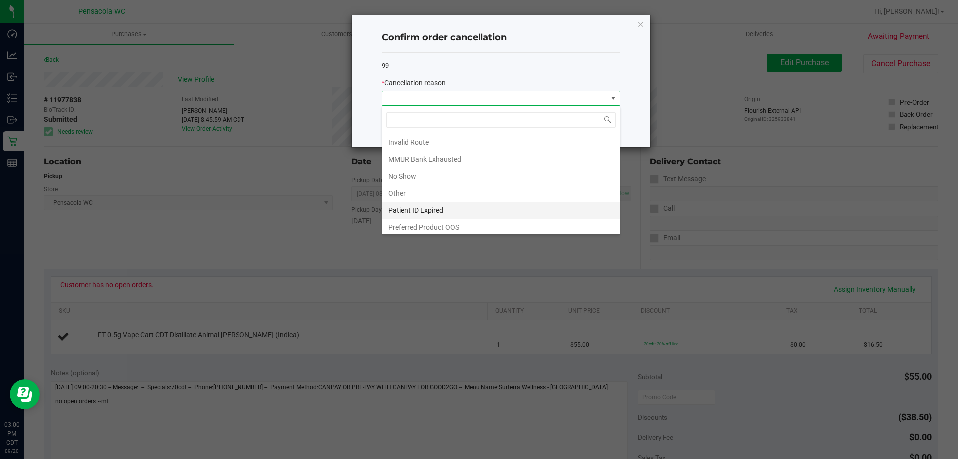
click at [453, 209] on li "Patient ID Expired" at bounding box center [501, 210] width 238 height 17
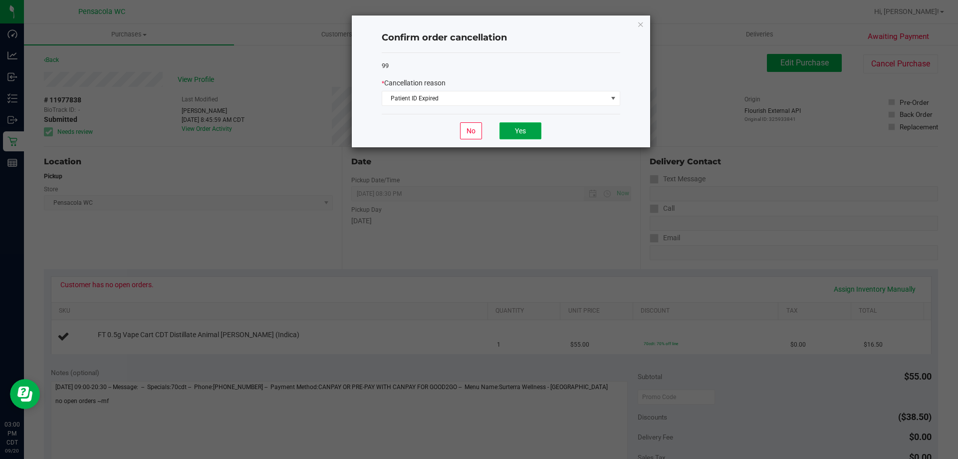
click at [510, 135] on button "Yes" at bounding box center [521, 130] width 42 height 17
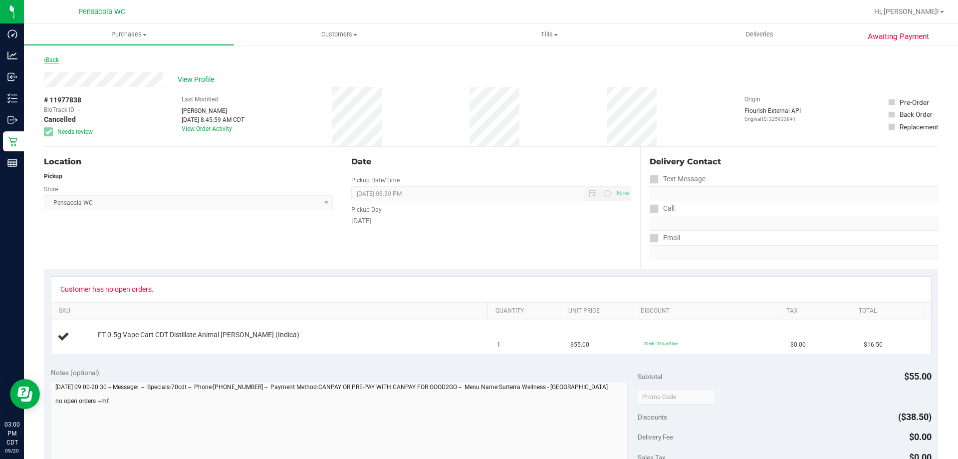
click at [59, 61] on link "Back" at bounding box center [51, 59] width 15 height 7
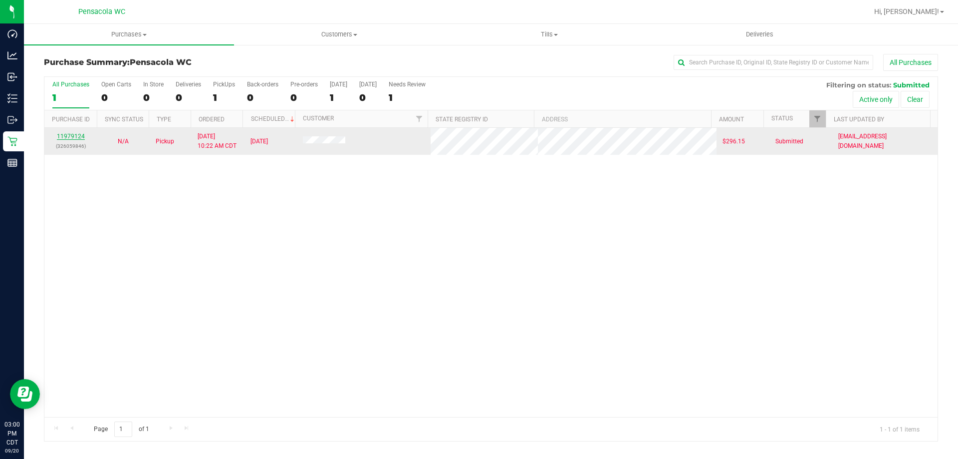
click at [71, 134] on link "11979124" at bounding box center [71, 136] width 28 height 7
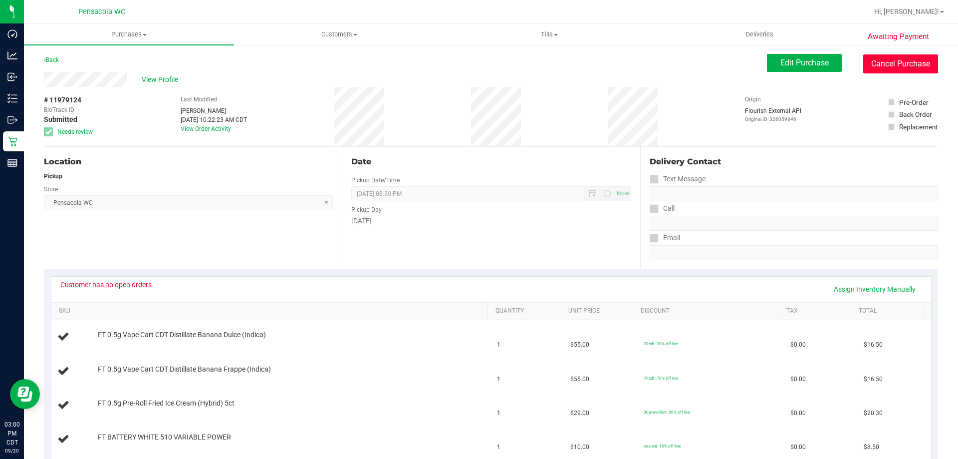
click at [887, 61] on button "Cancel Purchase" at bounding box center [901, 63] width 75 height 19
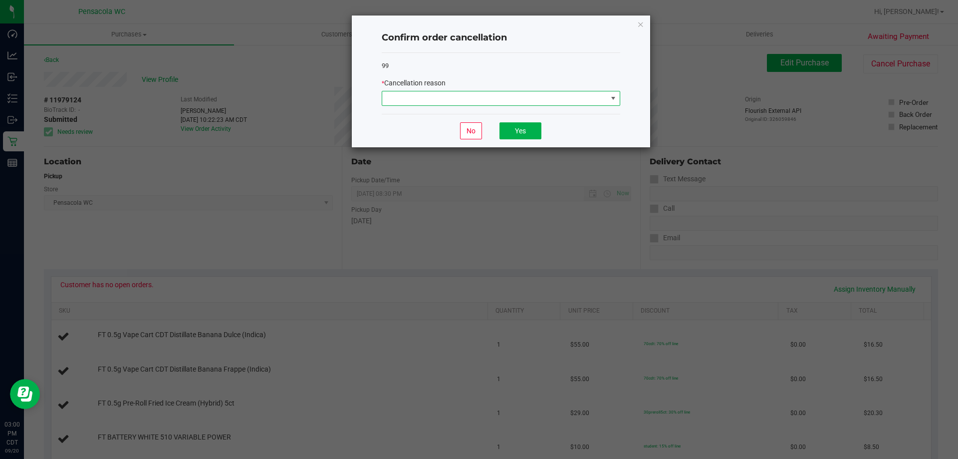
click at [552, 99] on span at bounding box center [494, 98] width 225 height 14
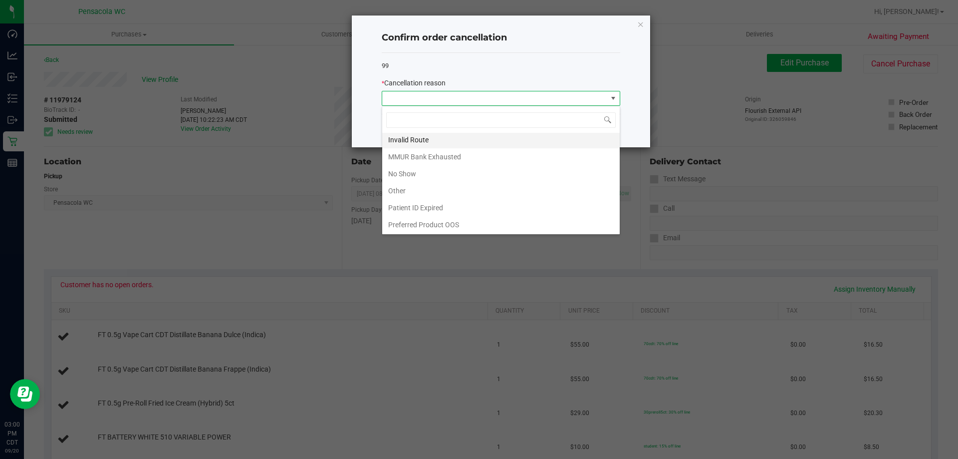
scroll to position [53, 0]
click at [438, 201] on li "Patient ID Expired" at bounding box center [501, 207] width 238 height 17
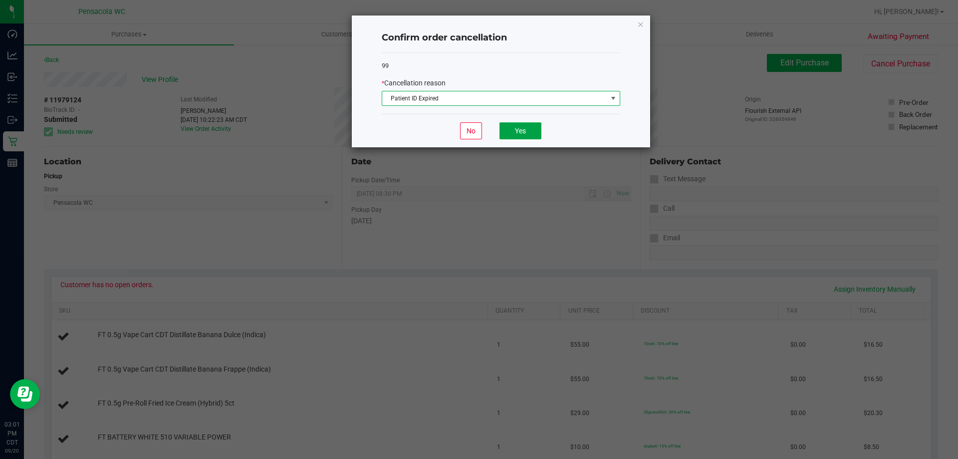
click at [535, 134] on button "Yes" at bounding box center [521, 130] width 42 height 17
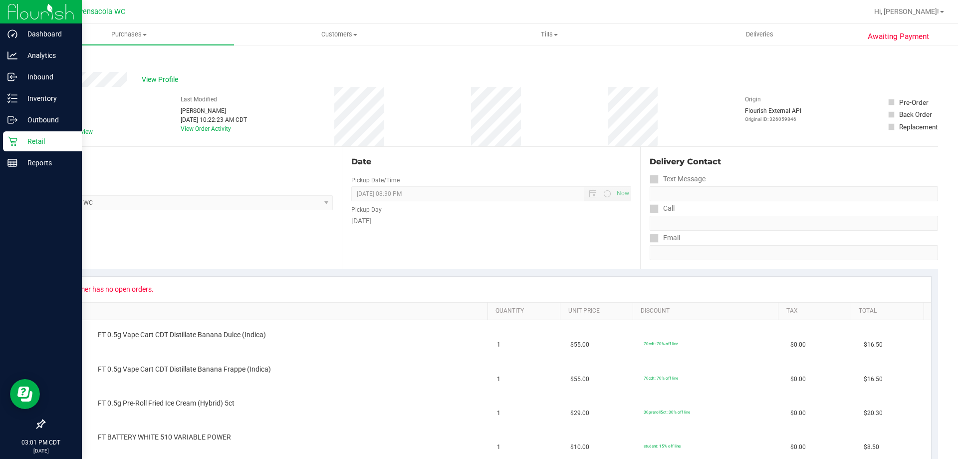
click at [11, 136] on icon at bounding box center [12, 141] width 10 height 10
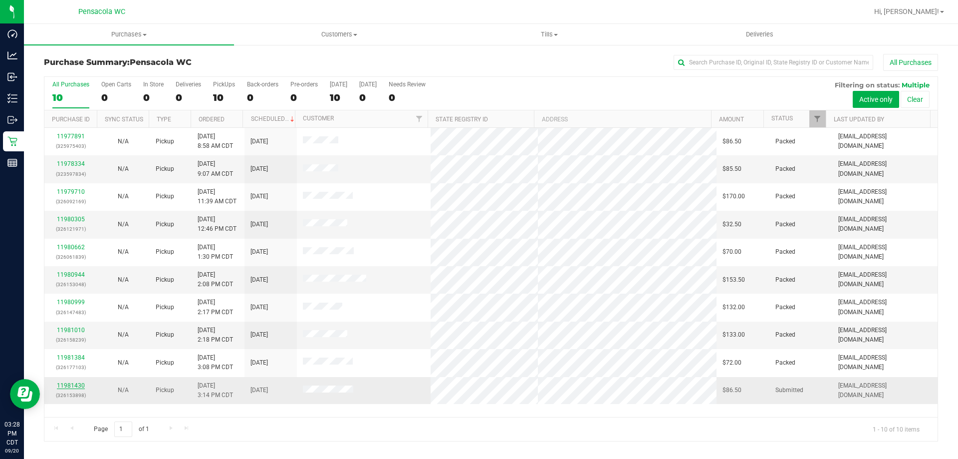
click at [77, 384] on link "11981430" at bounding box center [71, 385] width 28 height 7
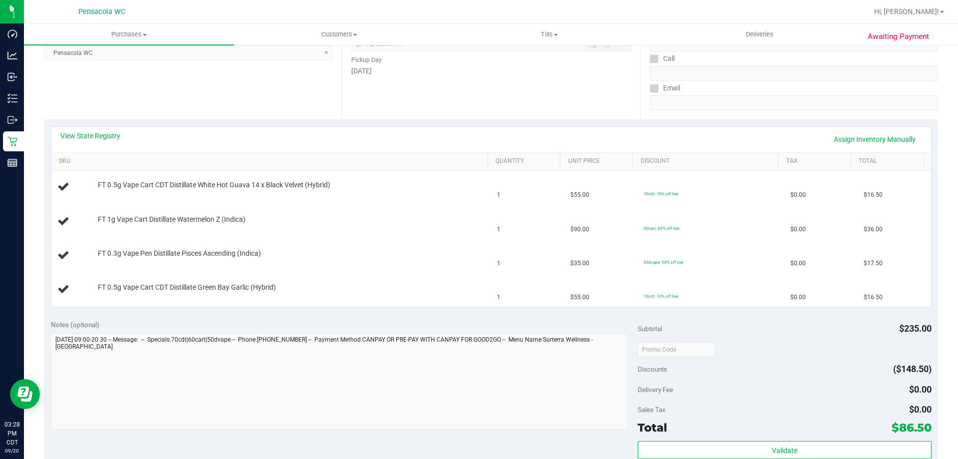
scroll to position [200, 0]
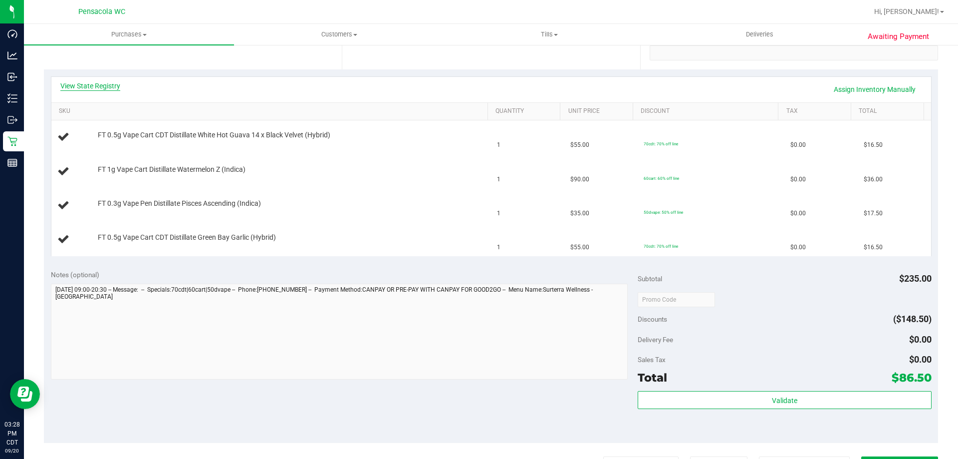
click at [106, 84] on link "View State Registry" at bounding box center [90, 86] width 60 height 10
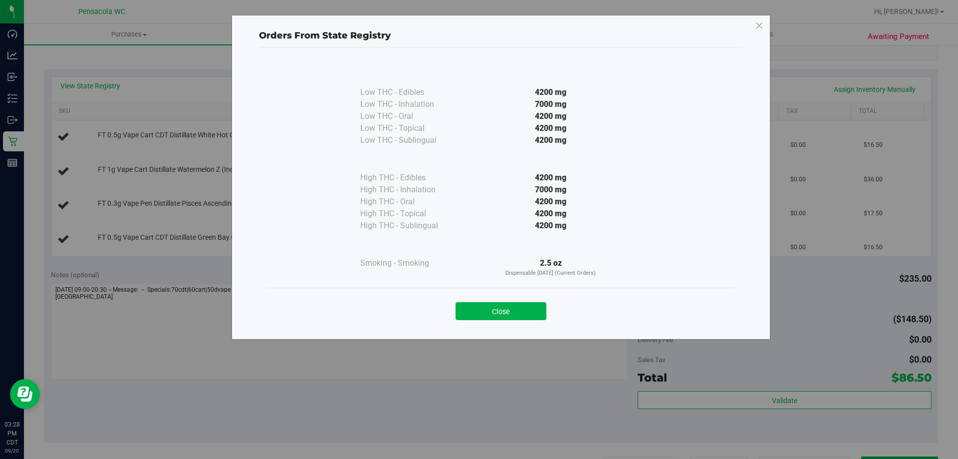
click at [504, 316] on button "Close" at bounding box center [501, 311] width 91 height 18
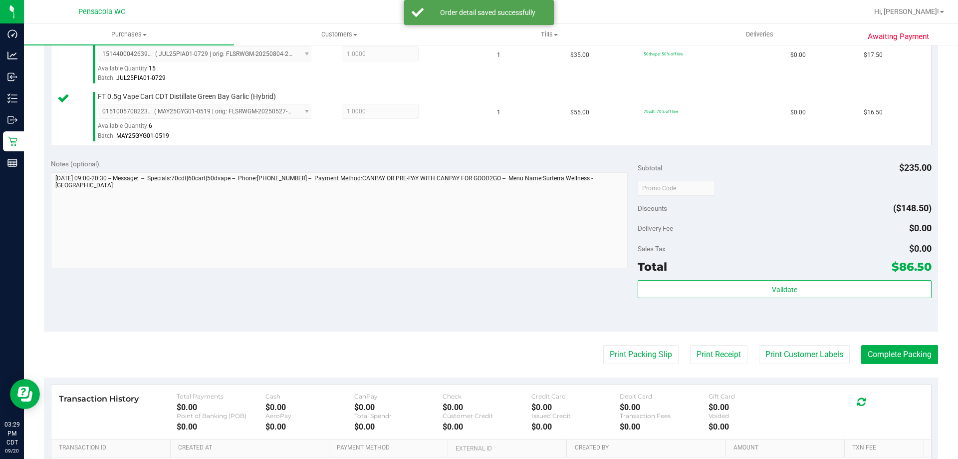
scroll to position [449, 0]
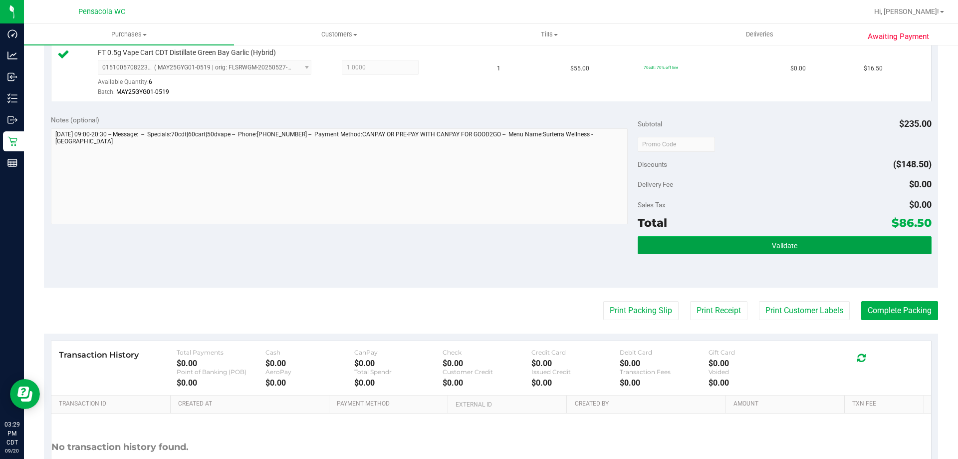
click at [713, 241] on button "Validate" at bounding box center [785, 245] width 294 height 18
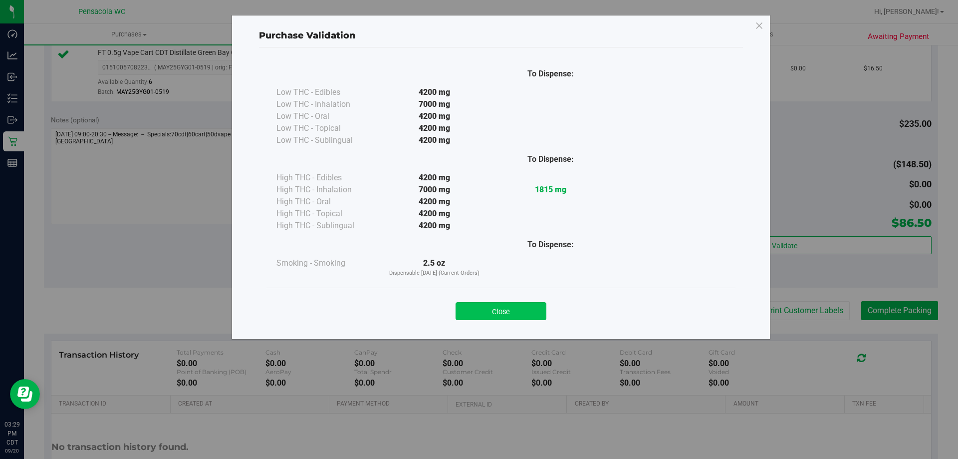
click at [532, 304] on button "Close" at bounding box center [501, 311] width 91 height 18
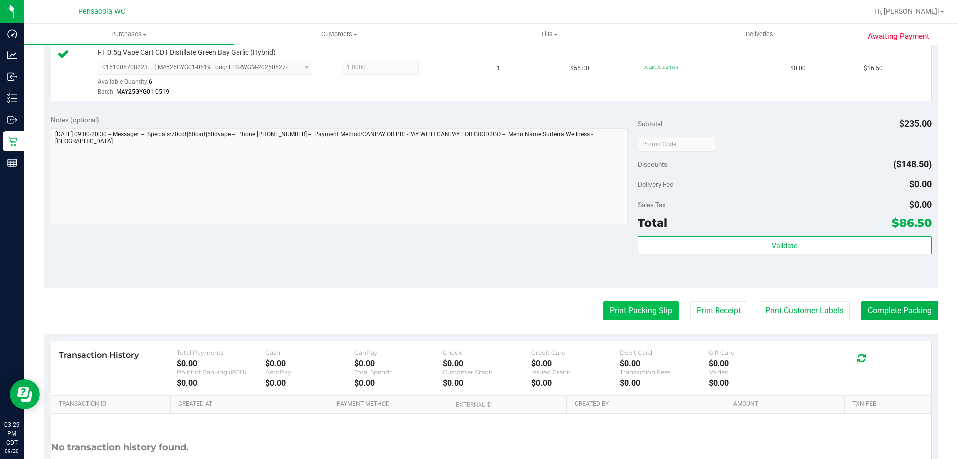
click at [639, 304] on button "Print Packing Slip" at bounding box center [641, 310] width 75 height 19
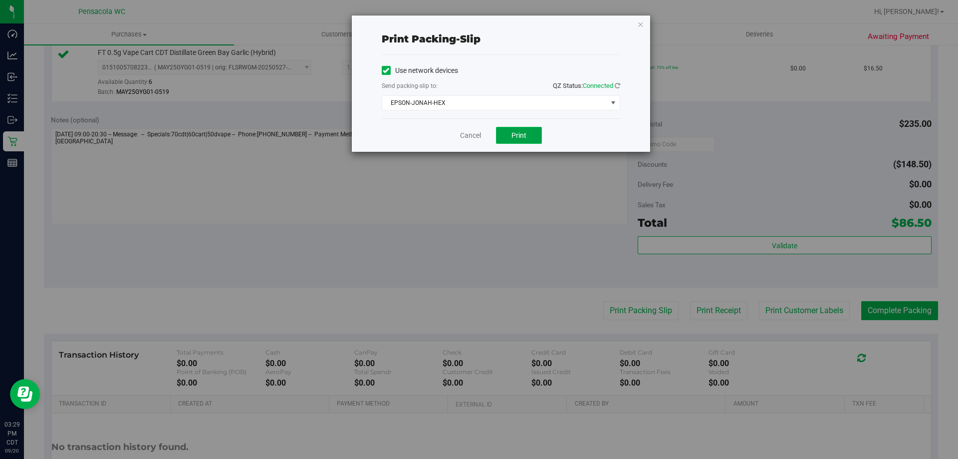
click at [529, 139] on button "Print" at bounding box center [519, 135] width 46 height 17
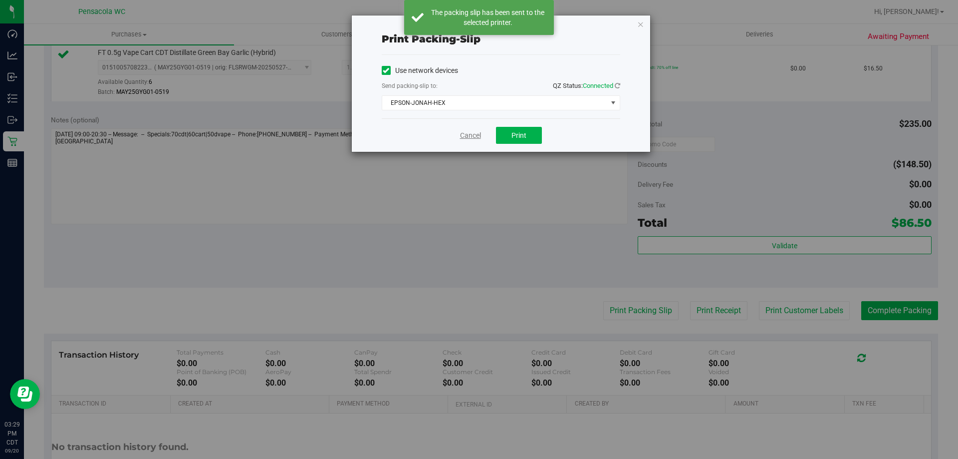
click at [469, 134] on link "Cancel" at bounding box center [470, 135] width 21 height 10
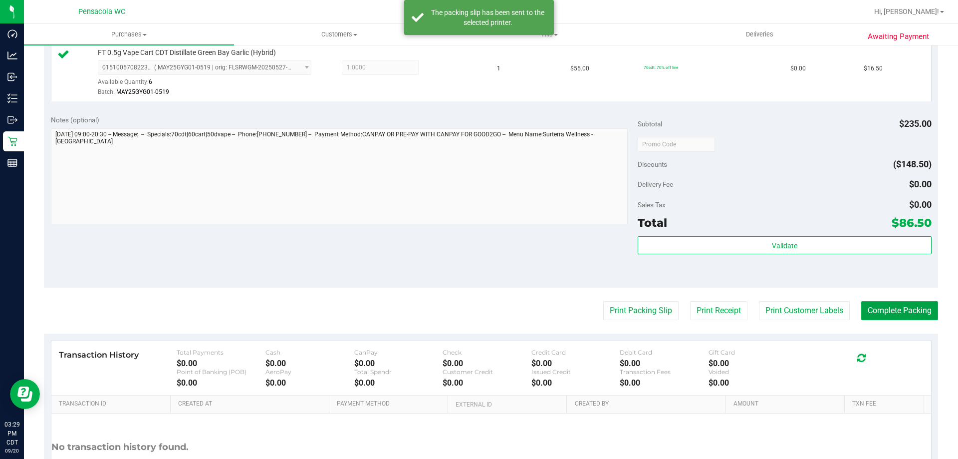
click at [866, 305] on button "Complete Packing" at bounding box center [900, 310] width 77 height 19
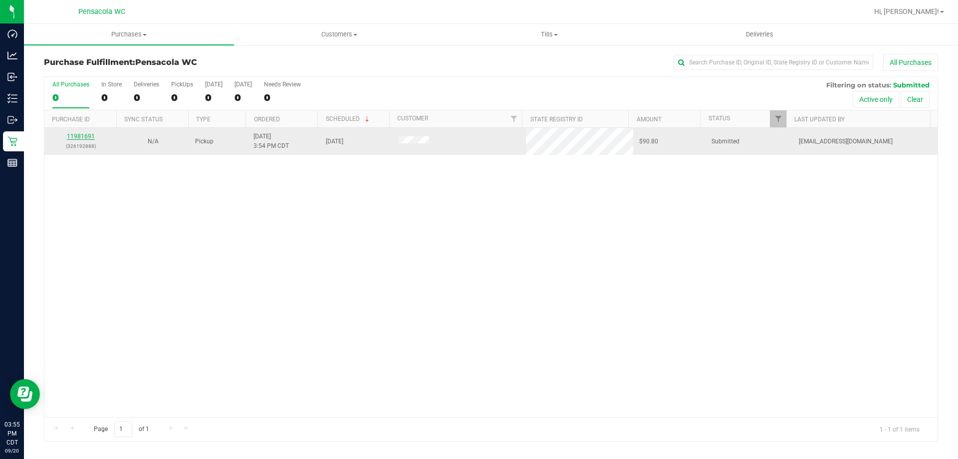
click at [91, 136] on link "11981691" at bounding box center [81, 136] width 28 height 7
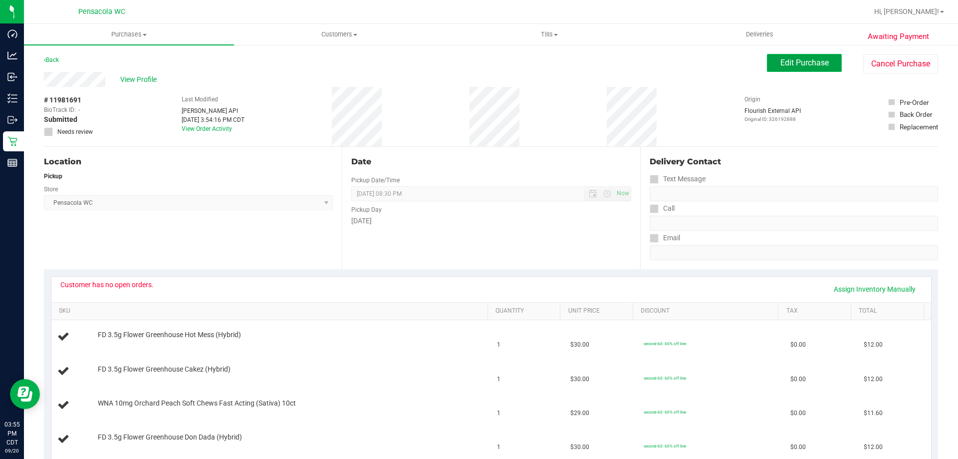
click at [794, 58] on span "Edit Purchase" at bounding box center [805, 62] width 48 height 9
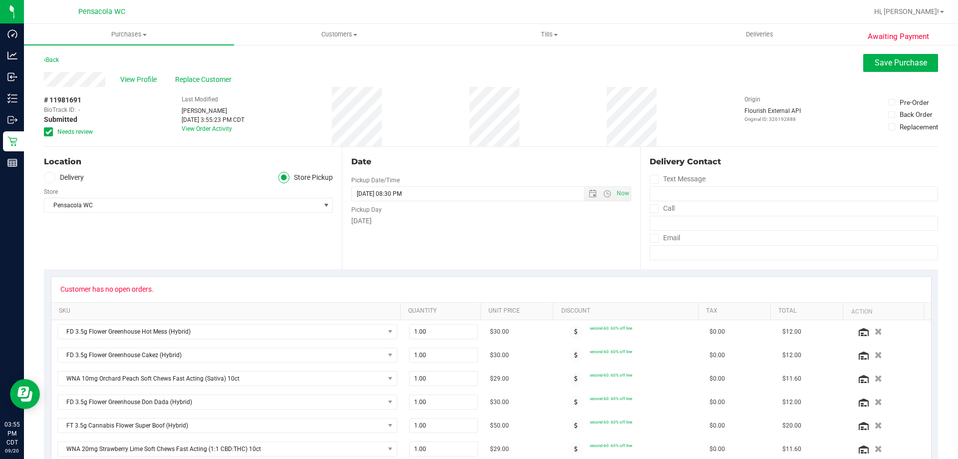
click at [47, 137] on div "# 11981691 BioTrack ID: - Submitted Needs review" at bounding box center [69, 116] width 50 height 59
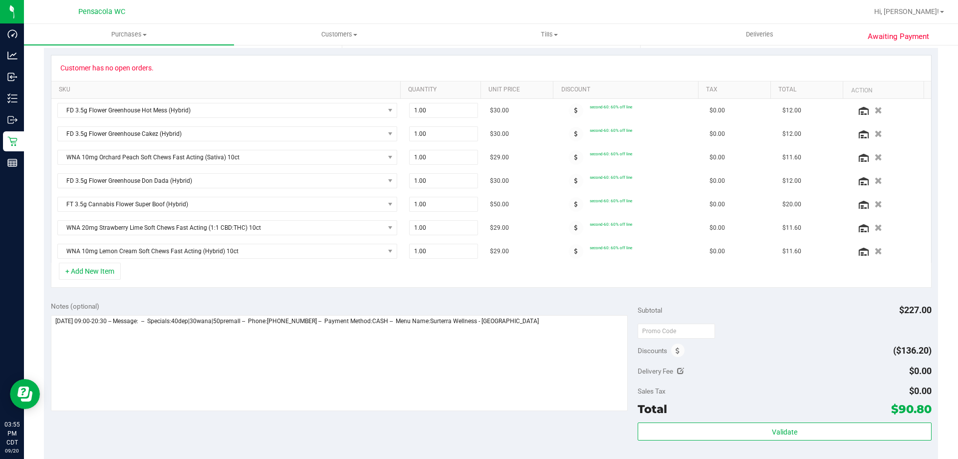
scroll to position [300, 0]
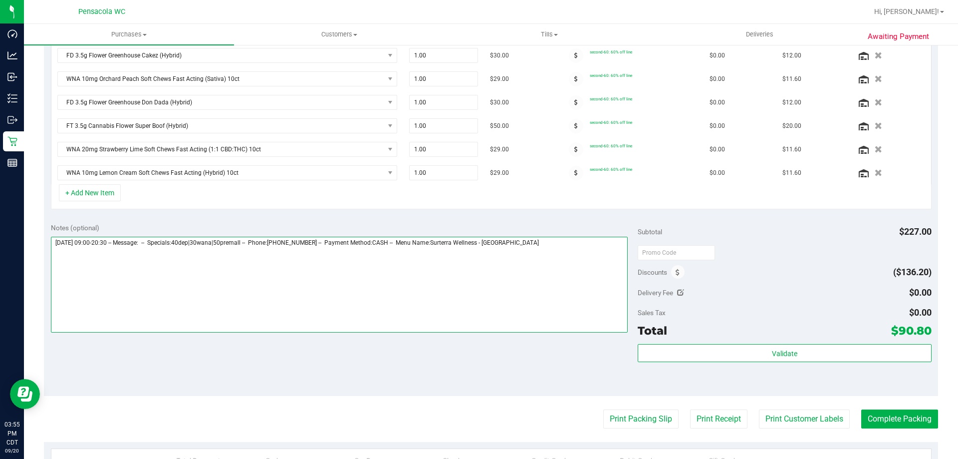
click at [588, 254] on textarea at bounding box center [340, 285] width 578 height 96
type textarea "Saturday 09/20/2025 09:00-20:30 -- Message: -- Specials:40dep|30wana|50premall …"
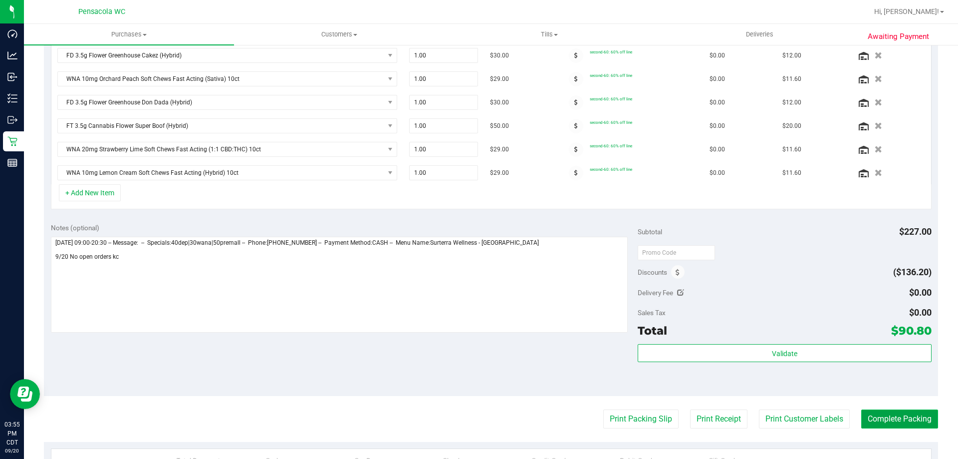
click at [889, 421] on button "Complete Packing" at bounding box center [900, 418] width 77 height 19
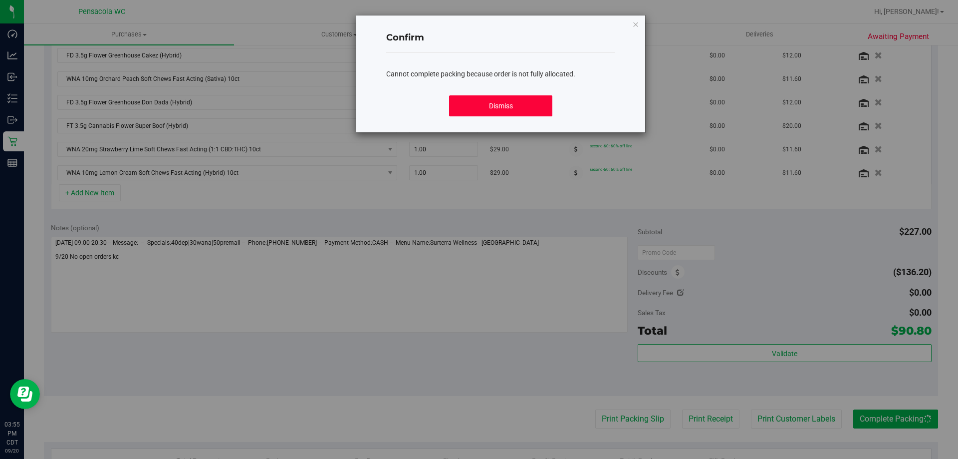
click at [496, 107] on button "Dismiss" at bounding box center [500, 105] width 103 height 21
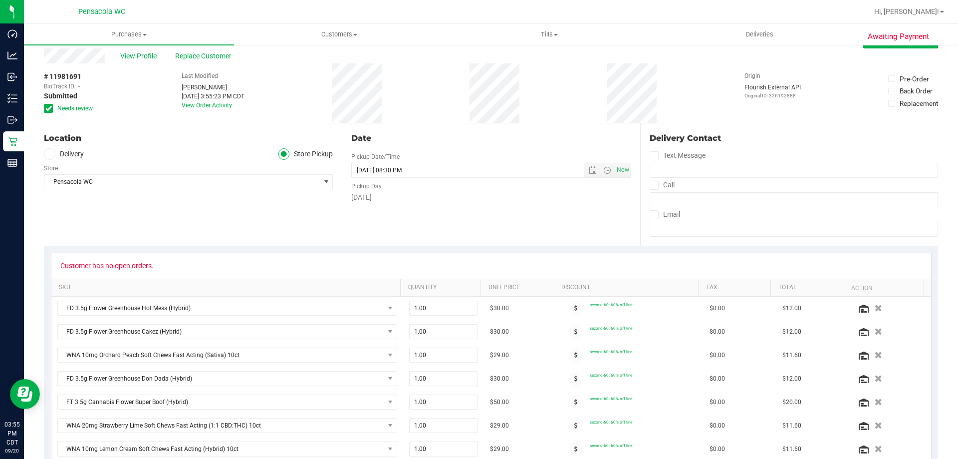
scroll to position [0, 0]
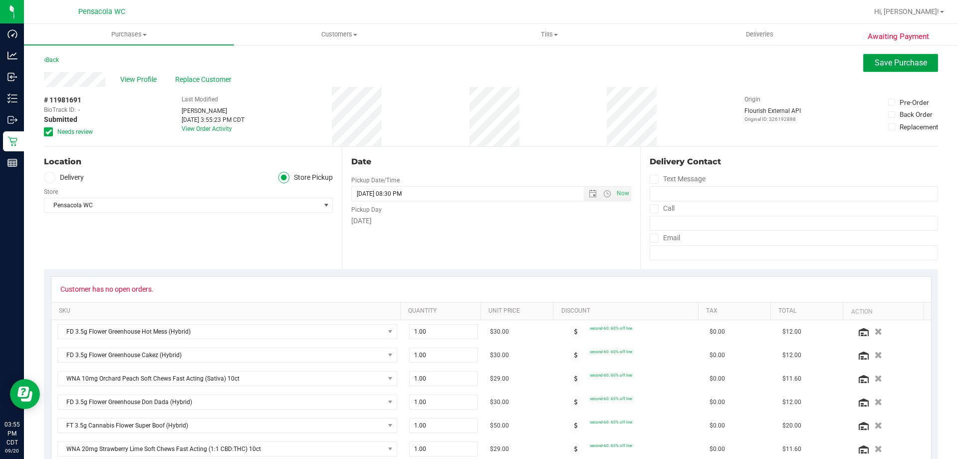
click at [904, 59] on span "Save Purchase" at bounding box center [901, 62] width 52 height 9
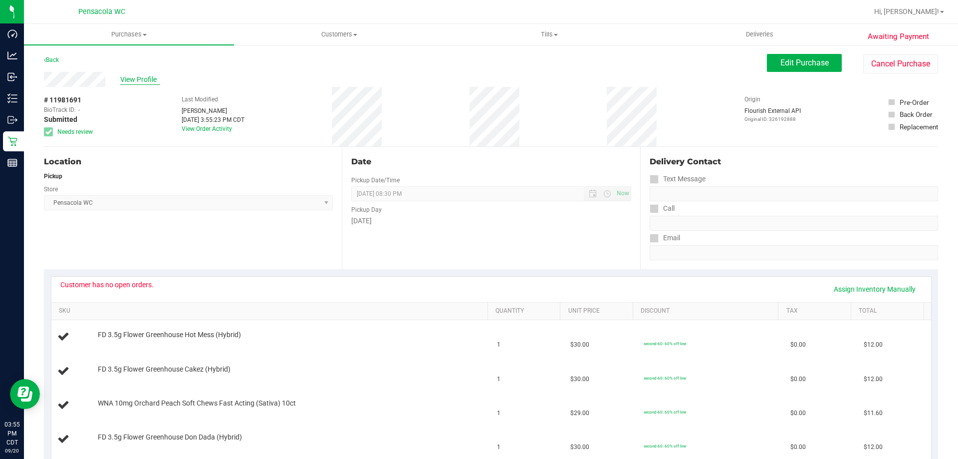
click at [145, 77] on span "View Profile" at bounding box center [140, 79] width 40 height 10
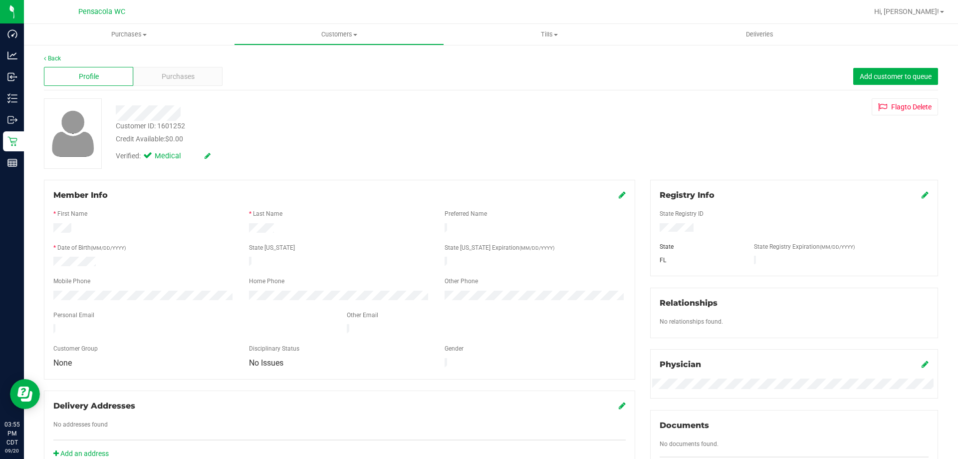
click at [176, 122] on div "Customer ID: 1601252" at bounding box center [150, 126] width 69 height 10
copy div "1601252"
click at [239, 420] on div "No addresses found" at bounding box center [340, 425] width 588 height 11
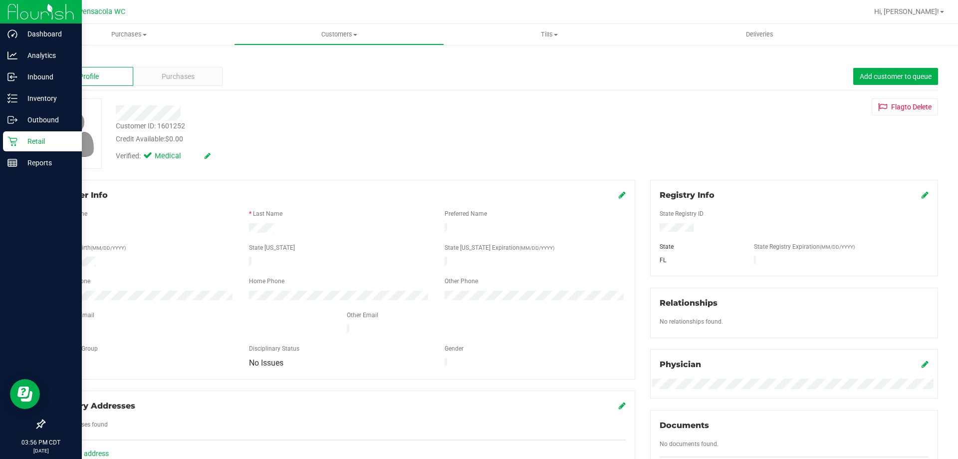
click at [9, 144] on icon at bounding box center [12, 141] width 10 height 10
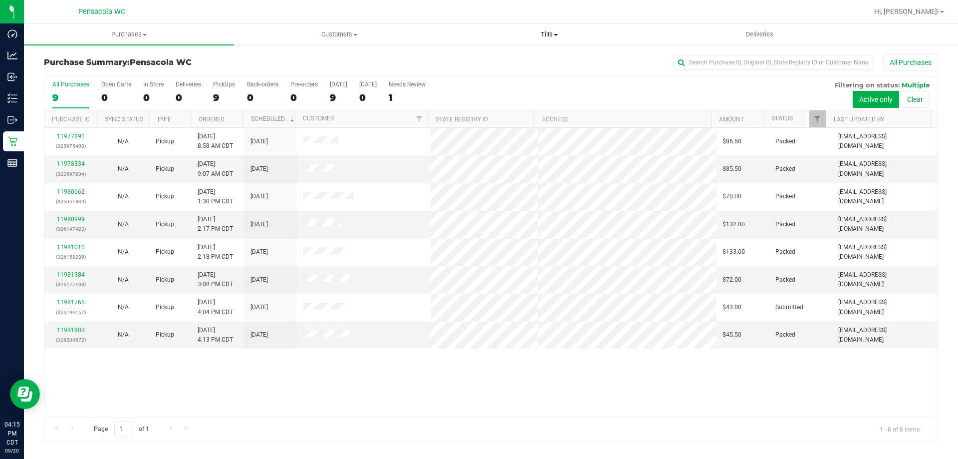
click at [551, 36] on span "Tills" at bounding box center [549, 34] width 209 height 9
click at [487, 56] on span "Manage tills" at bounding box center [477, 60] width 67 height 8
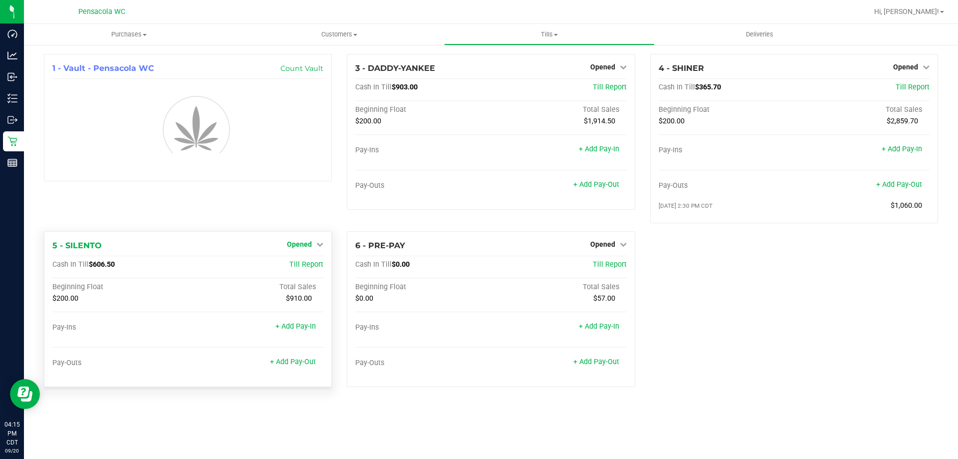
click at [320, 245] on icon at bounding box center [319, 244] width 7 height 7
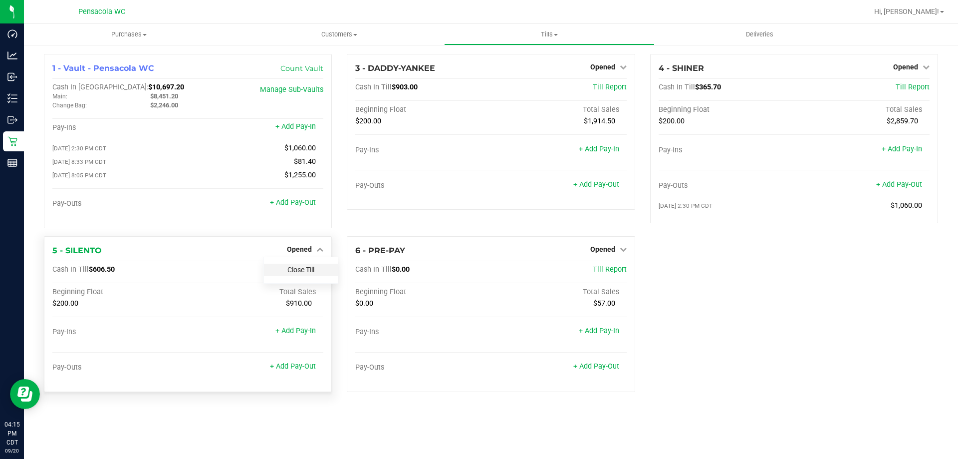
click at [309, 271] on link "Close Till" at bounding box center [301, 270] width 27 height 8
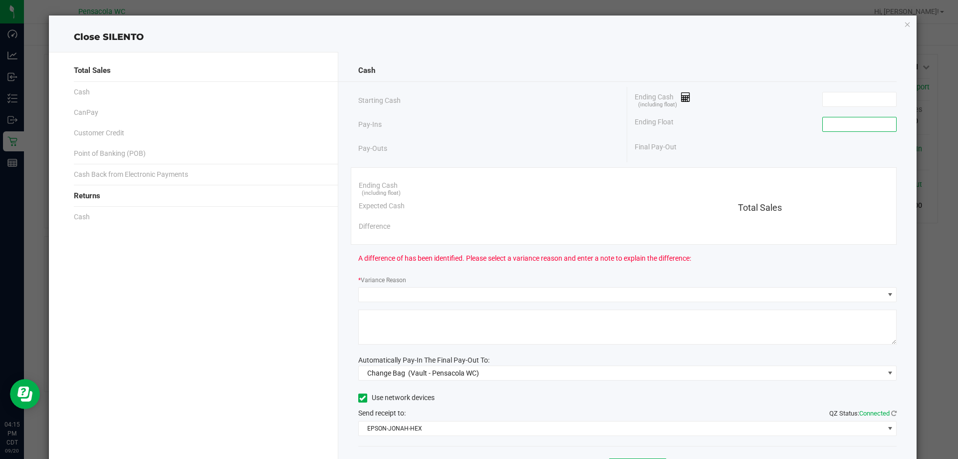
click at [853, 128] on input at bounding box center [859, 124] width 73 height 14
type input "$200.00"
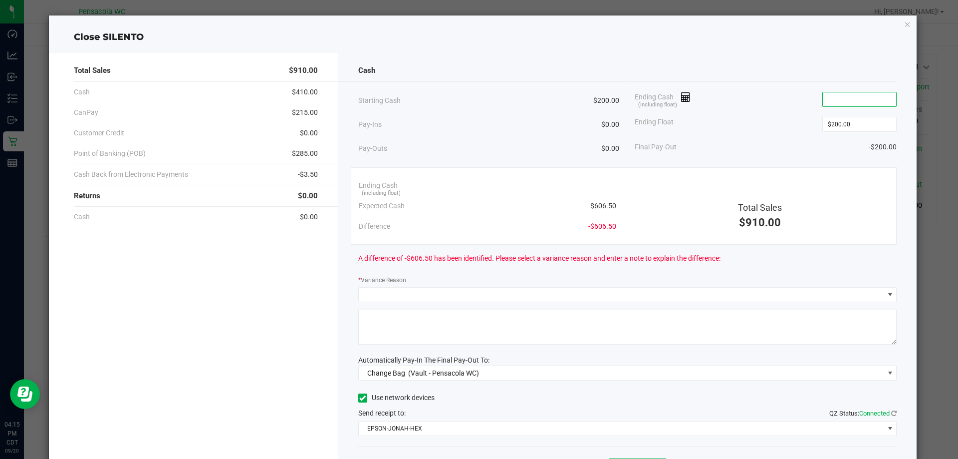
drag, startPoint x: 846, startPoint y: 100, endPoint x: 853, endPoint y: 100, distance: 7.0
click at [849, 100] on input at bounding box center [859, 99] width 73 height 14
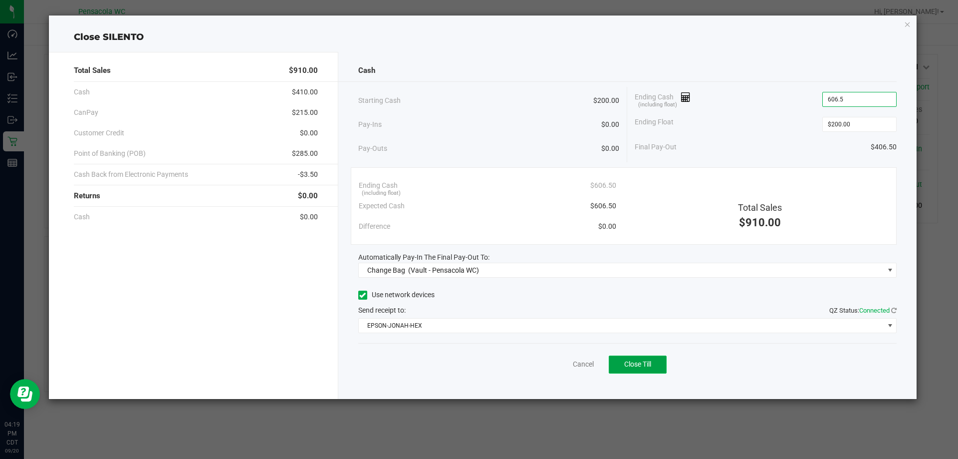
click at [650, 364] on span "Close Till" at bounding box center [637, 364] width 27 height 8
type input "$606.50"
click at [573, 368] on link "Dismiss" at bounding box center [562, 364] width 24 height 10
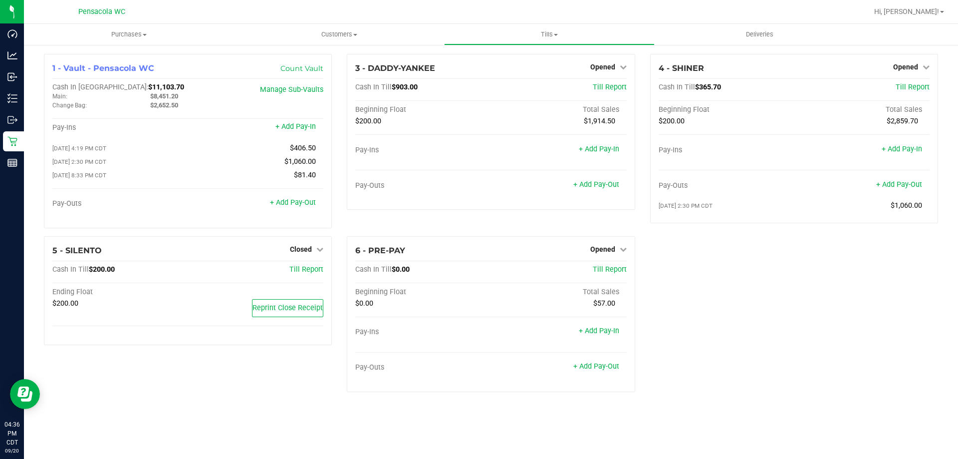
click at [450, 458] on div "Purchases Summary of purchases Fulfillment All purchases Customers All customer…" at bounding box center [491, 241] width 934 height 435
click at [794, 276] on div "1 - Vault - Pensacola WC Count Vault Cash In Vault: $11,103.70 Main: $8,451.20 …" at bounding box center [491, 227] width 910 height 346
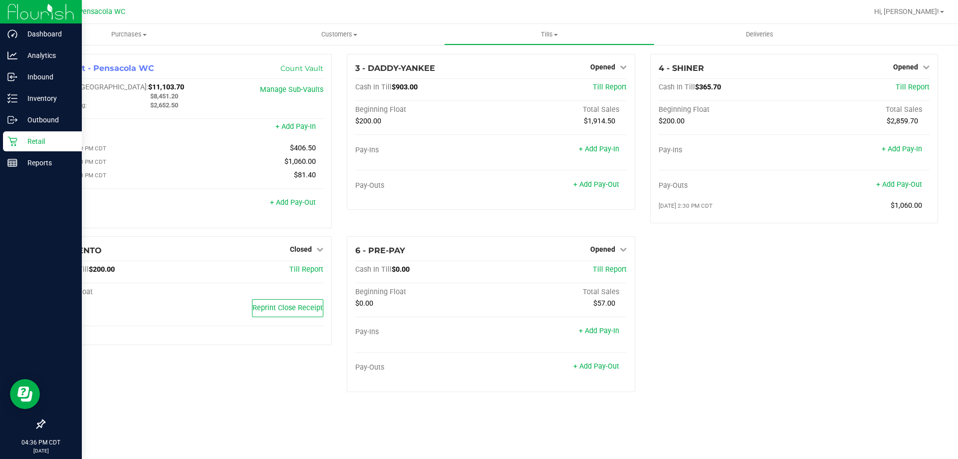
click at [18, 142] on p "Retail" at bounding box center [47, 141] width 60 height 12
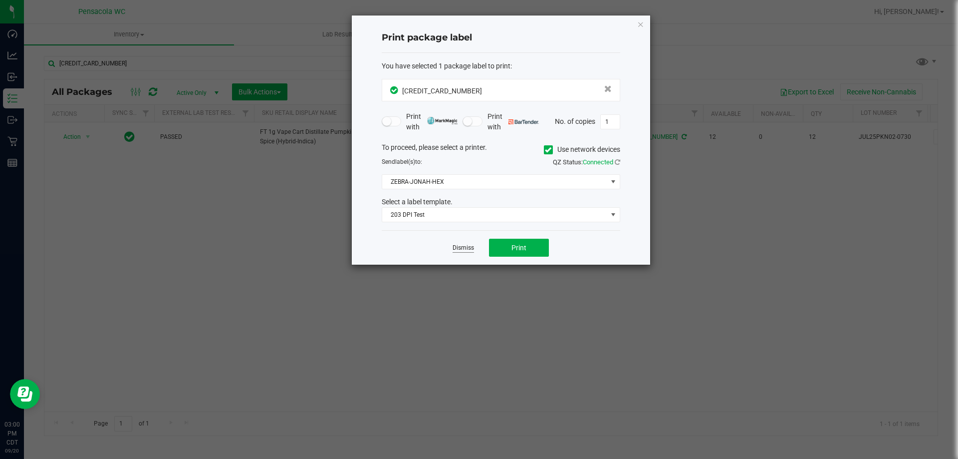
click at [470, 247] on link "Dismiss" at bounding box center [463, 248] width 21 height 8
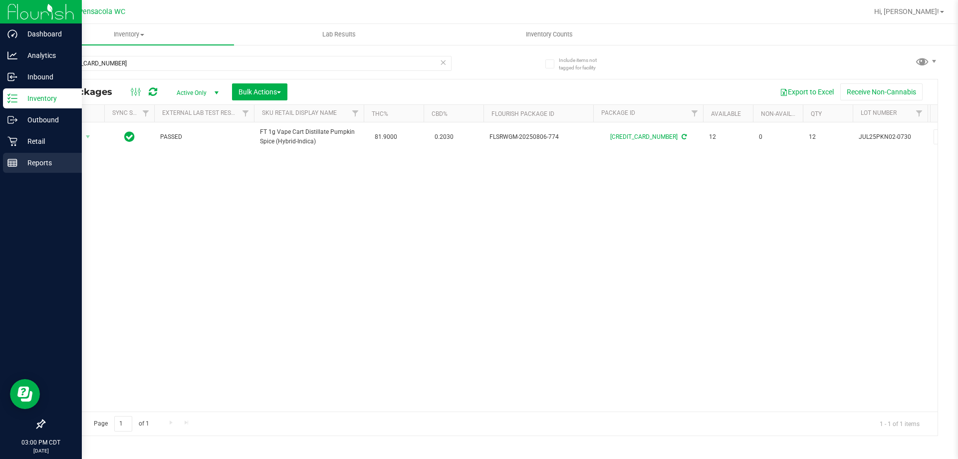
click at [7, 167] on icon at bounding box center [12, 163] width 10 height 10
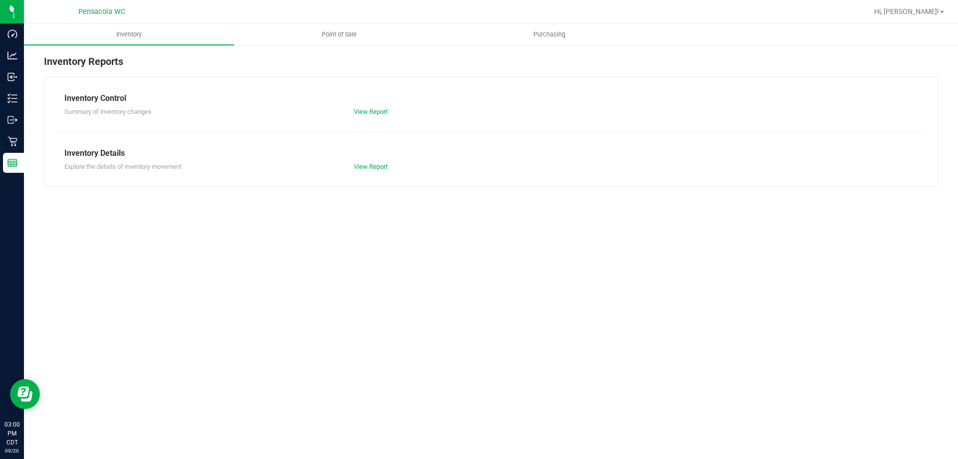
drag, startPoint x: 162, startPoint y: 254, endPoint x: 171, endPoint y: 238, distance: 18.3
click at [162, 254] on div "Inventory Point of Sale Purchasing Inventory Reports Inventory Control Summary …" at bounding box center [491, 241] width 934 height 435
click at [341, 35] on span "Point of Sale" at bounding box center [340, 34] width 62 height 9
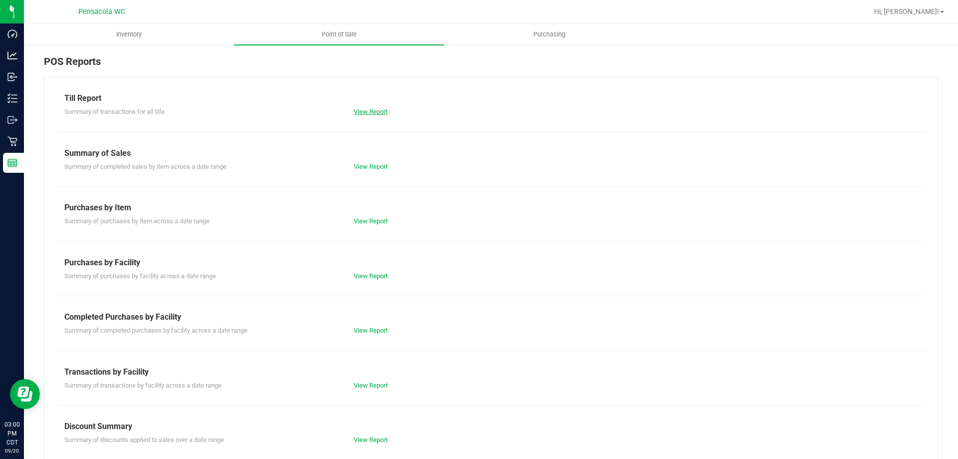
click at [365, 110] on link "View Report" at bounding box center [371, 111] width 34 height 7
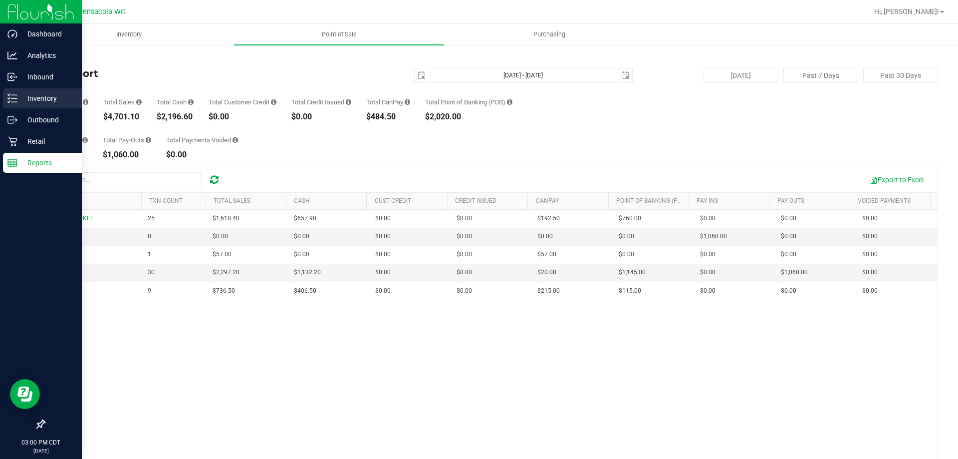
click at [32, 99] on p "Inventory" at bounding box center [47, 98] width 60 height 12
